Goal: Information Seeking & Learning: Learn about a topic

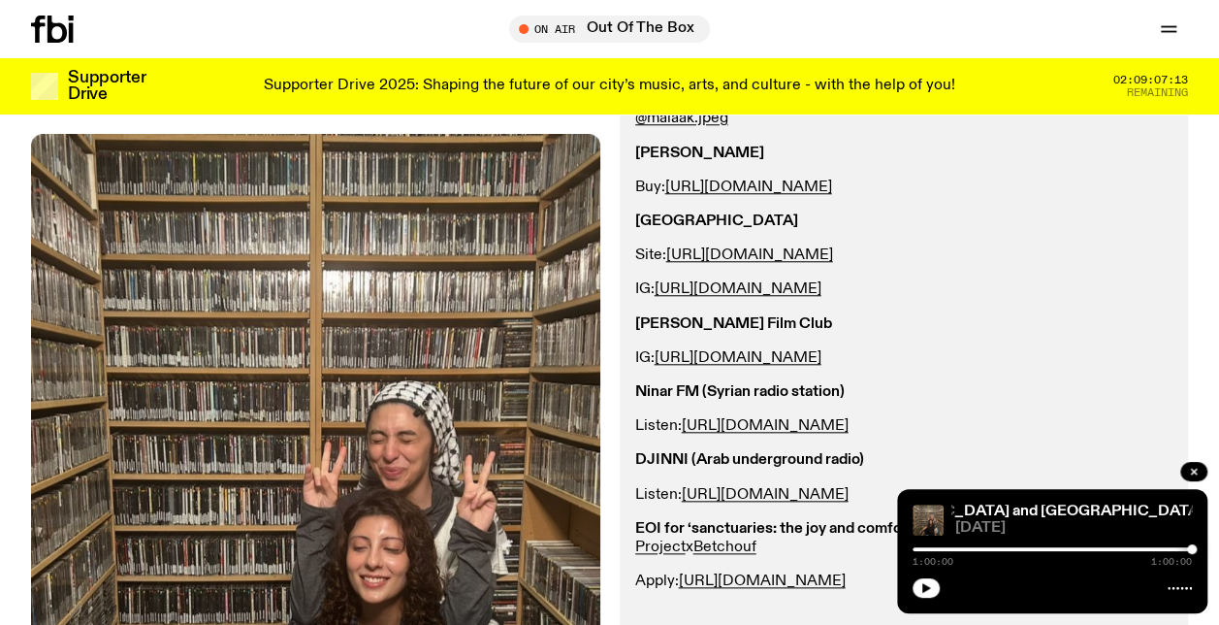
scroll to position [180, 0]
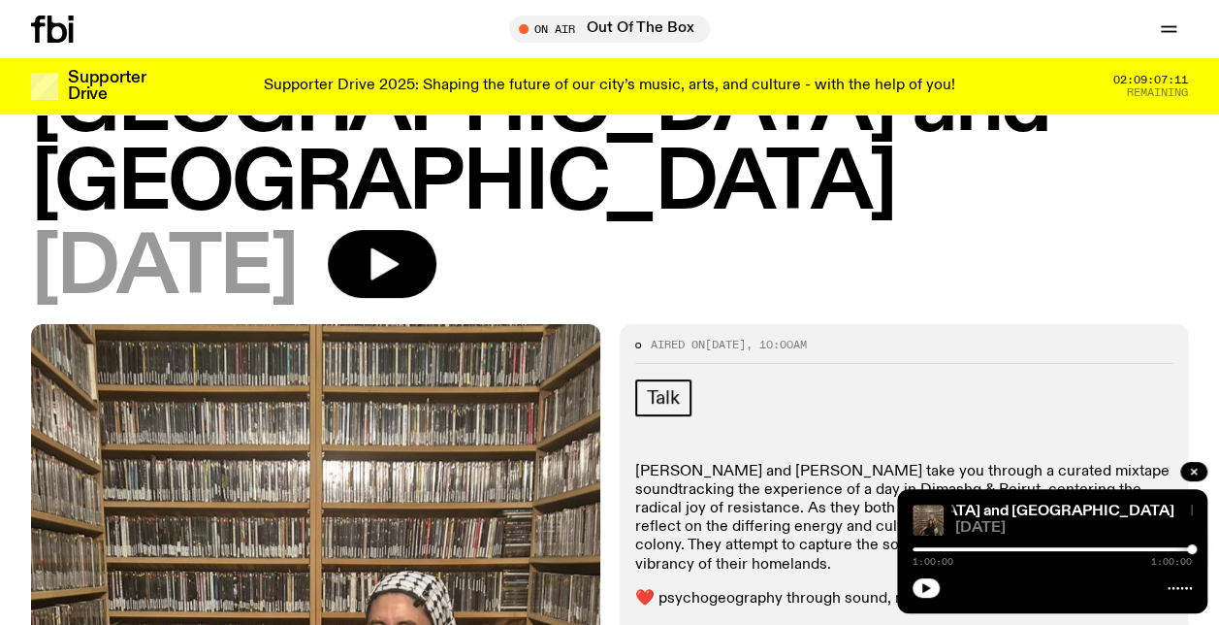
drag, startPoint x: 1190, startPoint y: 470, endPoint x: 1180, endPoint y: 459, distance: 15.1
click at [1190, 470] on icon "button" at bounding box center [1194, 472] width 12 height 12
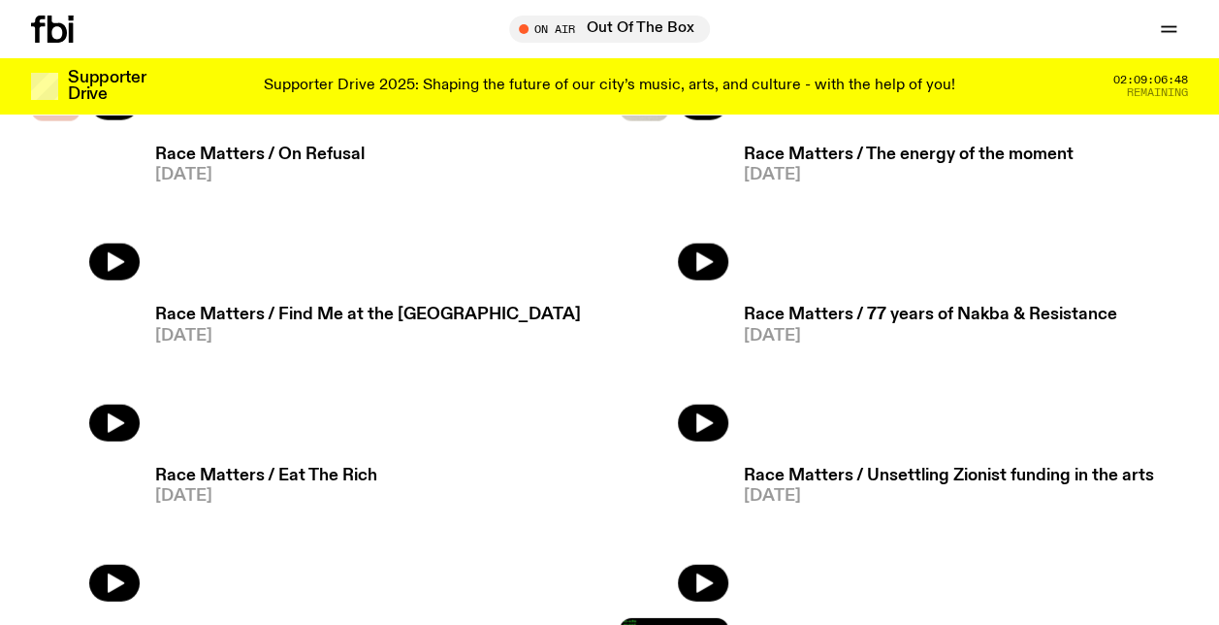
scroll to position [2611, 0]
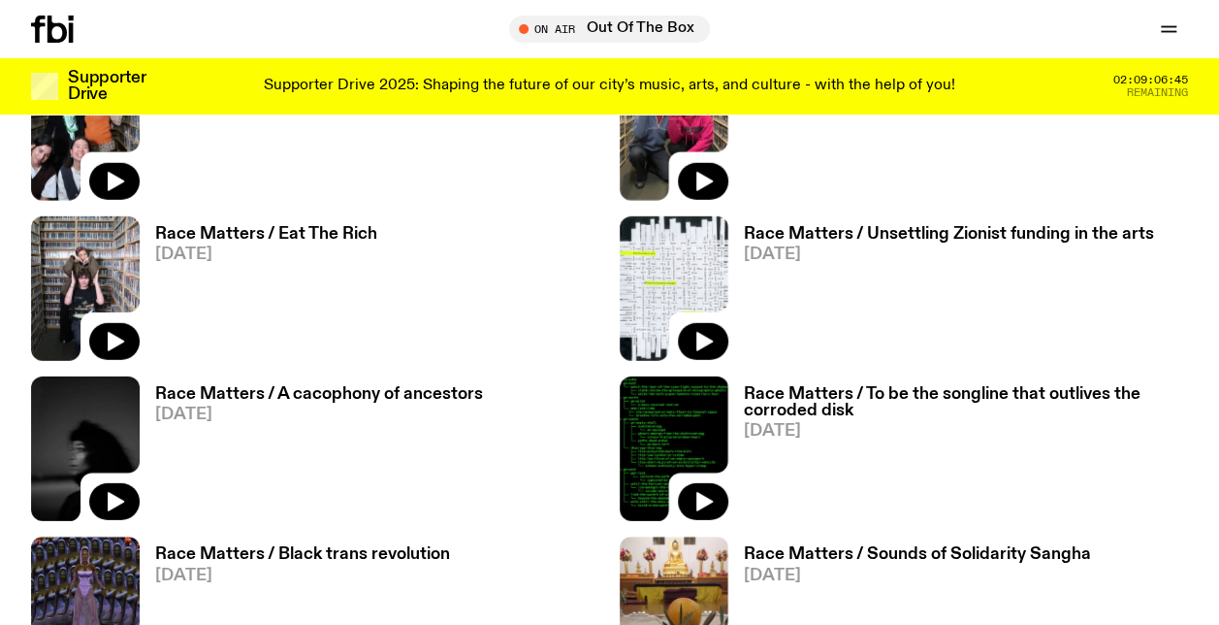
click at [257, 386] on h3 "Race Matters / A cacophony of ancestors" at bounding box center [319, 394] width 328 height 16
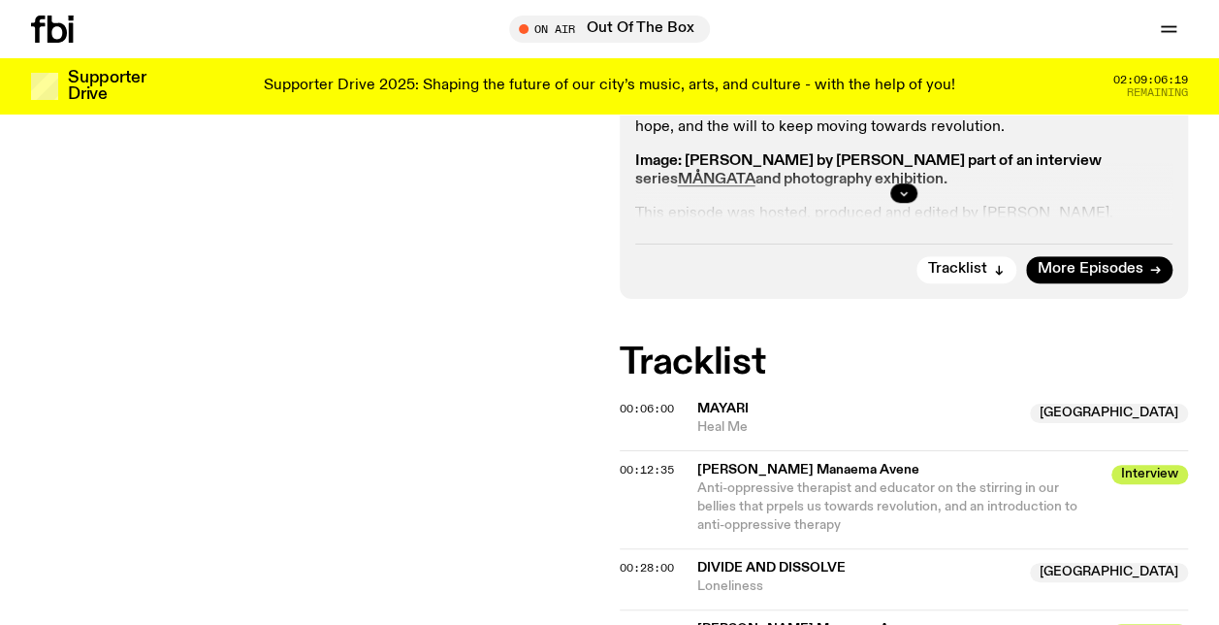
scroll to position [376, 0]
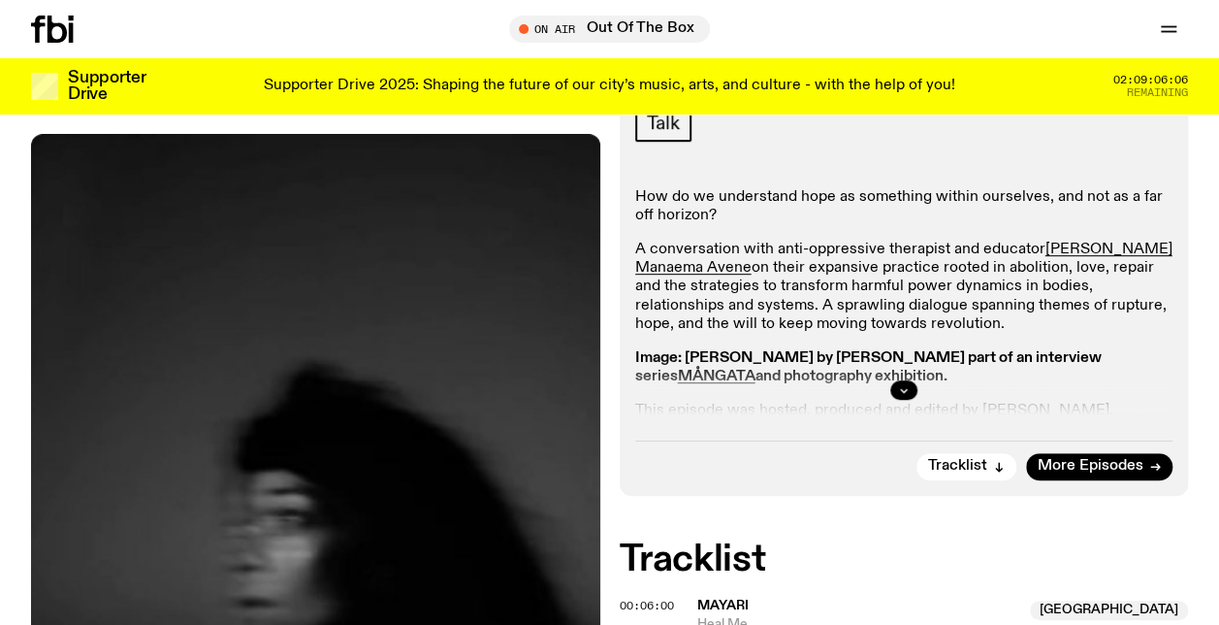
click at [911, 393] on button "button" at bounding box center [904, 389] width 27 height 19
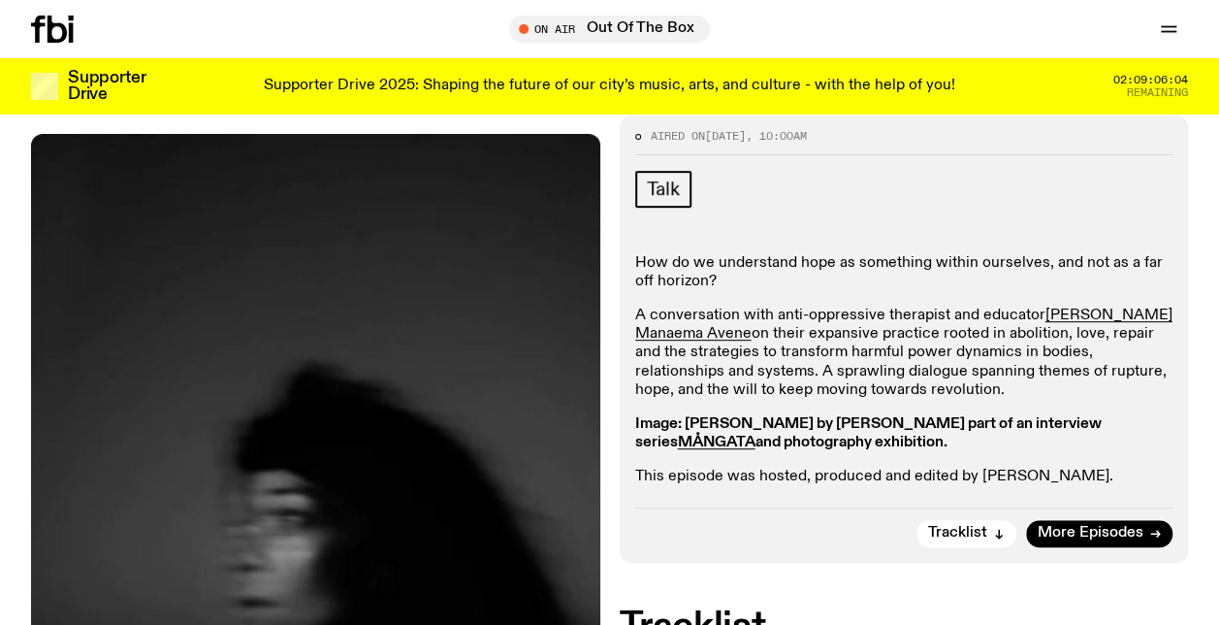
scroll to position [279, 0]
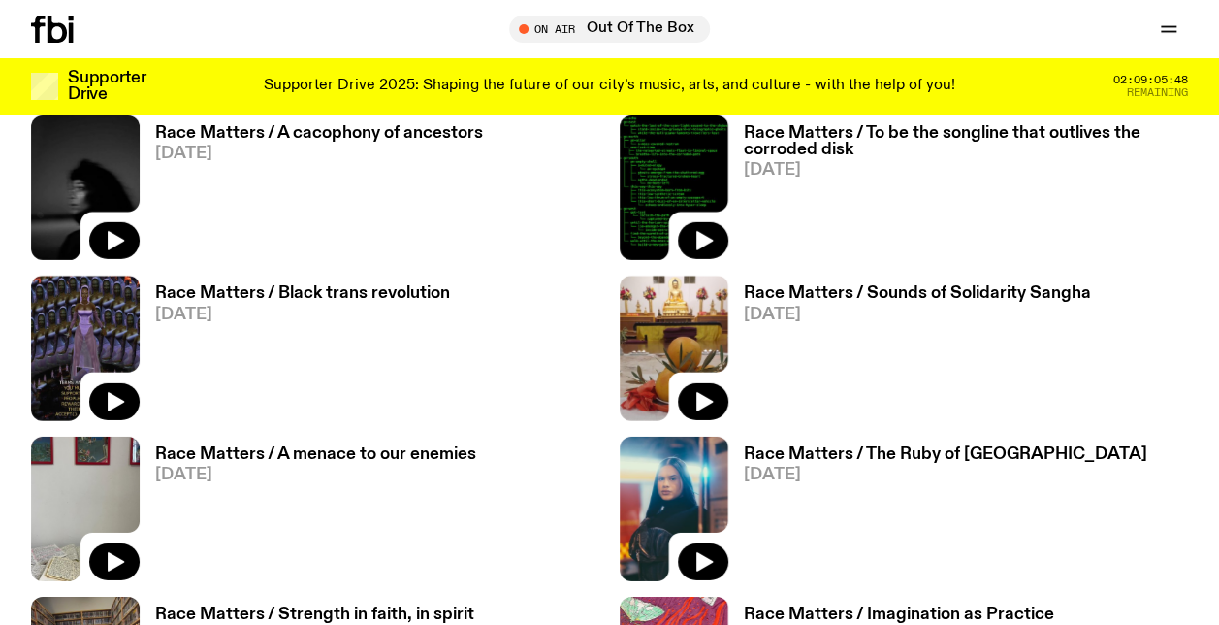
scroll to position [2902, 0]
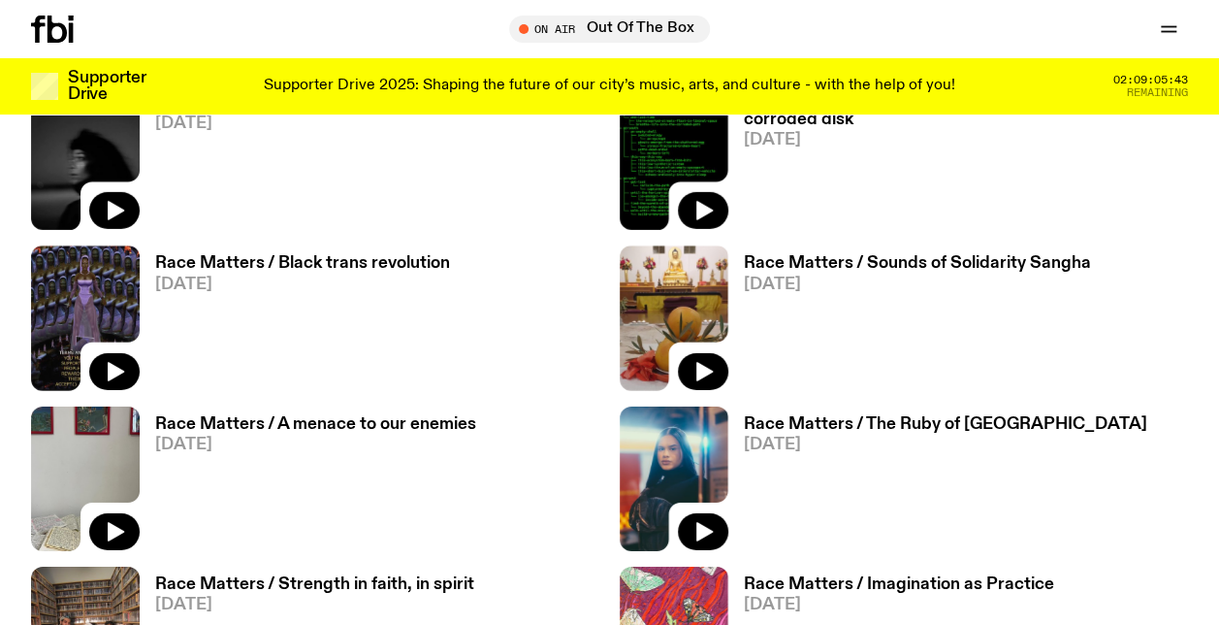
click at [774, 416] on h3 "Race Matters / The Ruby of Western Sydney" at bounding box center [946, 424] width 404 height 16
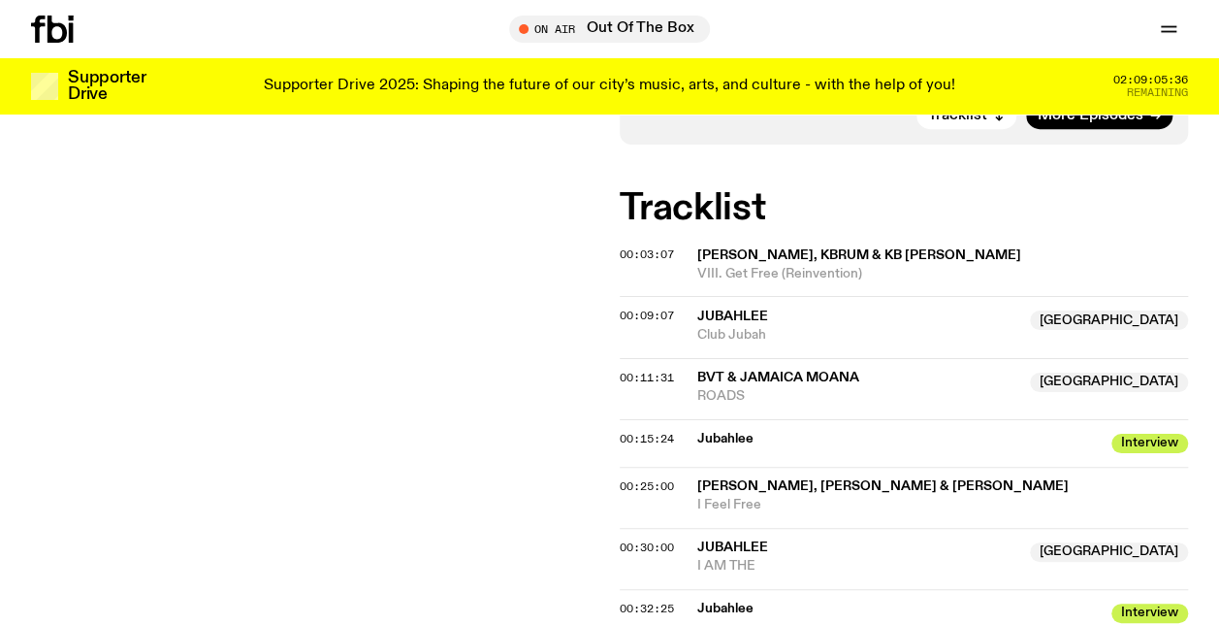
scroll to position [573, 0]
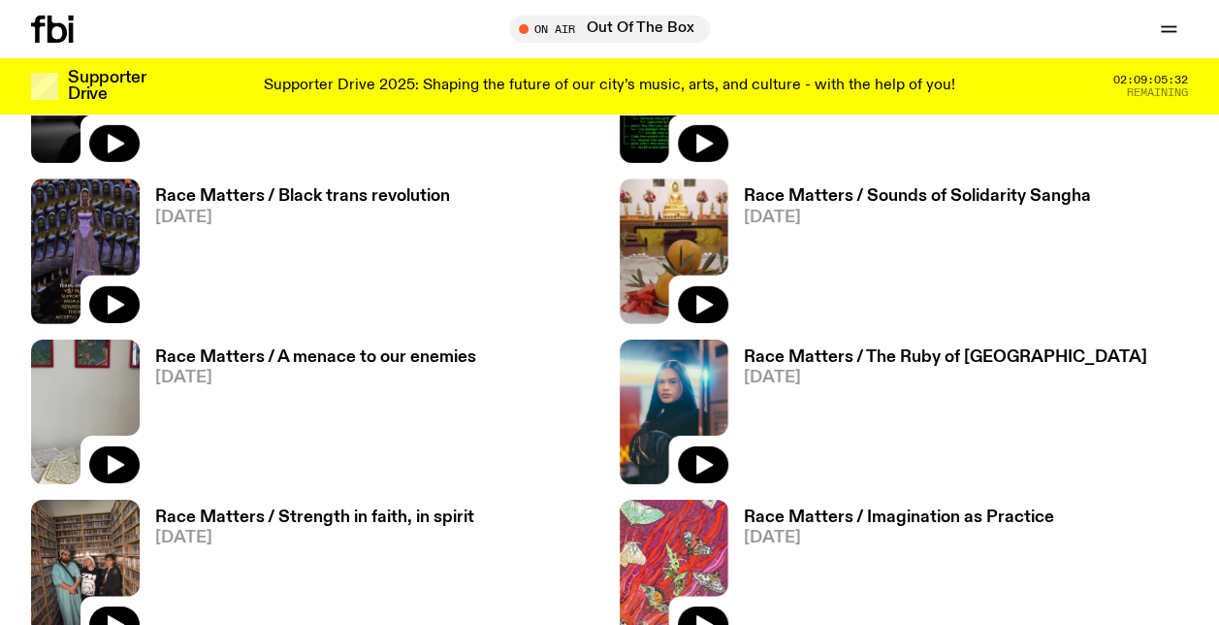
scroll to position [2999, 0]
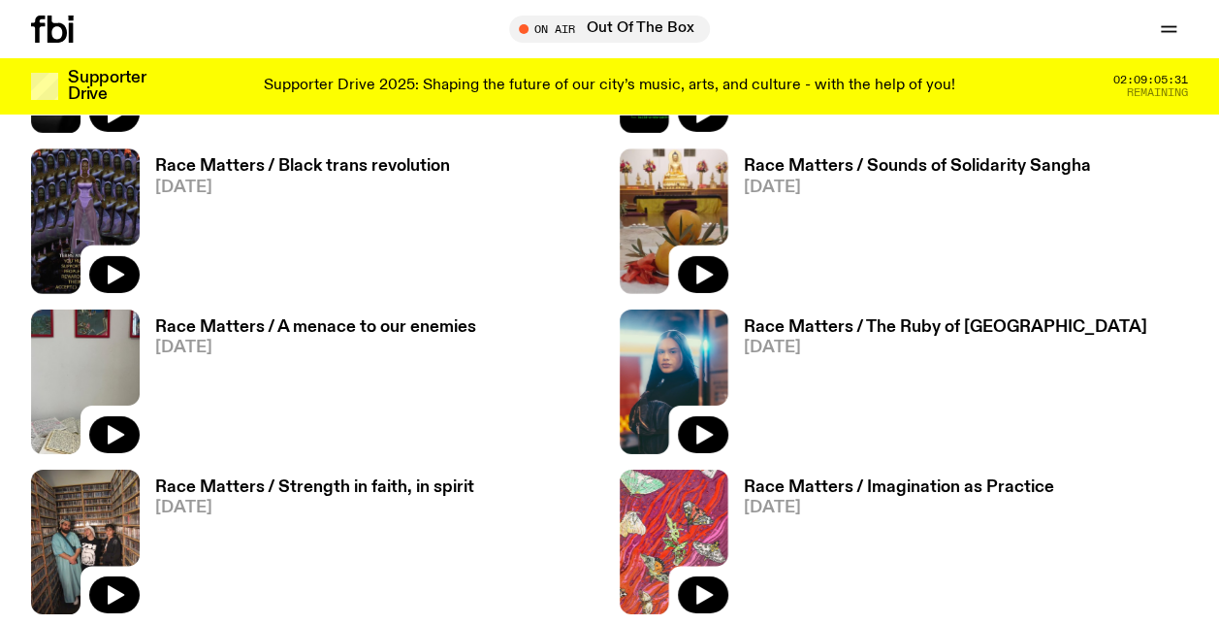
click at [816, 479] on h3 "Race Matters / Imagination as Practice" at bounding box center [899, 487] width 310 height 16
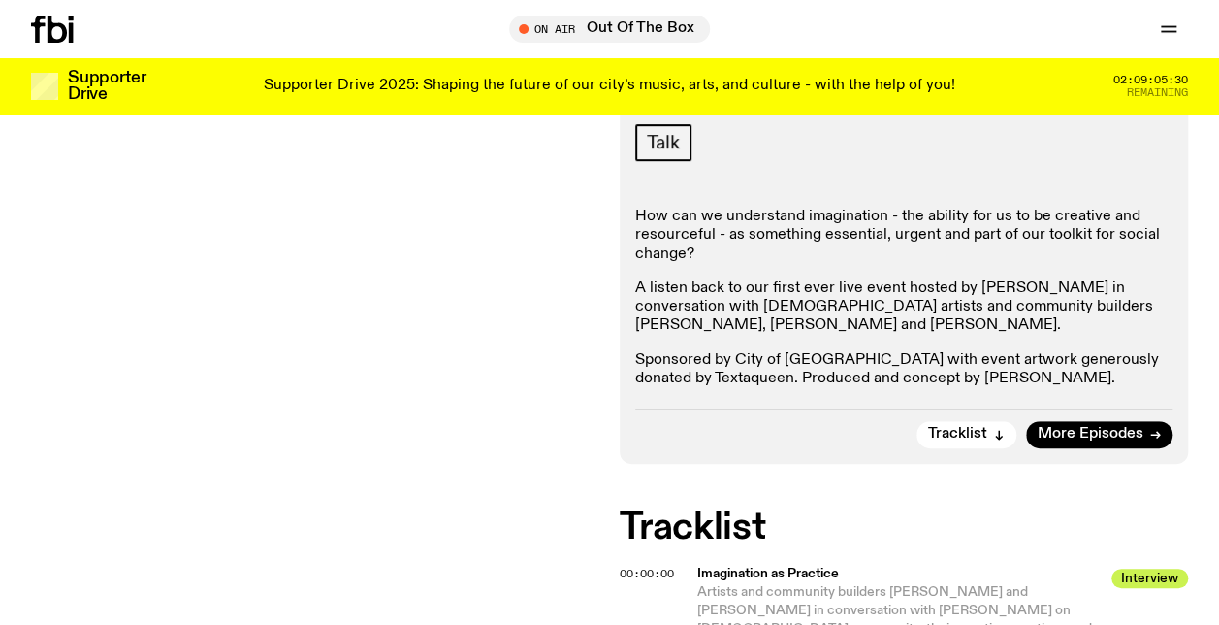
scroll to position [379, 0]
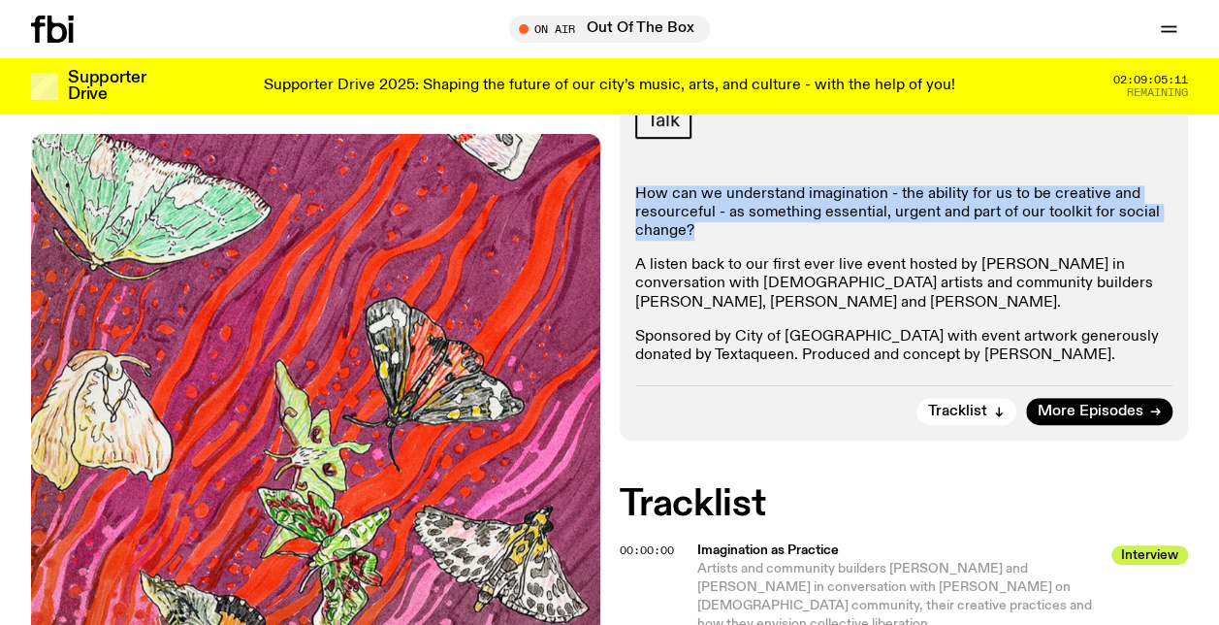
drag, startPoint x: 709, startPoint y: 227, endPoint x: 636, endPoint y: 198, distance: 78.4
click at [636, 198] on p "How can we understand imagination - the ability for us to be creative and resou…" at bounding box center [904, 213] width 538 height 56
copy p "How can we understand imagination - the ability for us to be creative and resou…"
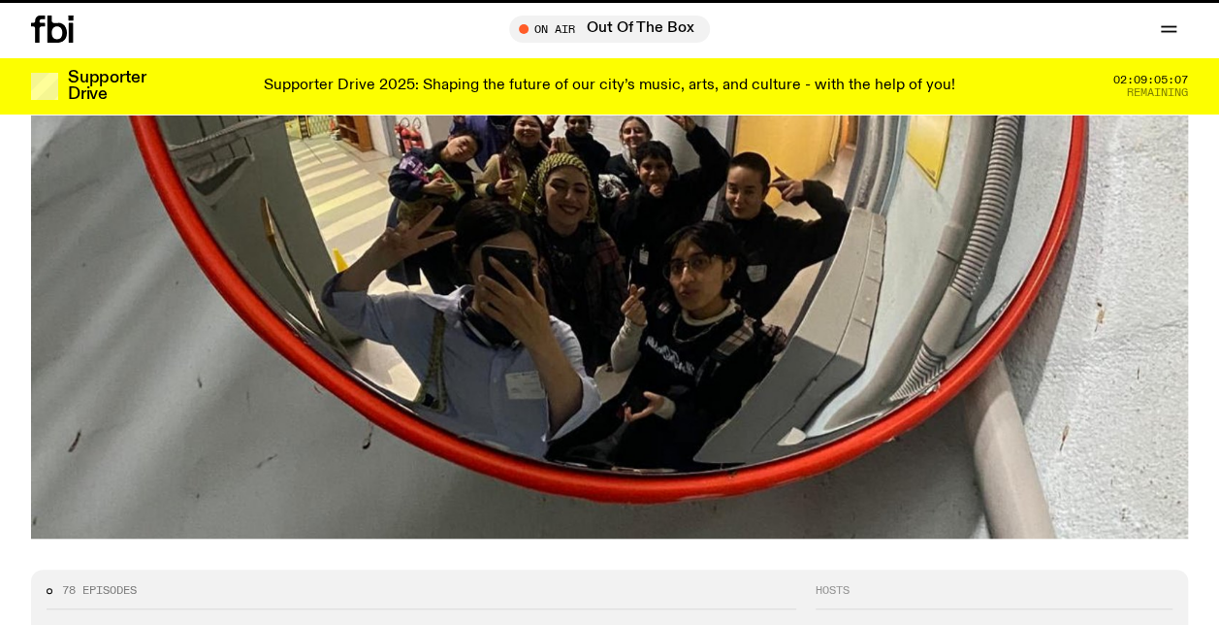
scroll to position [2999, 0]
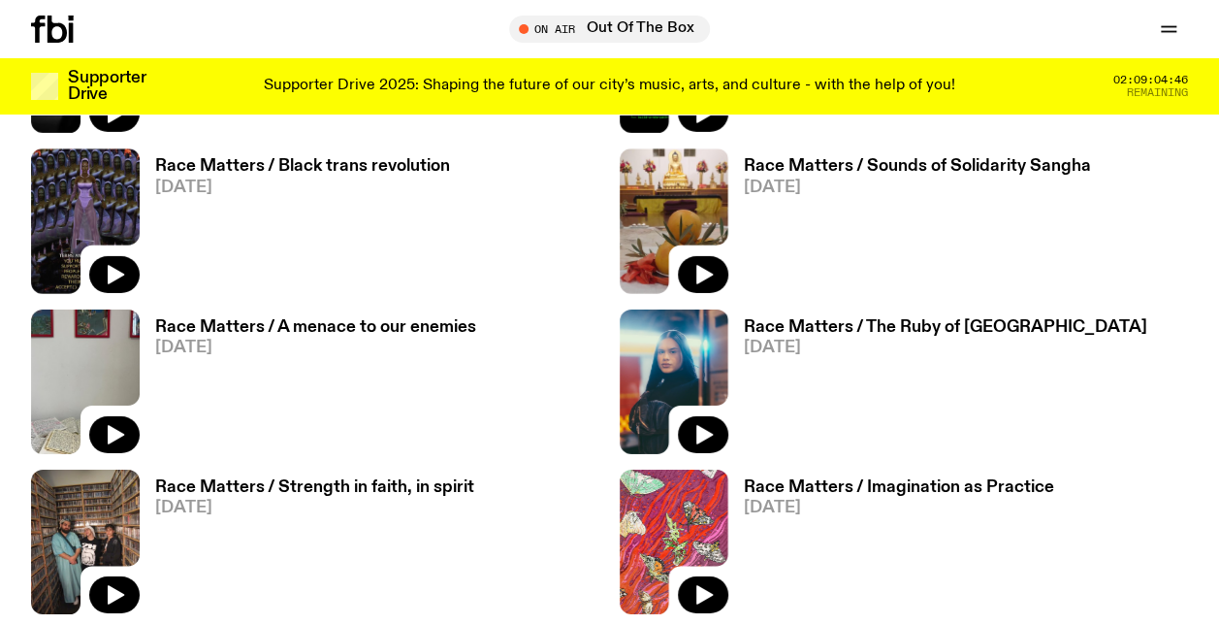
drag, startPoint x: 699, startPoint y: 570, endPoint x: 687, endPoint y: 557, distance: 17.9
click at [699, 586] on icon "button" at bounding box center [705, 595] width 16 height 19
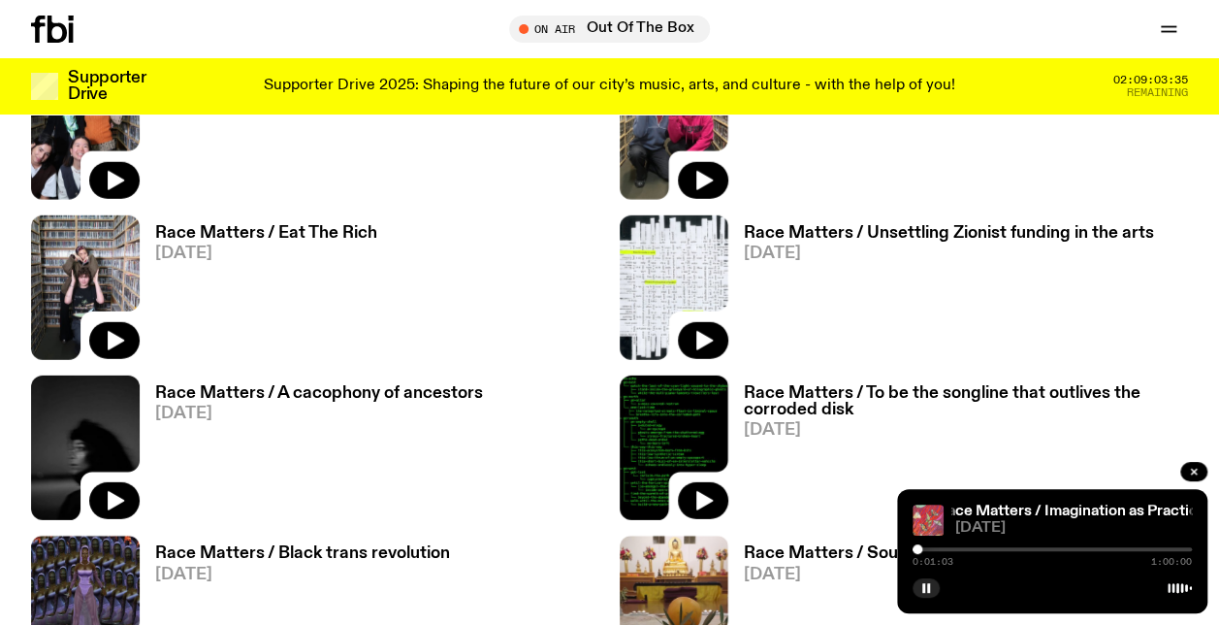
scroll to position [2611, 0]
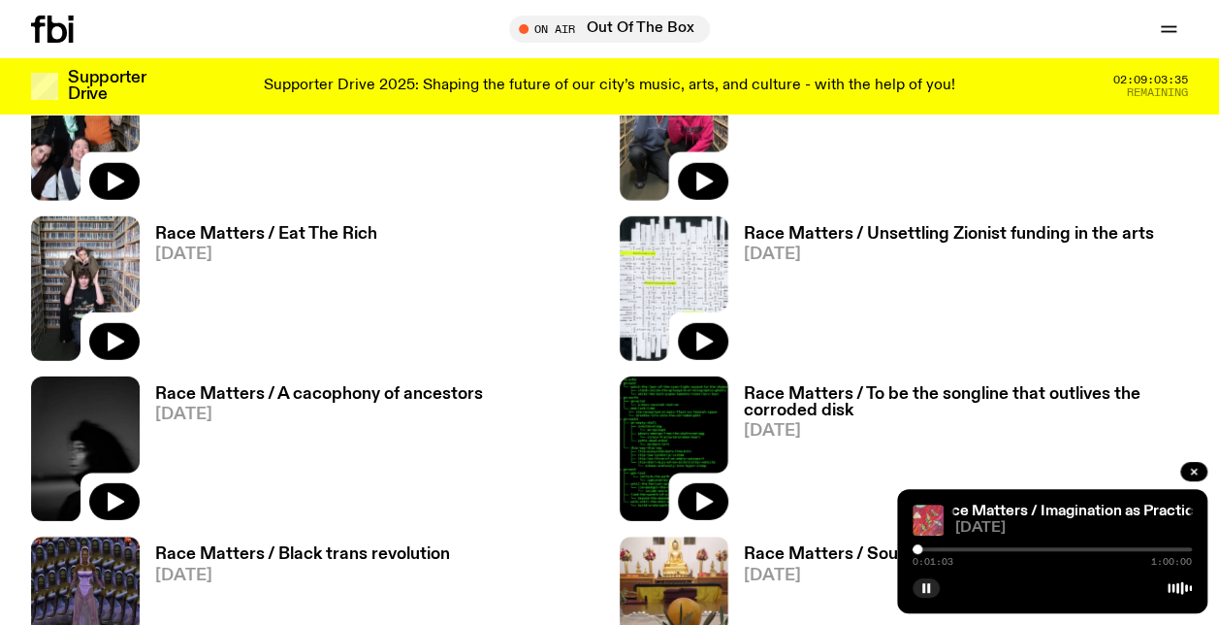
click at [262, 386] on h3 "Race Matters / A cacophony of ancestors" at bounding box center [319, 394] width 328 height 16
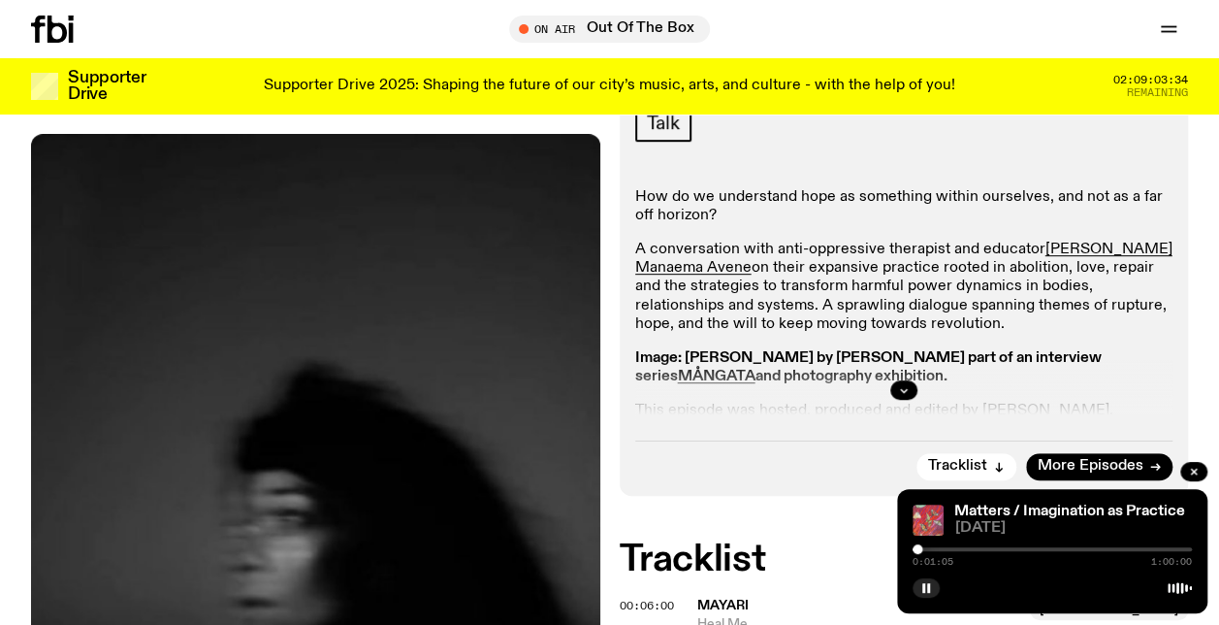
scroll to position [374, 0]
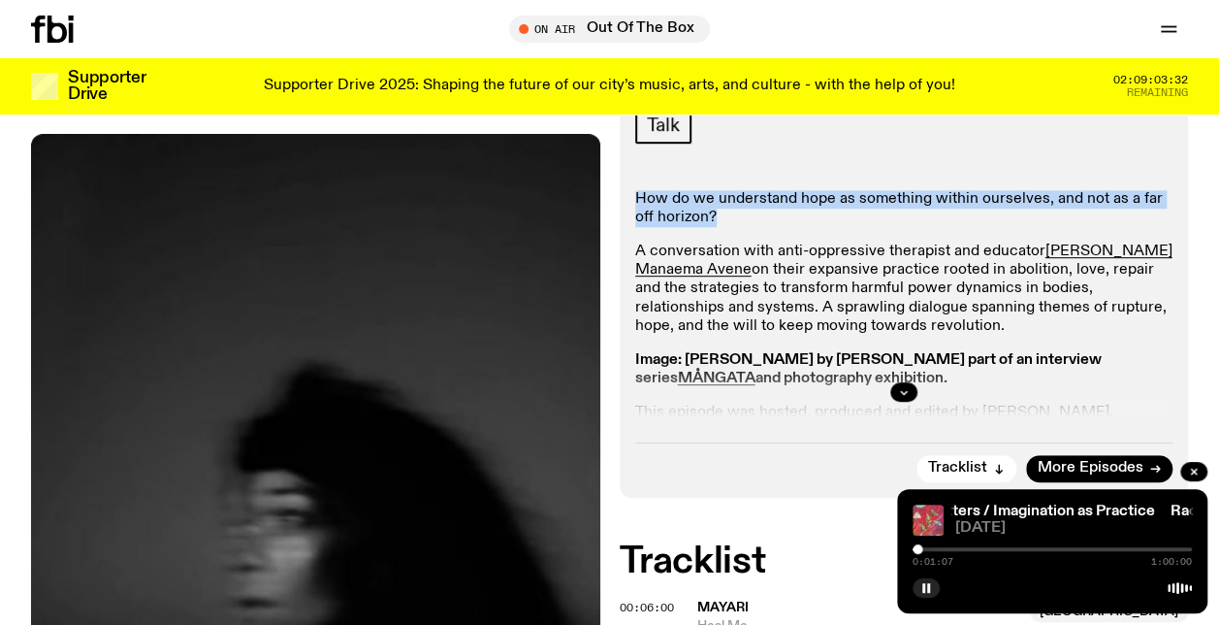
drag, startPoint x: 760, startPoint y: 216, endPoint x: 622, endPoint y: 196, distance: 139.3
click at [622, 196] on div "Aired on 27.04.25 , 10:00am Talk How do we understand hope as something within …" at bounding box center [904, 273] width 569 height 445
copy p "How do we understand hope as something within ourselves, and not as a far off h…"
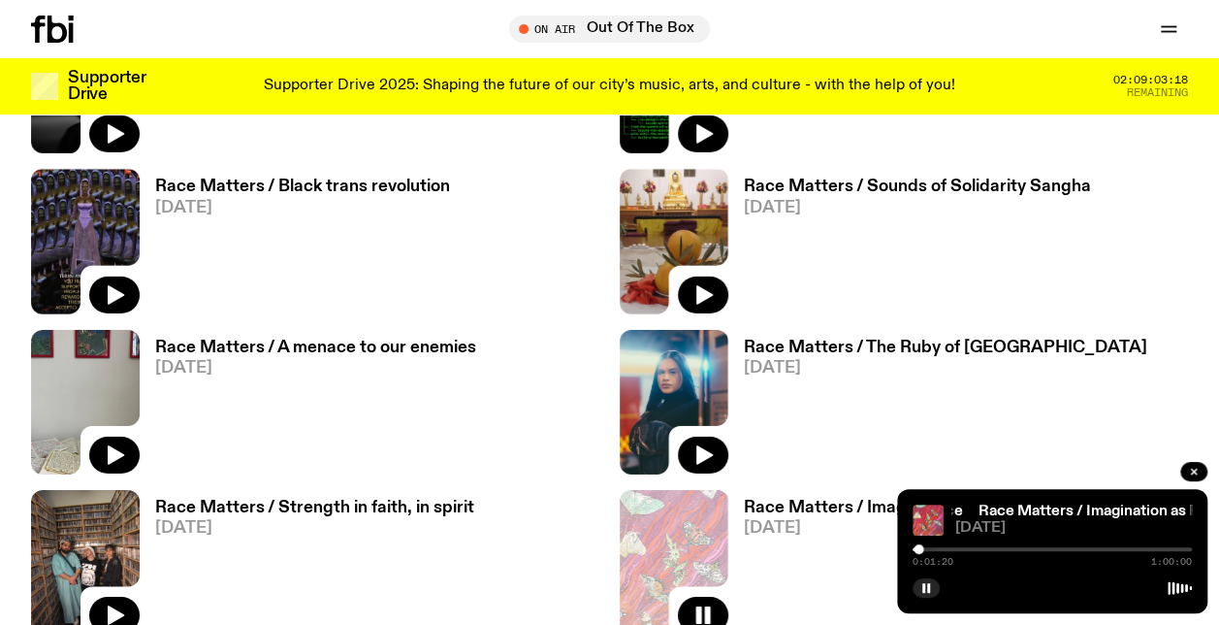
scroll to position [3096, 0]
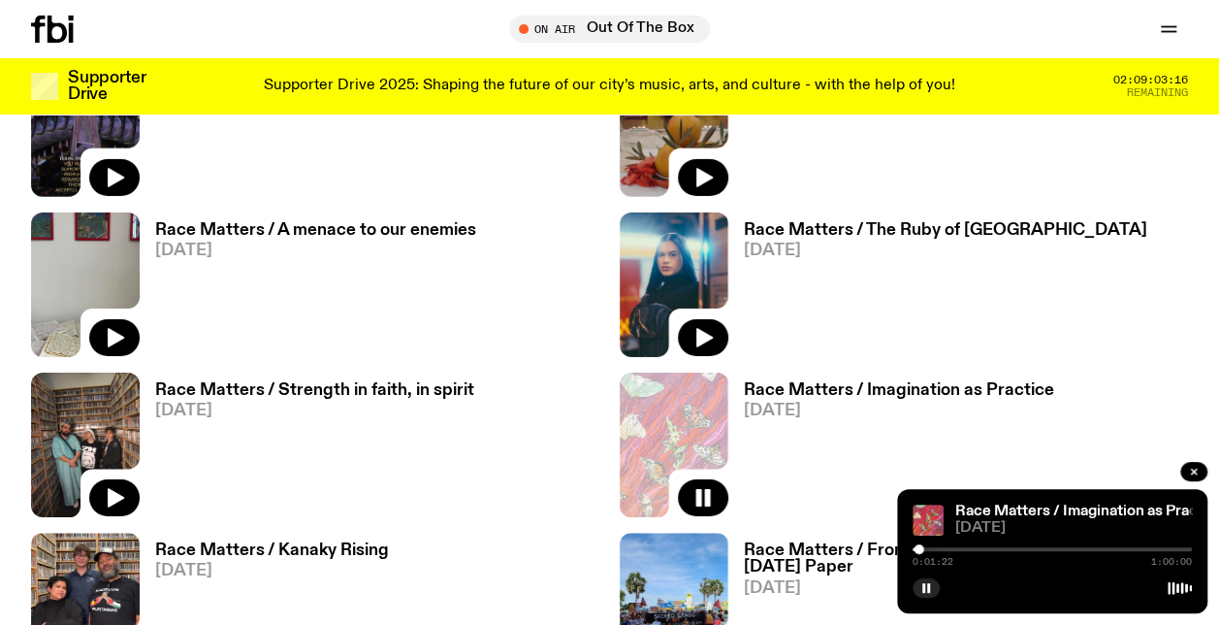
click at [407, 382] on h3 "Race Matters / Strength in faith, in spirit" at bounding box center [314, 390] width 319 height 16
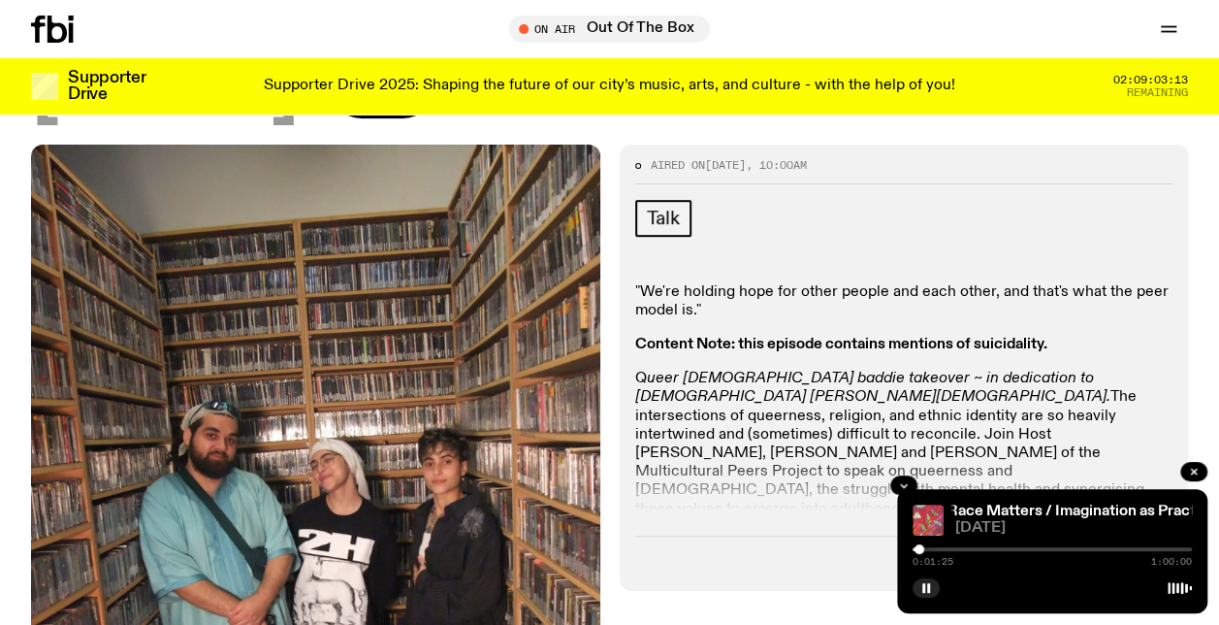
scroll to position [279, 0]
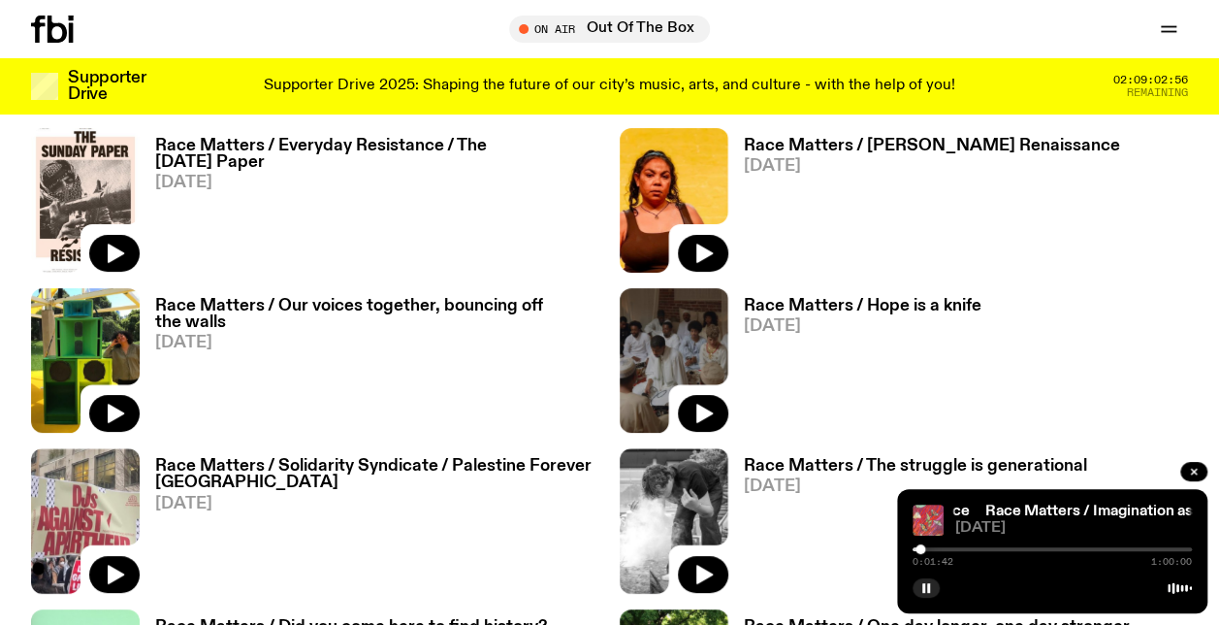
scroll to position [3775, 0]
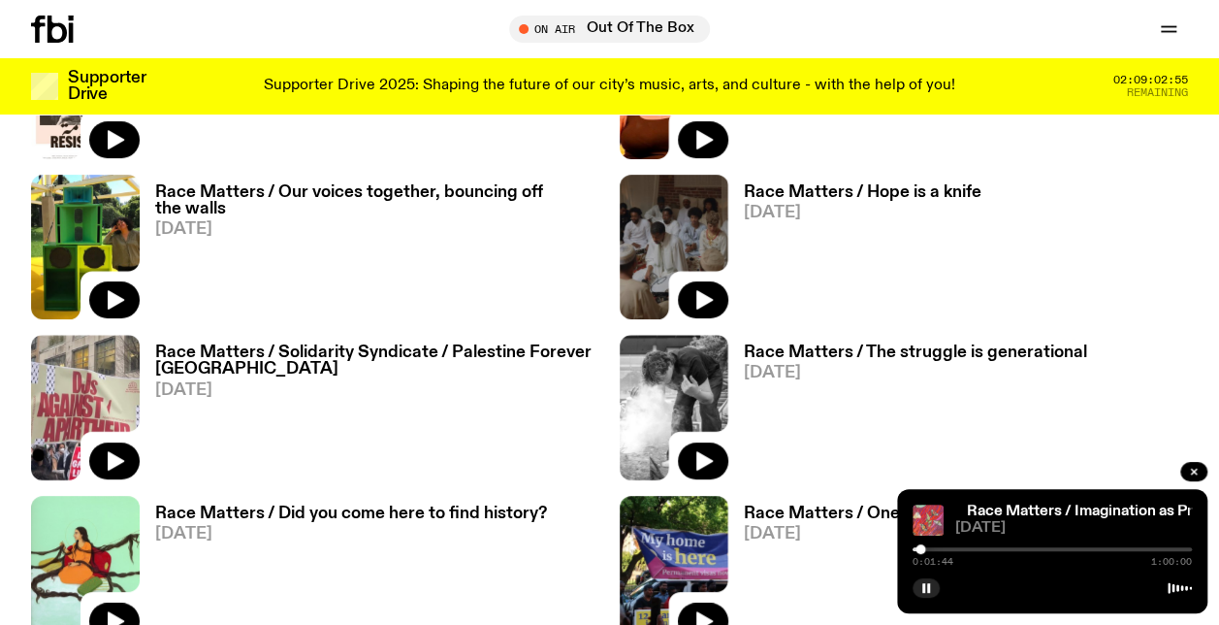
click at [809, 184] on h3 "Race Matters / Hope is a knife" at bounding box center [863, 192] width 238 height 16
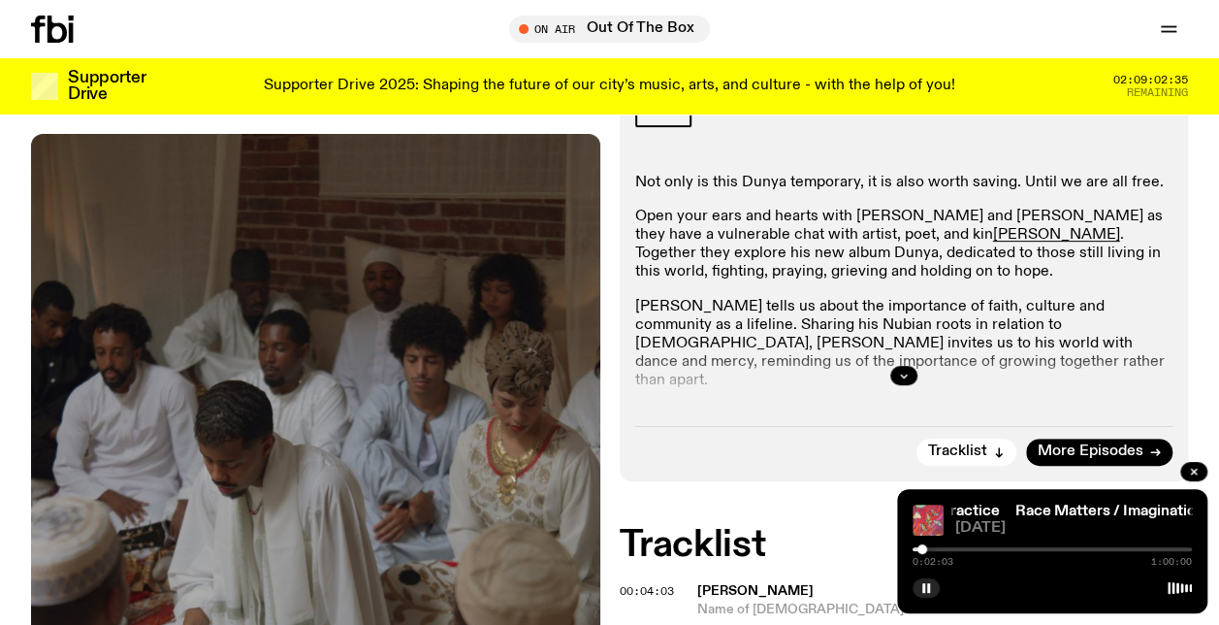
scroll to position [282, 0]
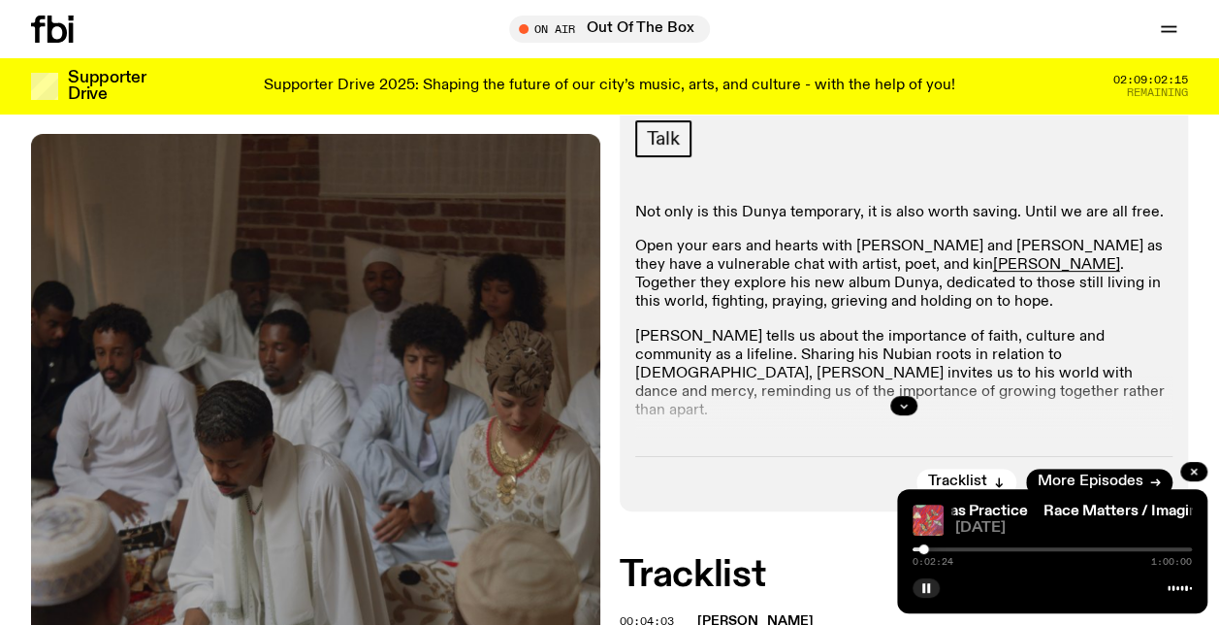
click at [900, 406] on icon "button" at bounding box center [904, 406] width 12 height 12
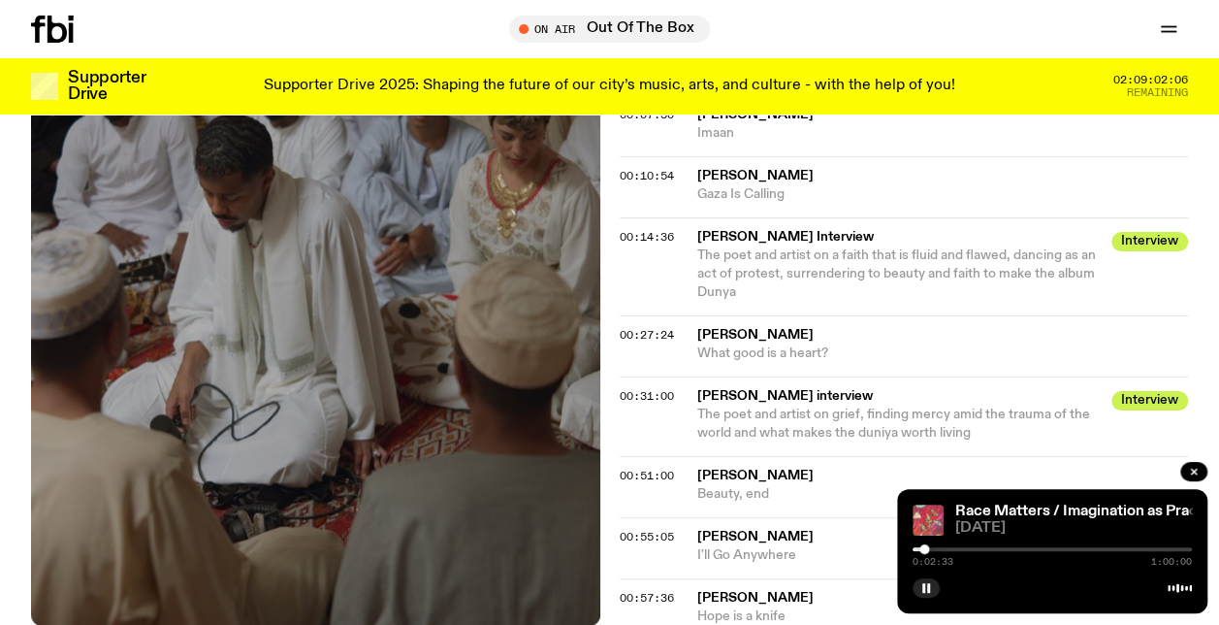
scroll to position [1058, 0]
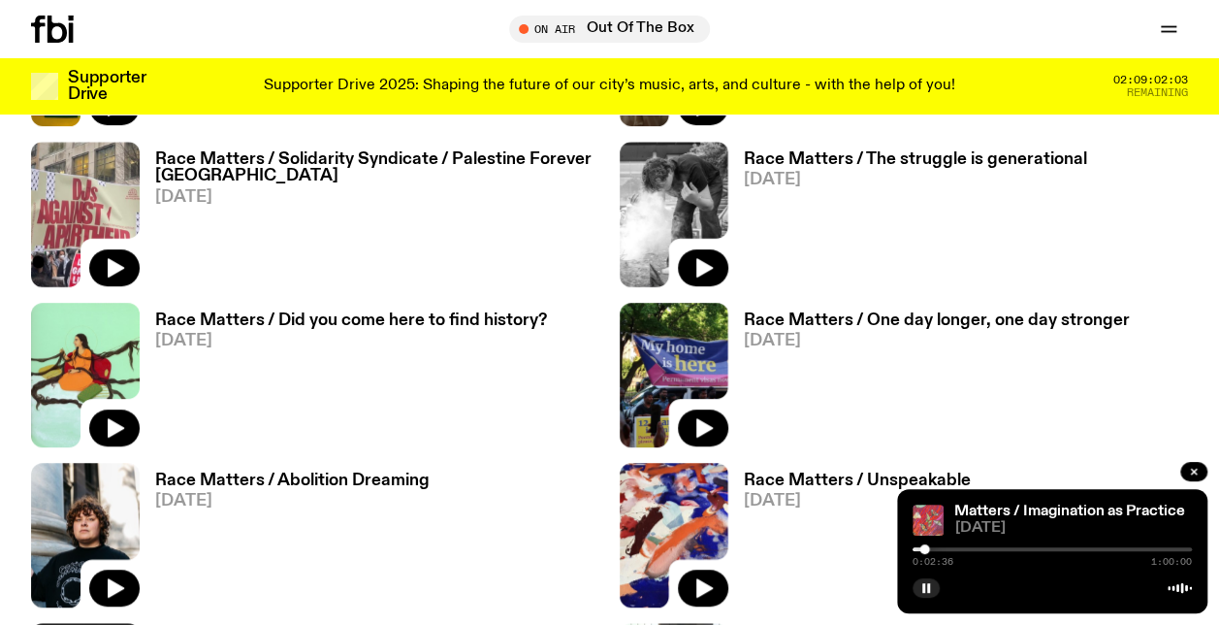
scroll to position [3969, 0]
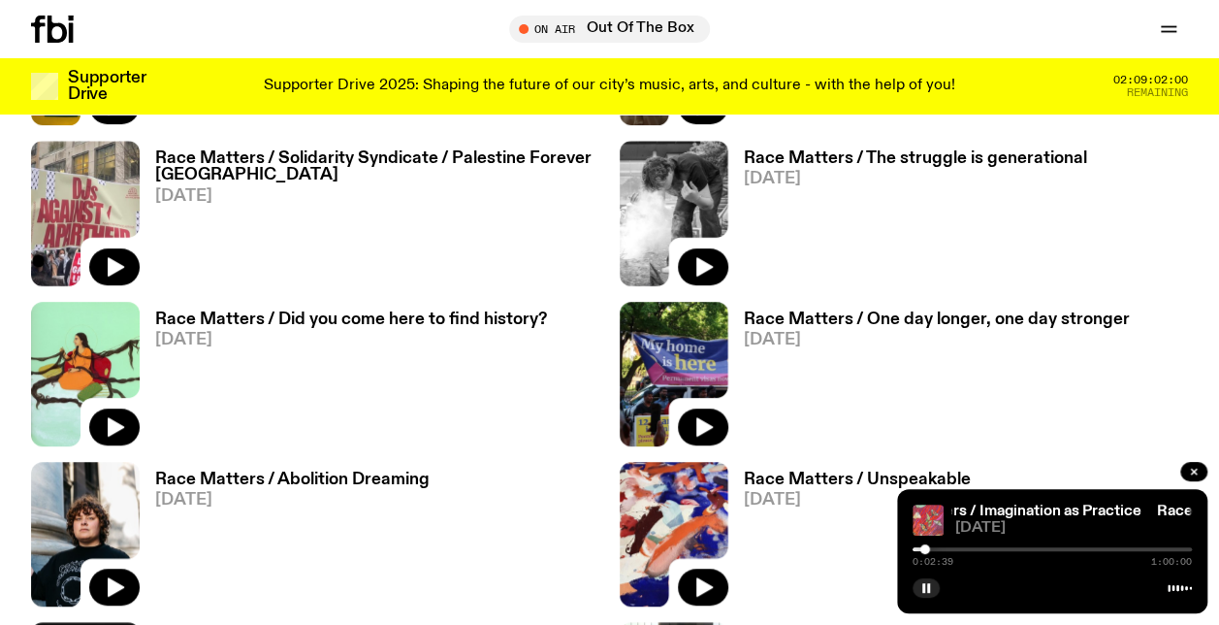
click at [264, 311] on h3 "Race Matters / Did you come here to find history?" at bounding box center [351, 319] width 392 height 16
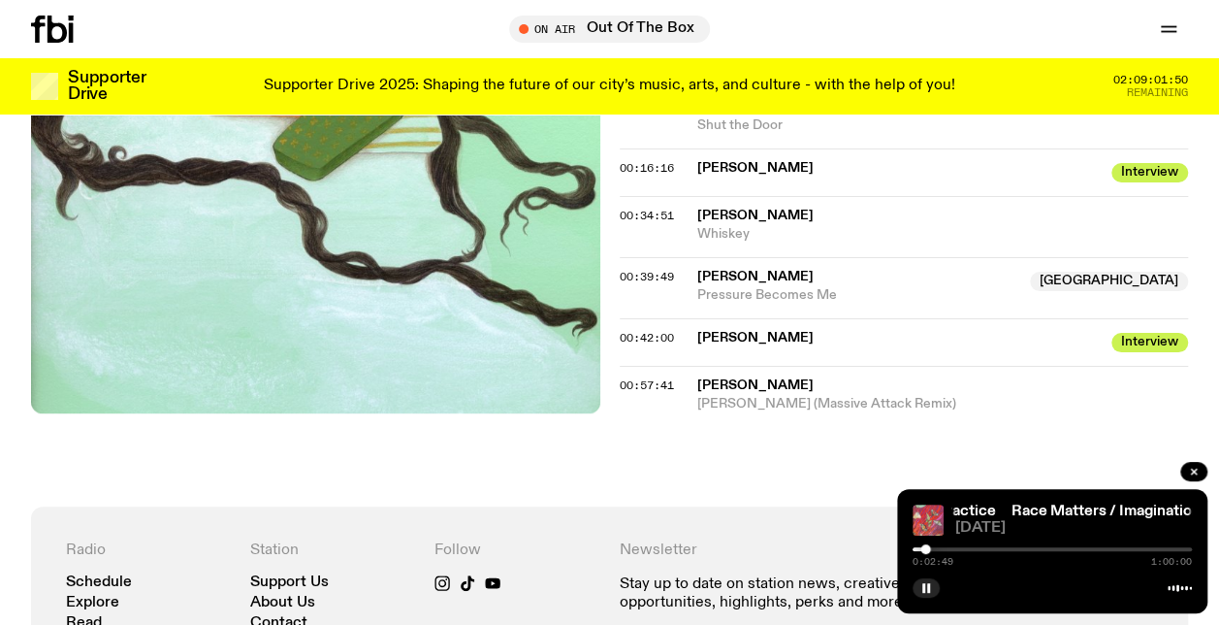
scroll to position [1058, 0]
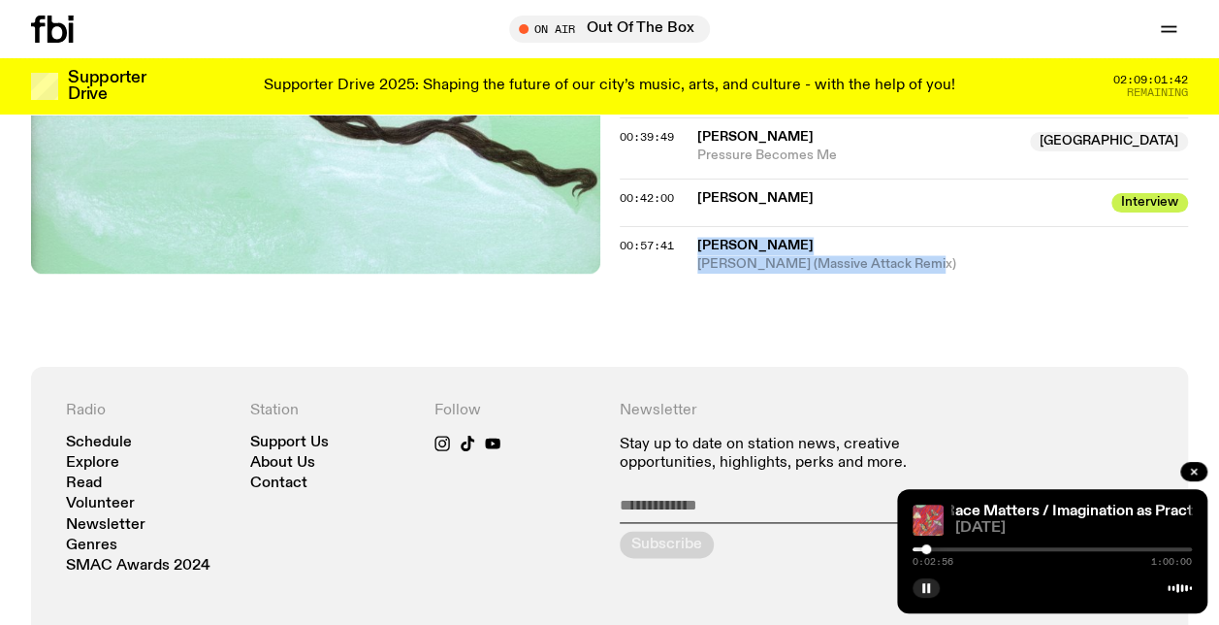
drag, startPoint x: 935, startPoint y: 238, endPoint x: 693, endPoint y: 221, distance: 243.1
click at [693, 226] on div "00:57:41 Nusrat Fateh Ali Khan Maast Maast (Massive Attack Remix)" at bounding box center [904, 250] width 569 height 48
copy div "Nusrat Fateh Ali Khan Maast Maast (Massive Attack Remix)"
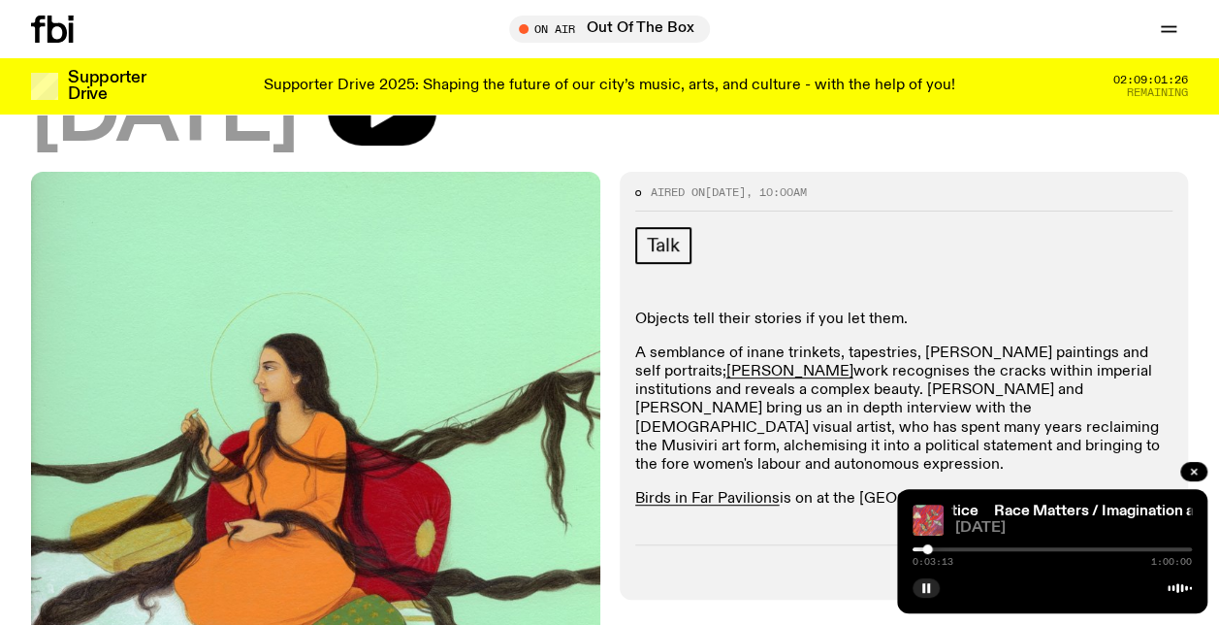
scroll to position [284, 0]
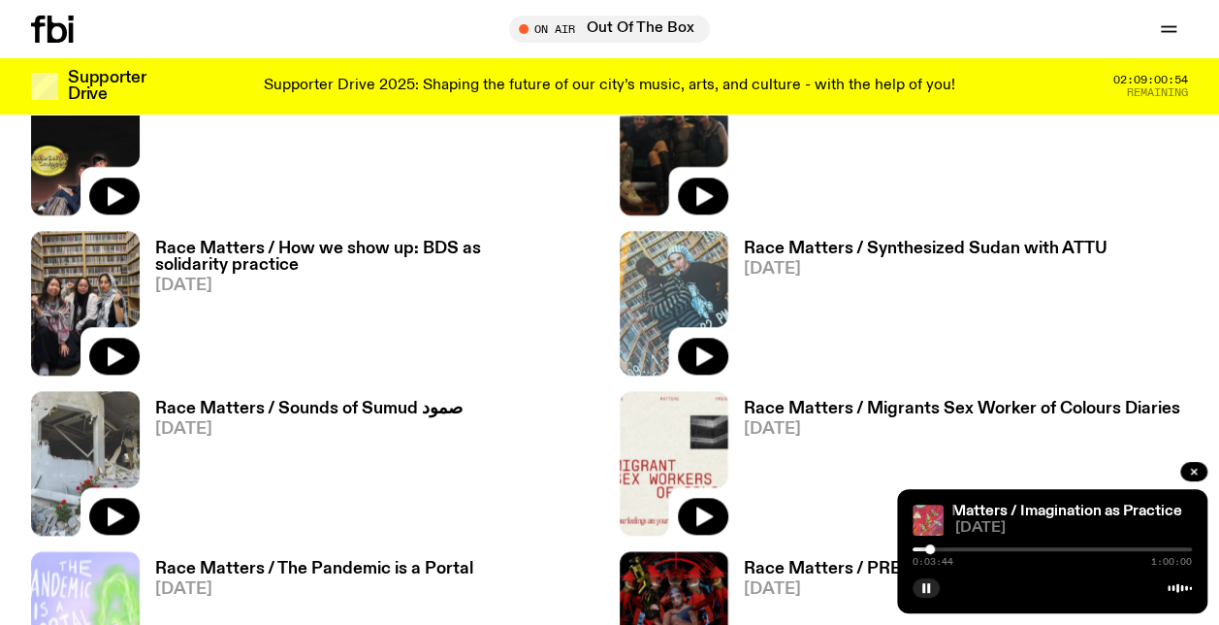
scroll to position [4551, 0]
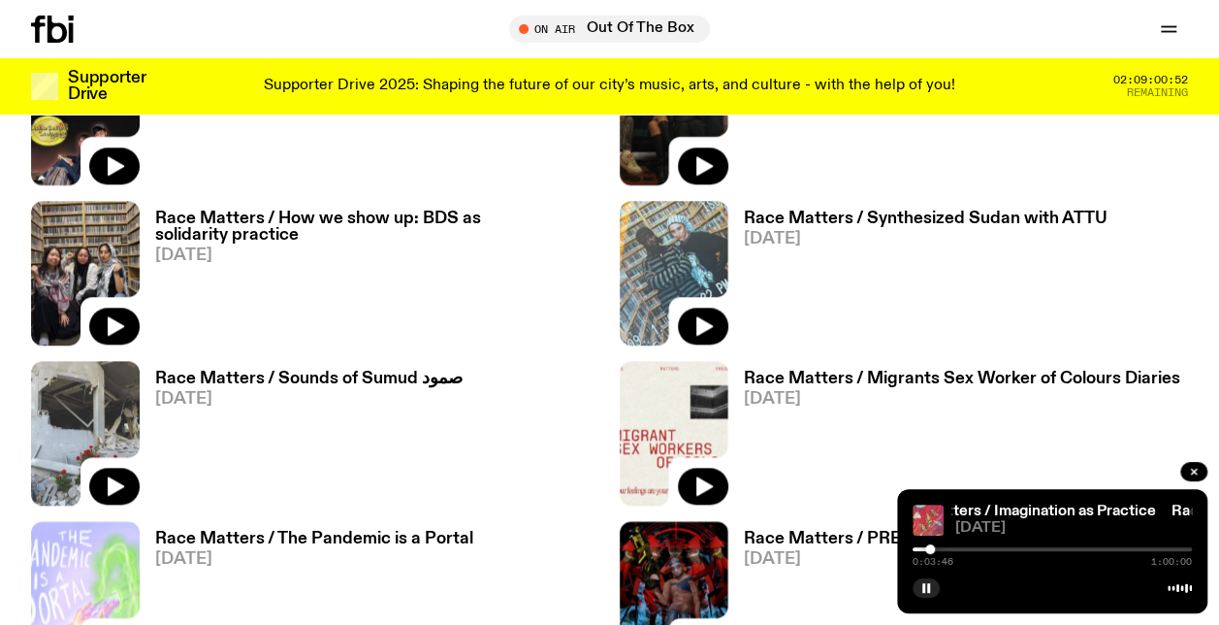
click at [313, 371] on h3 "Race Matters / Sounds of Sumud صمود" at bounding box center [309, 379] width 308 height 16
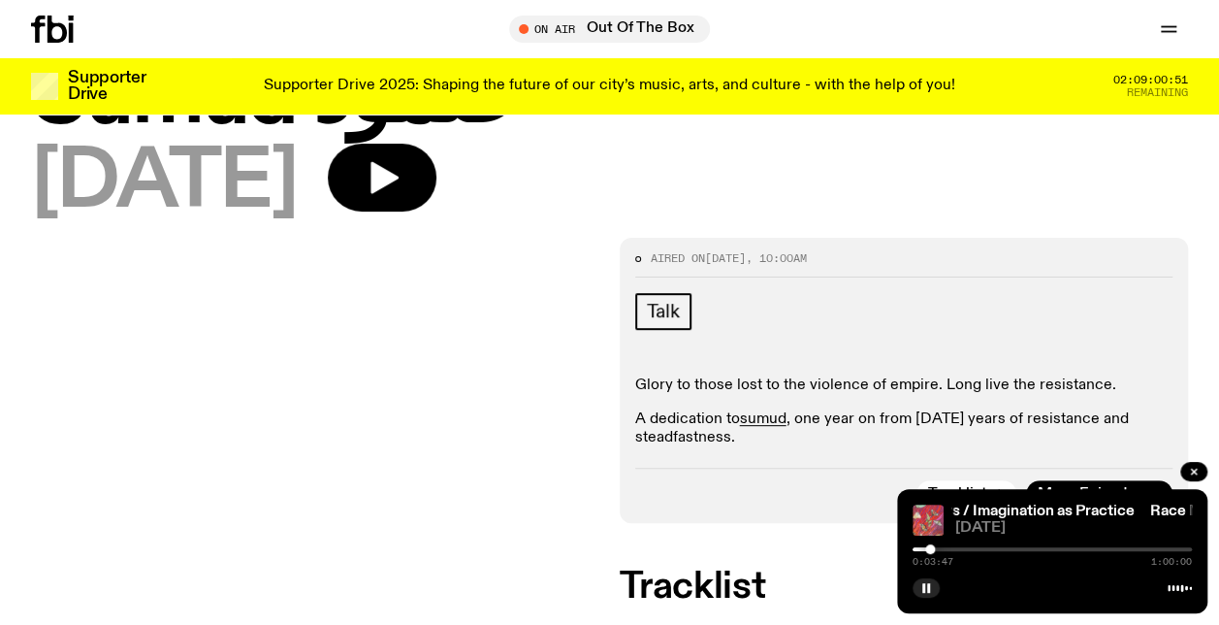
scroll to position [187, 0]
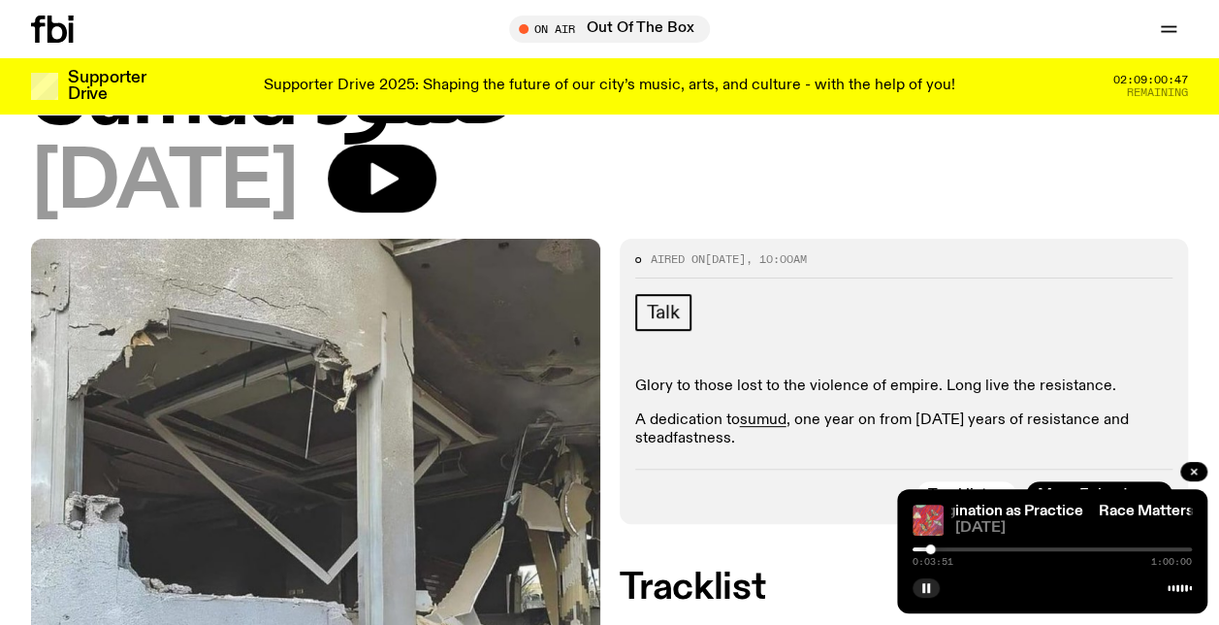
click at [932, 590] on button "button" at bounding box center [926, 587] width 27 height 19
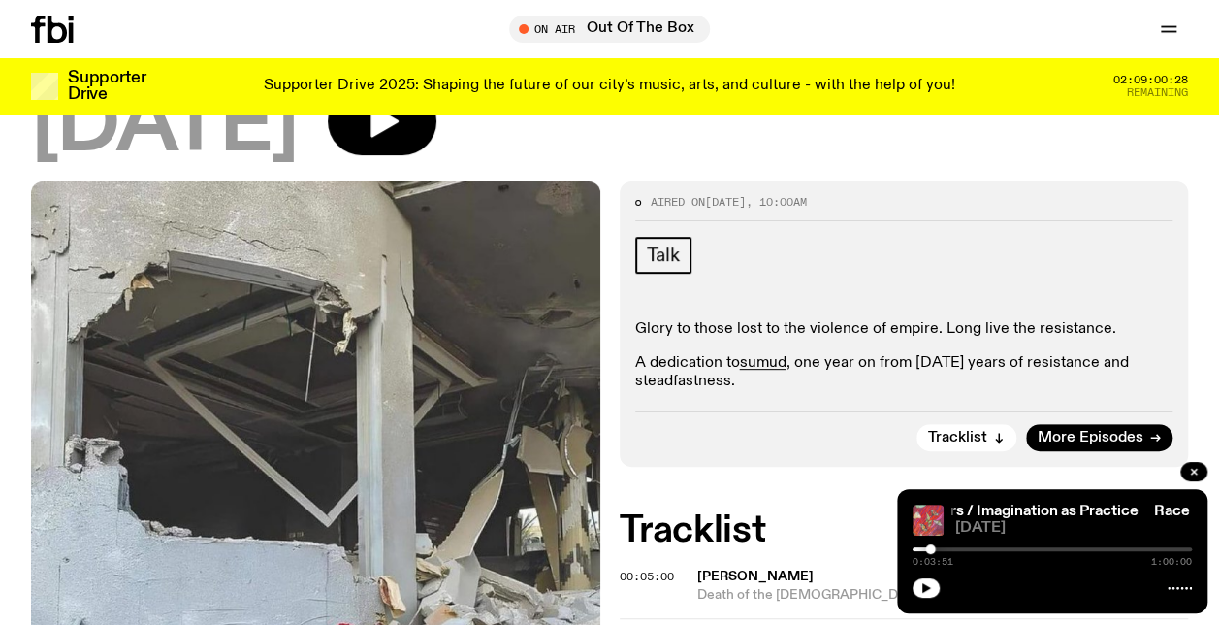
scroll to position [85, 0]
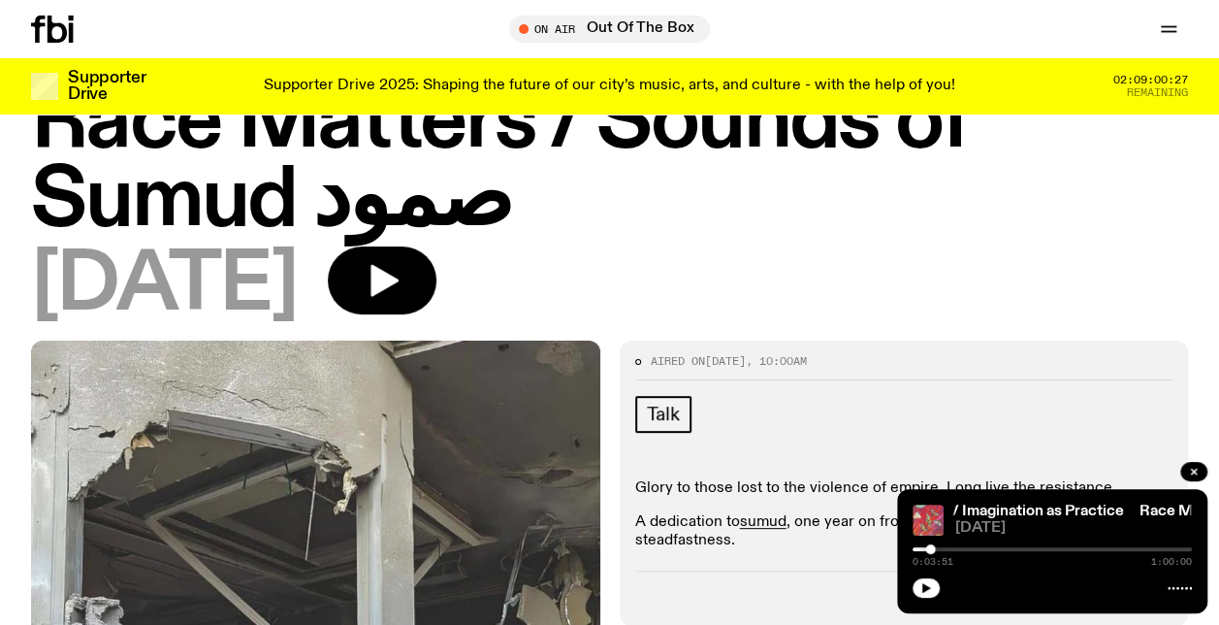
click at [399, 279] on icon "button" at bounding box center [385, 281] width 28 height 32
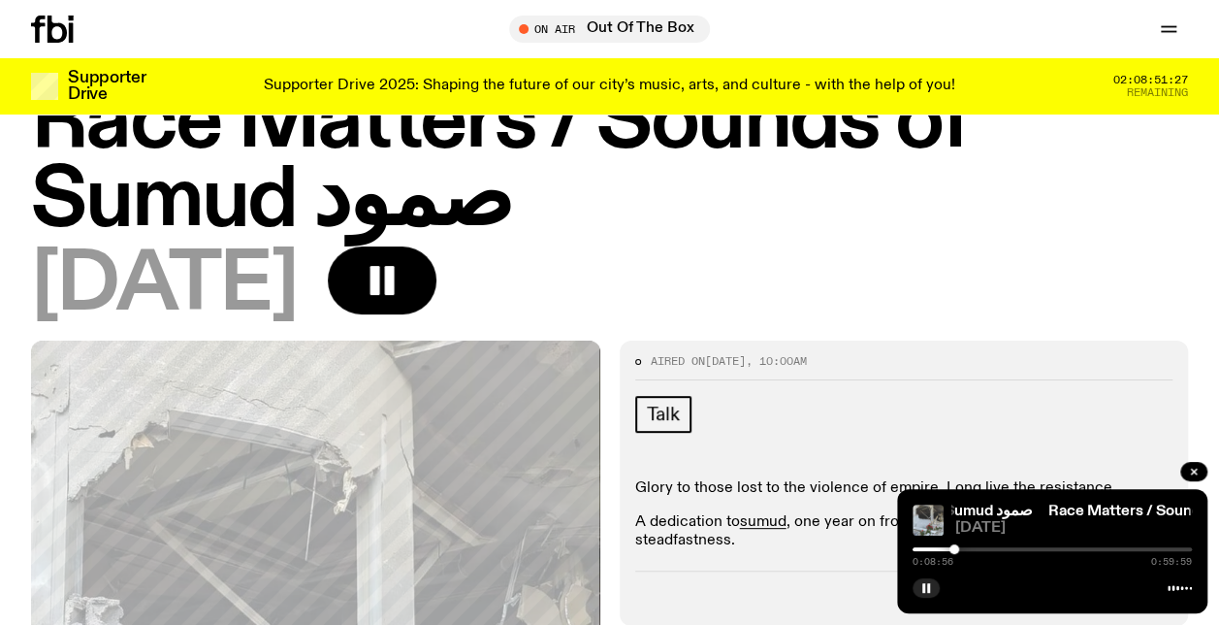
click at [933, 588] on button "button" at bounding box center [926, 587] width 27 height 19
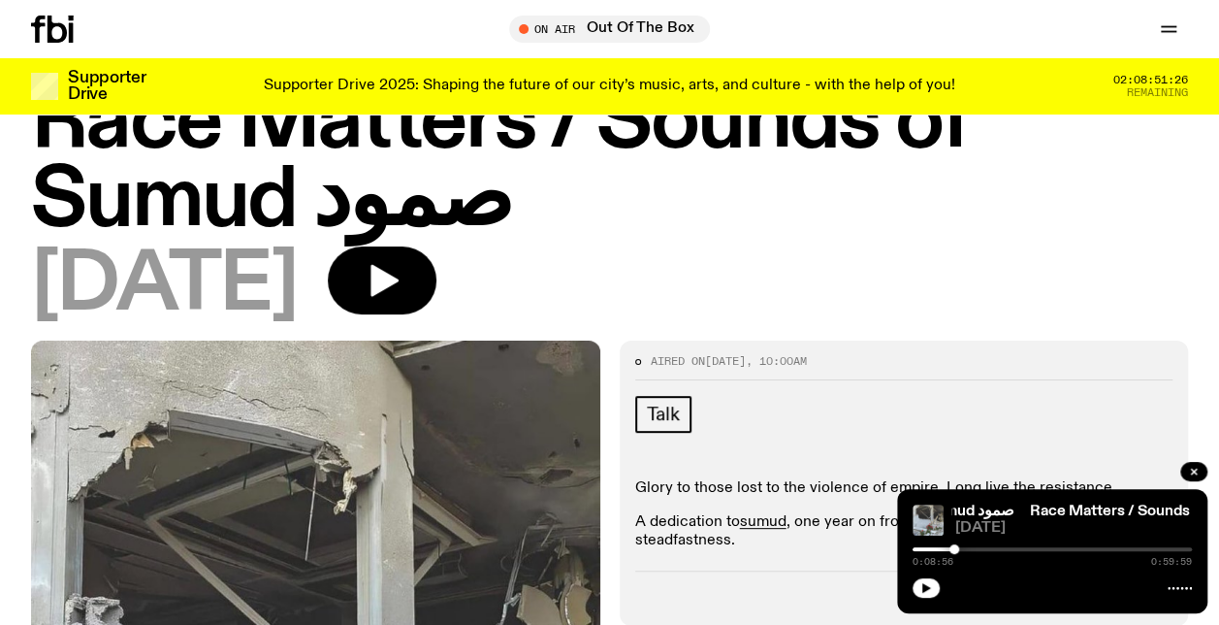
click at [947, 550] on div at bounding box center [814, 549] width 279 height 4
click at [929, 595] on button "button" at bounding box center [926, 587] width 27 height 19
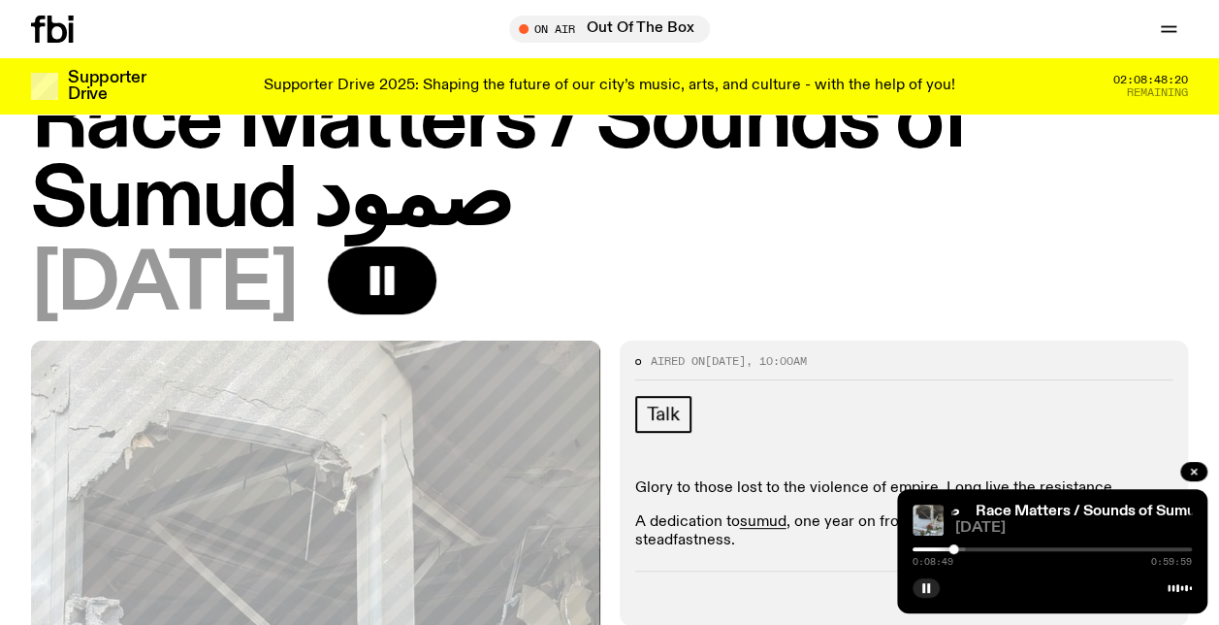
click at [954, 545] on div at bounding box center [954, 549] width 10 height 10
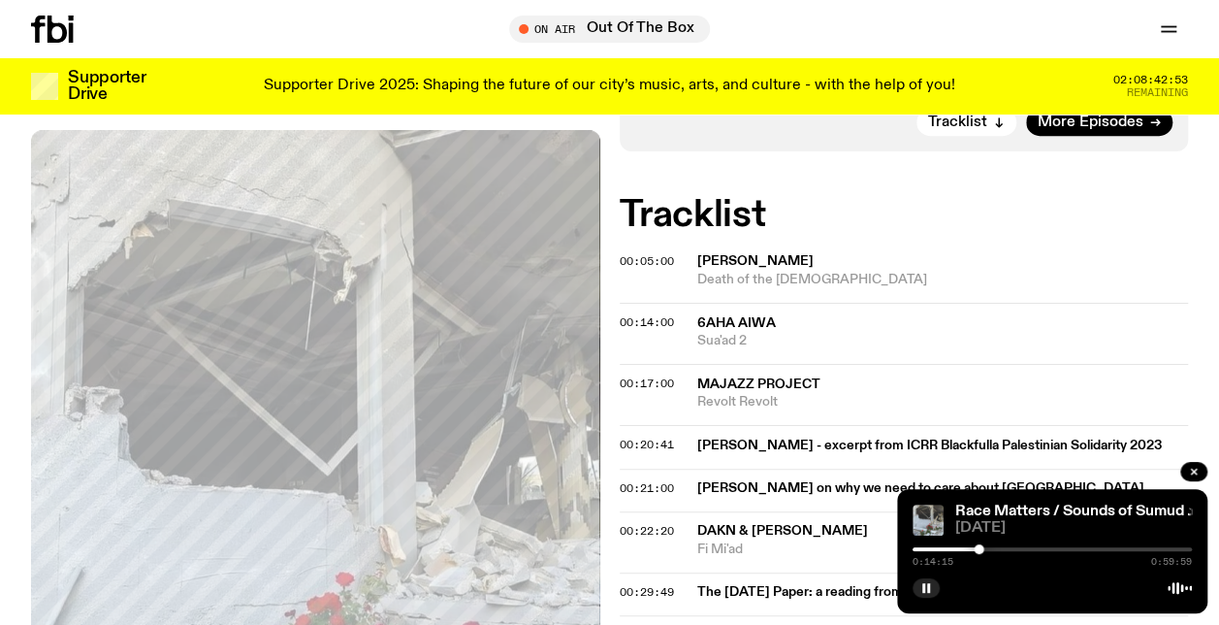
scroll to position [570, 0]
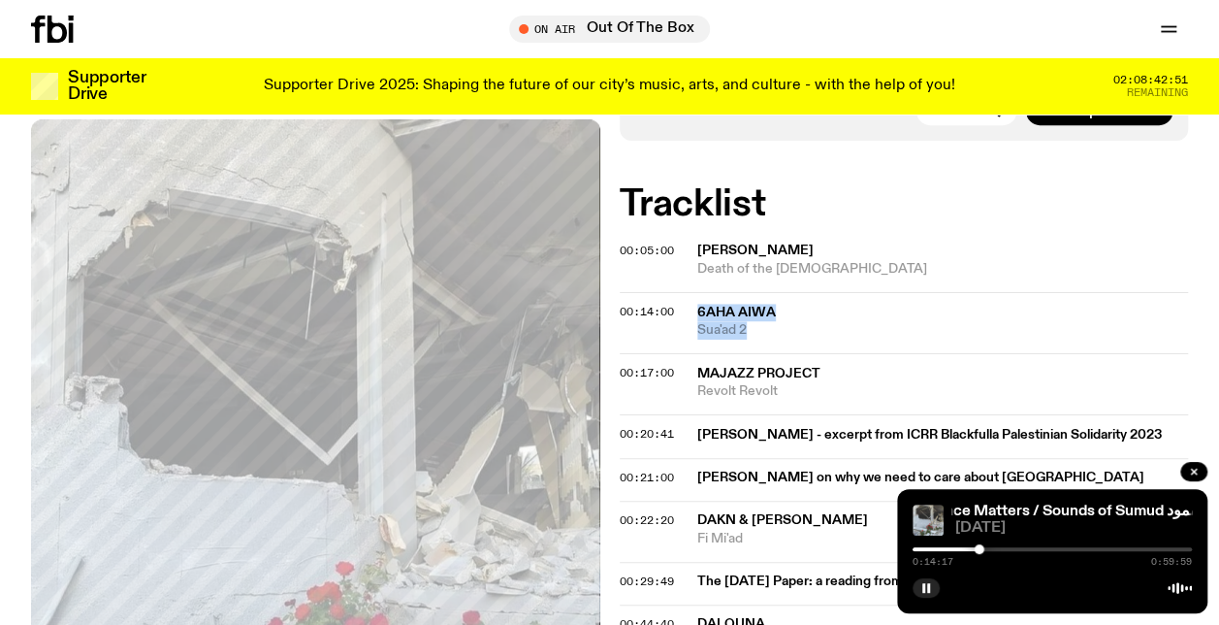
drag, startPoint x: 803, startPoint y: 325, endPoint x: 696, endPoint y: 293, distance: 112.3
click at [696, 293] on div "00:14:00 6aha aiwa Sua'ad 2" at bounding box center [904, 322] width 569 height 61
copy div "6aha aiwa Sua'ad 2"
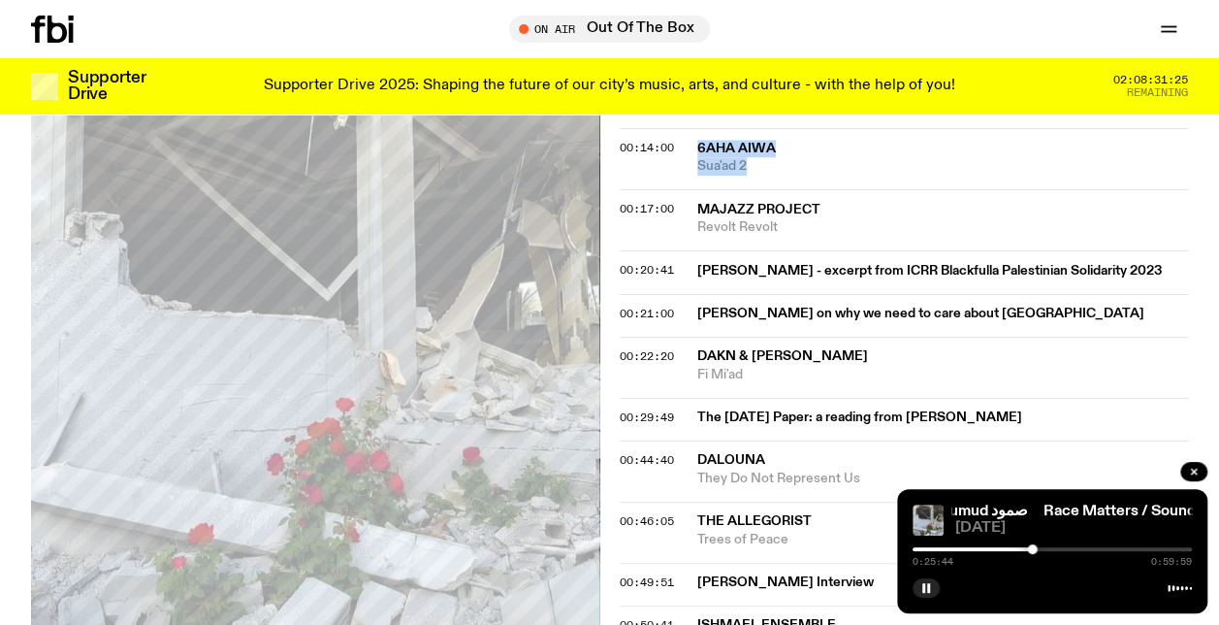
scroll to position [764, 0]
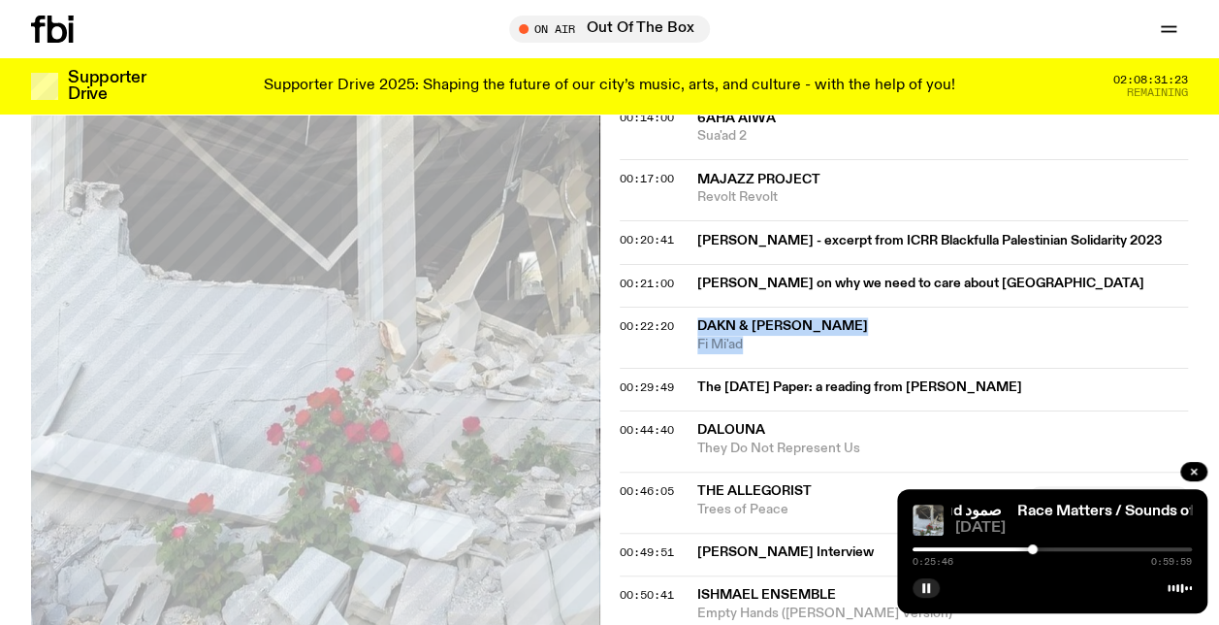
drag, startPoint x: 802, startPoint y: 341, endPoint x: 691, endPoint y: 316, distance: 114.4
click at [691, 316] on div "00:22:20 Dakn & Muqata'a Fi Mi'ad" at bounding box center [904, 337] width 569 height 61
copy div "Dakn & Muqata'a Fi Mi'ad"
click at [923, 592] on icon "button" at bounding box center [927, 588] width 12 height 12
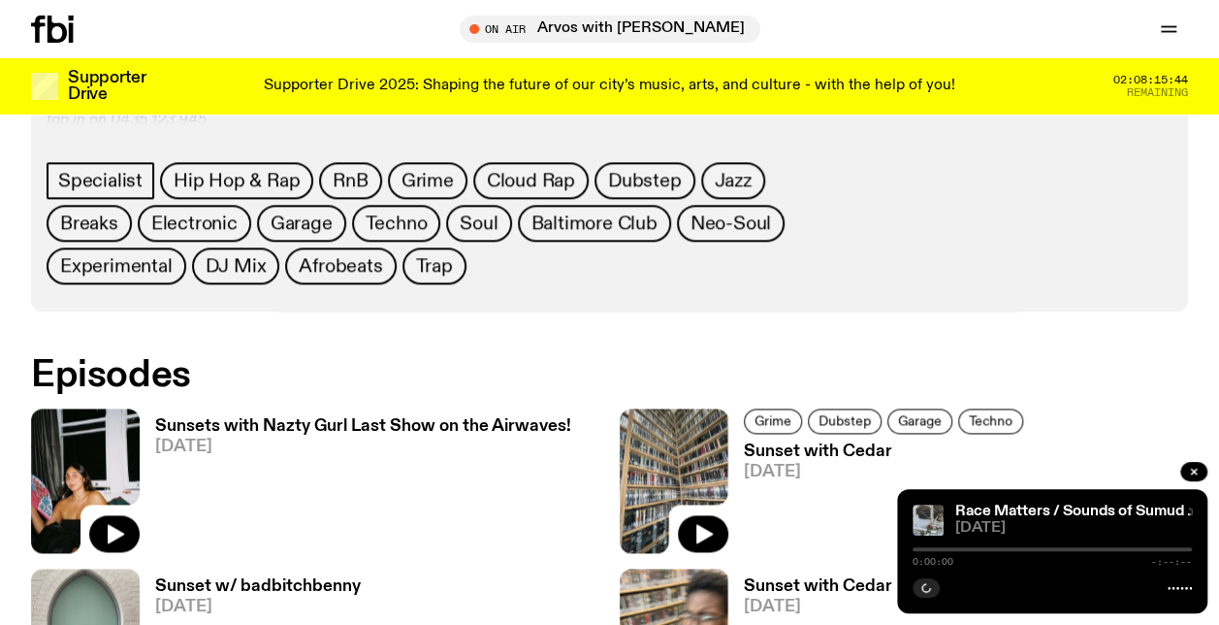
scroll to position [1056, 0]
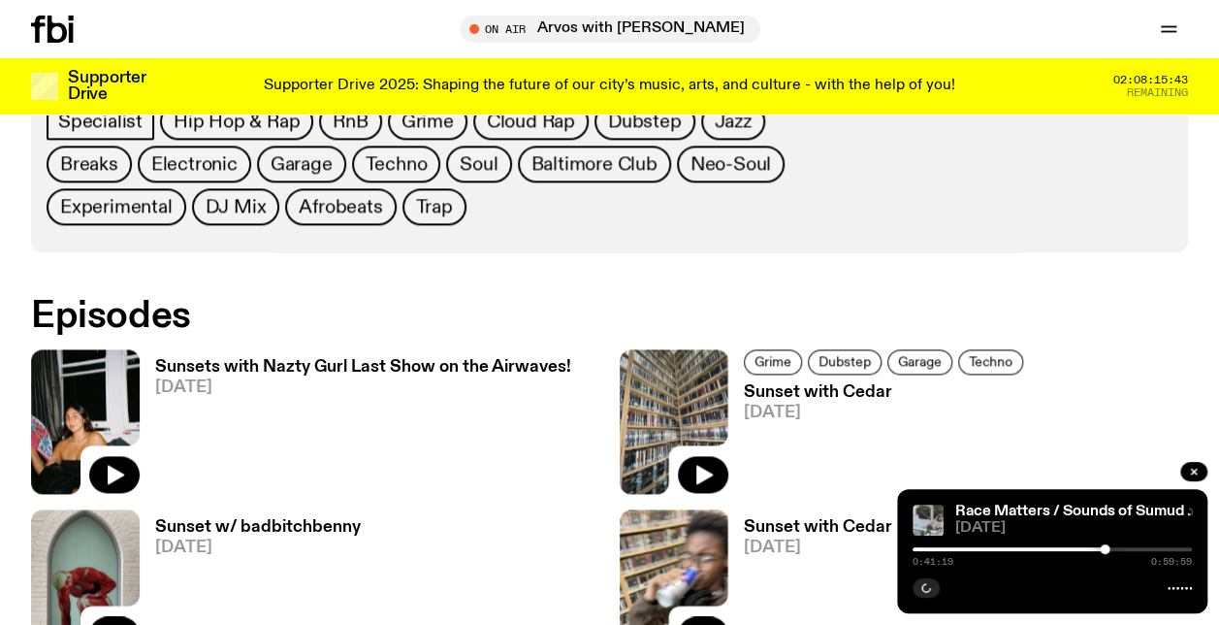
click at [129, 474] on button "button" at bounding box center [114, 474] width 50 height 37
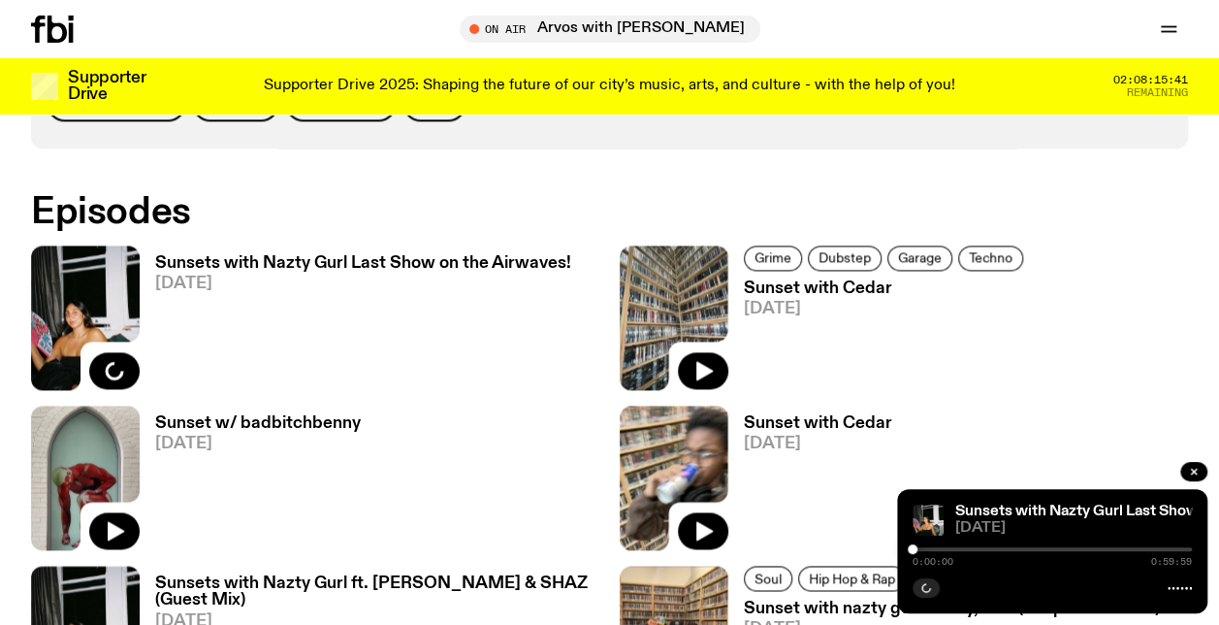
scroll to position [1251, 0]
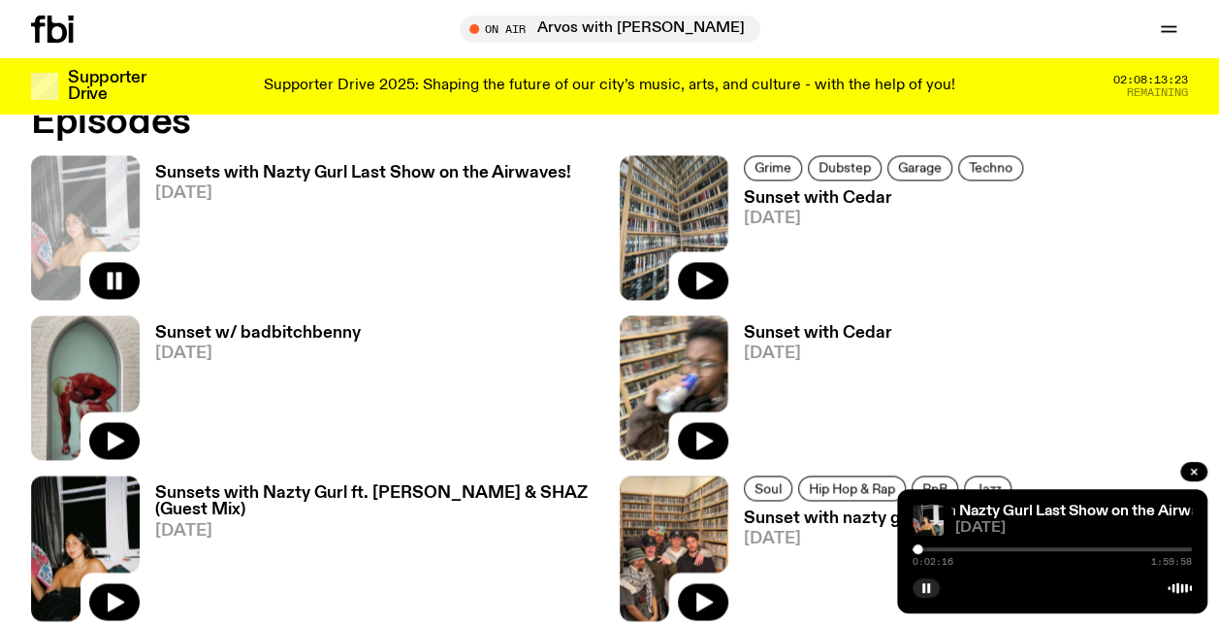
click at [920, 592] on button "button" at bounding box center [926, 587] width 27 height 19
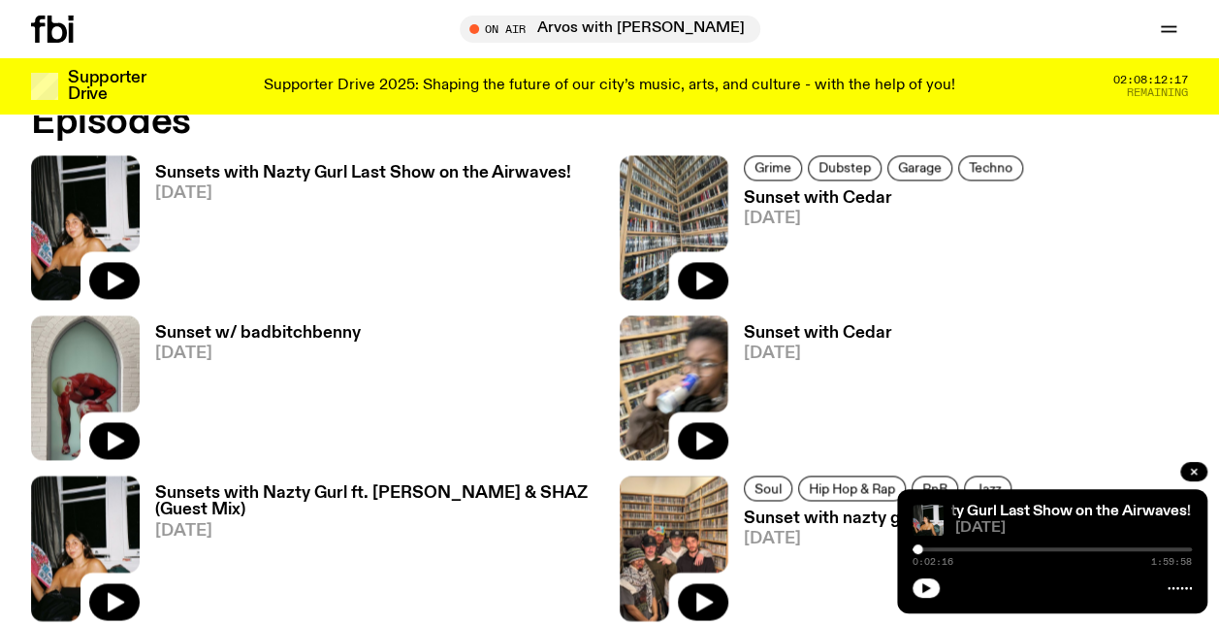
click at [931, 594] on button "button" at bounding box center [926, 587] width 27 height 19
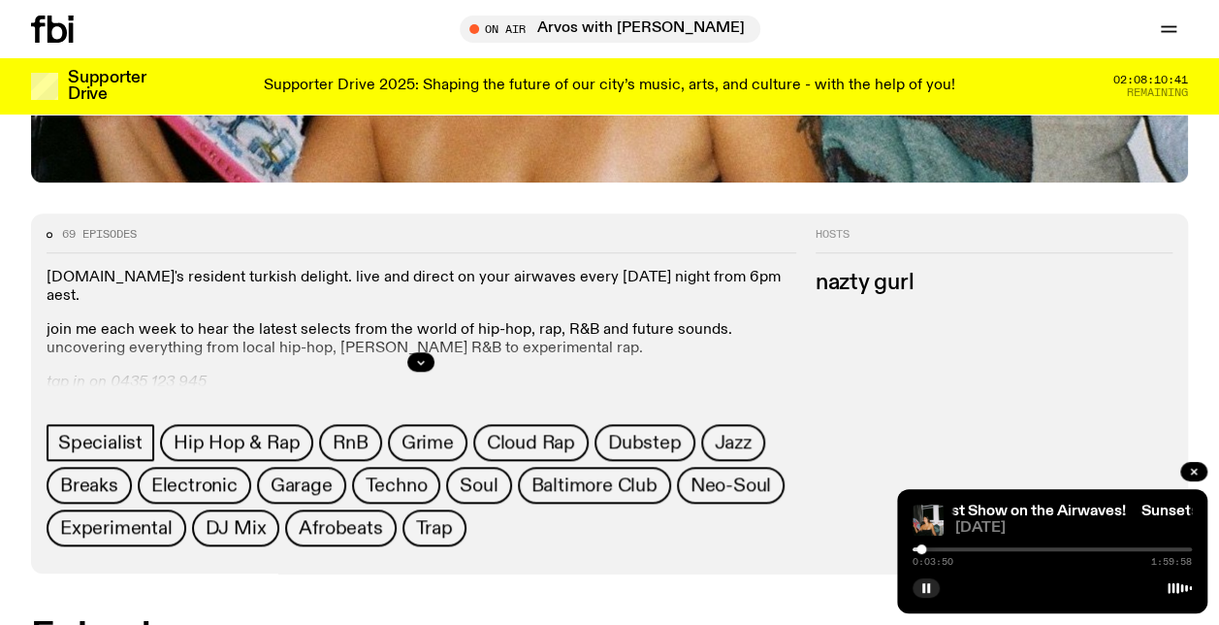
scroll to position [765, 0]
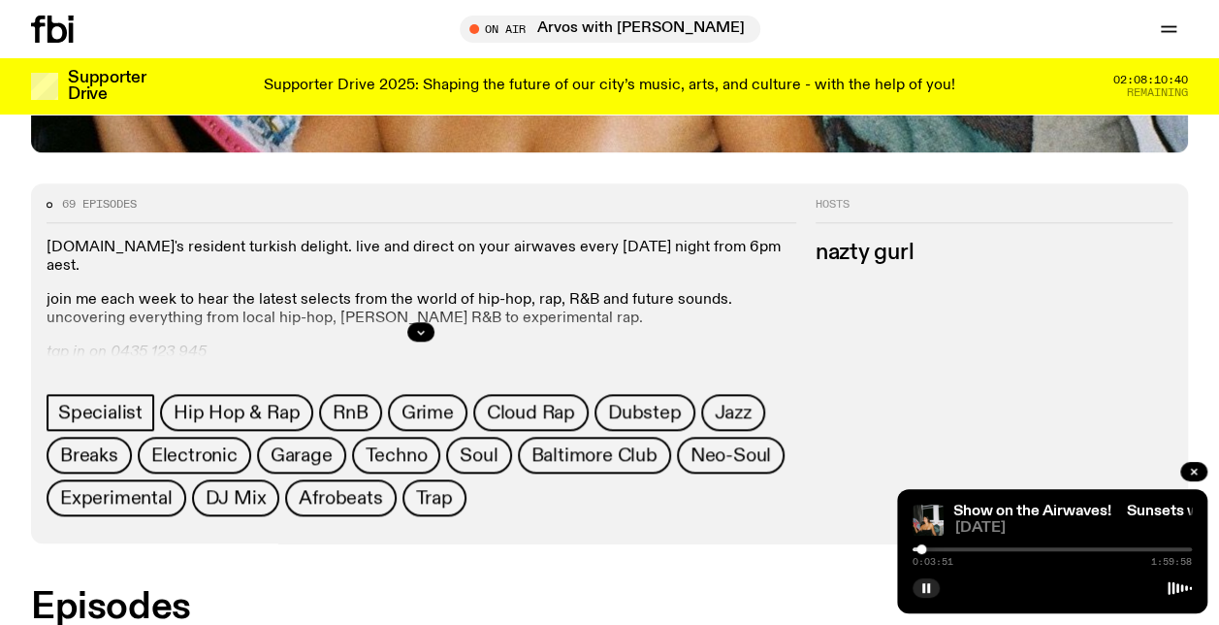
click at [429, 324] on button "button" at bounding box center [420, 331] width 27 height 19
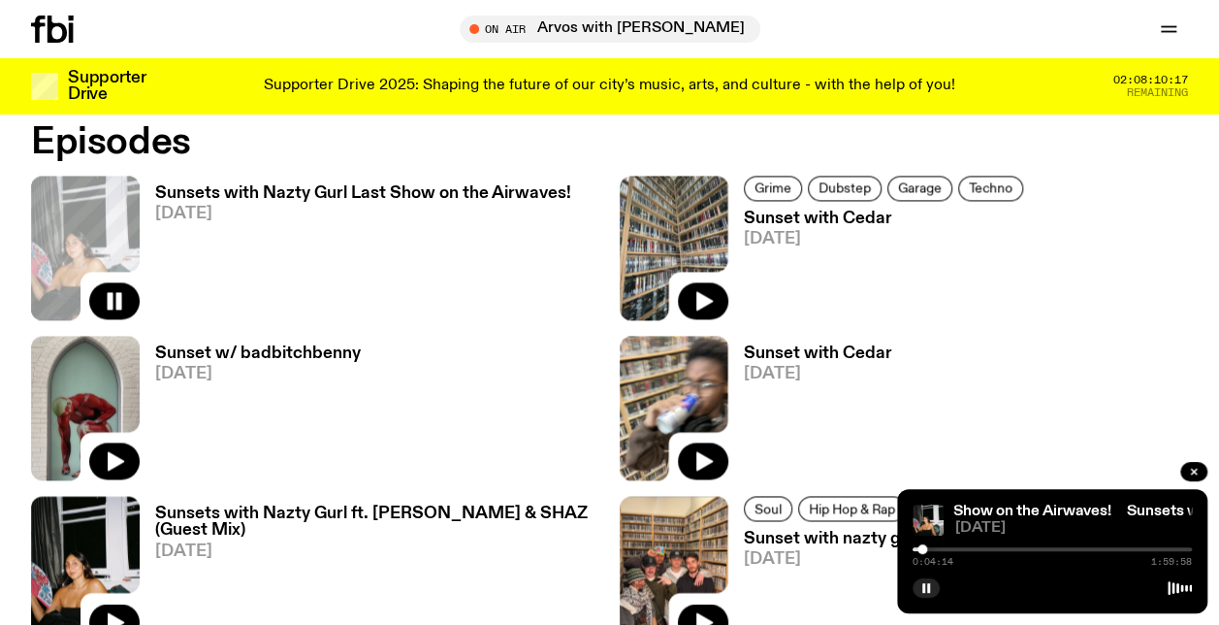
scroll to position [1251, 0]
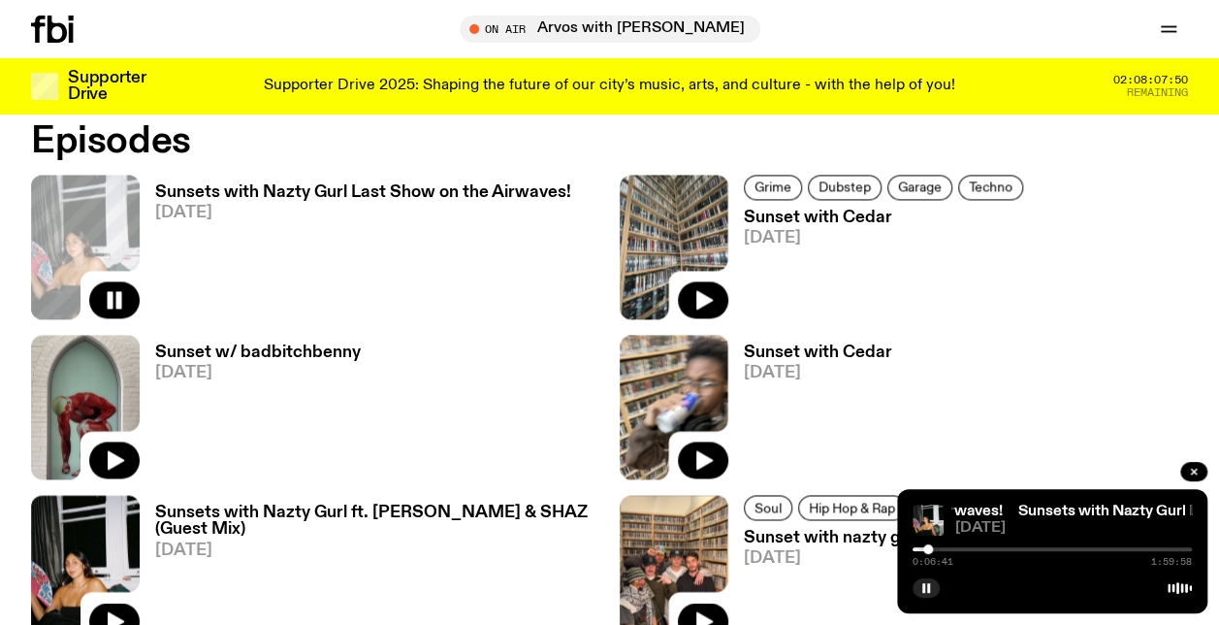
click at [931, 590] on icon "button" at bounding box center [927, 588] width 12 height 12
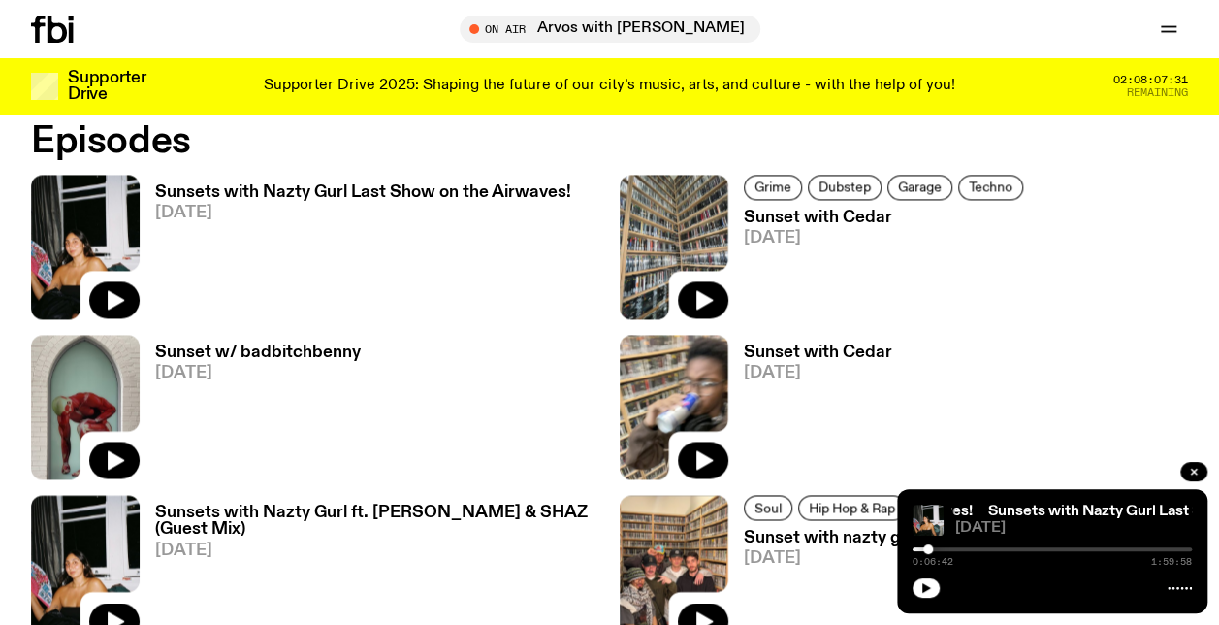
click at [921, 584] on icon "button" at bounding box center [927, 588] width 12 height 12
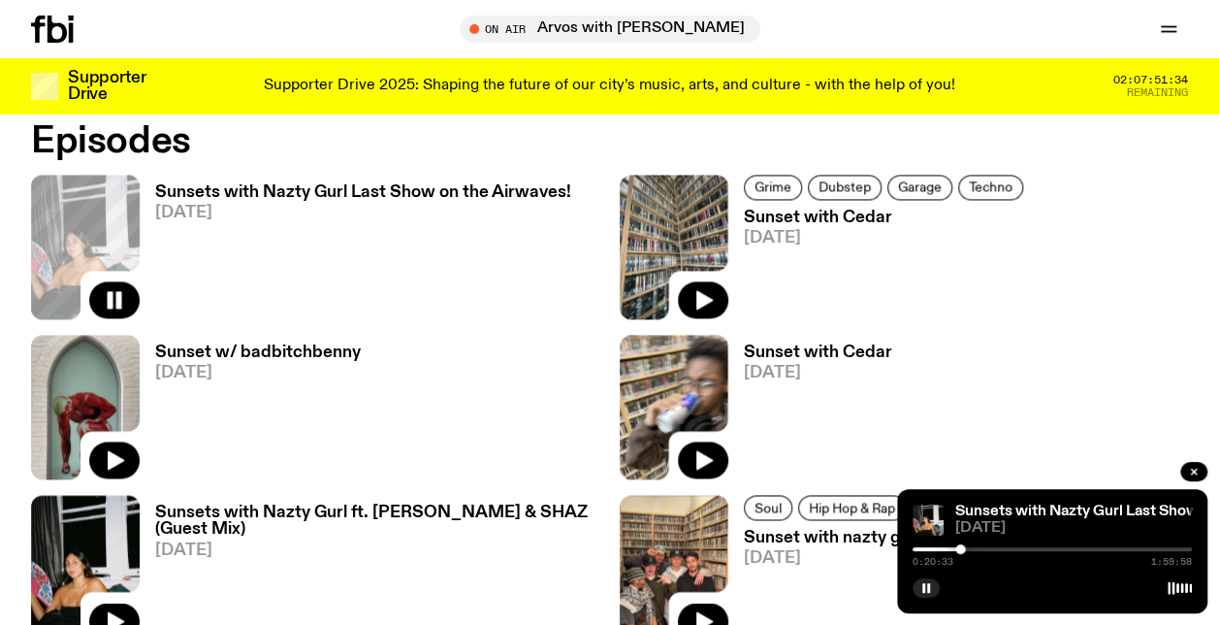
click at [960, 548] on div at bounding box center [961, 549] width 10 height 10
click at [933, 586] on button "button" at bounding box center [926, 587] width 27 height 19
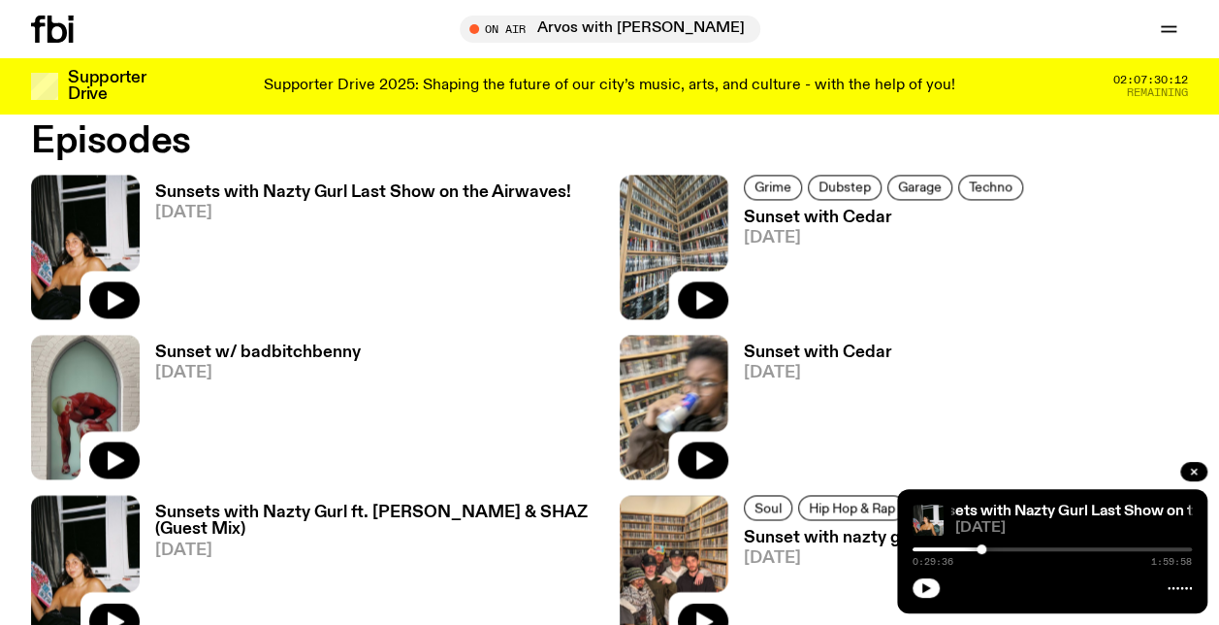
click at [930, 582] on icon "button" at bounding box center [927, 588] width 12 height 12
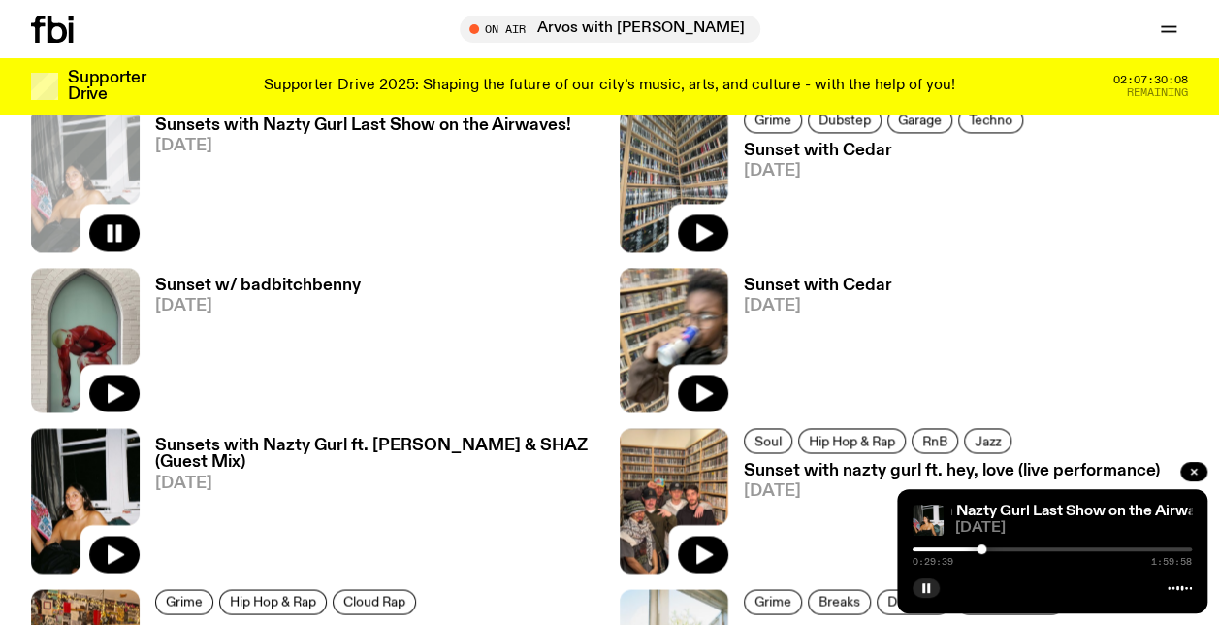
scroll to position [1348, 0]
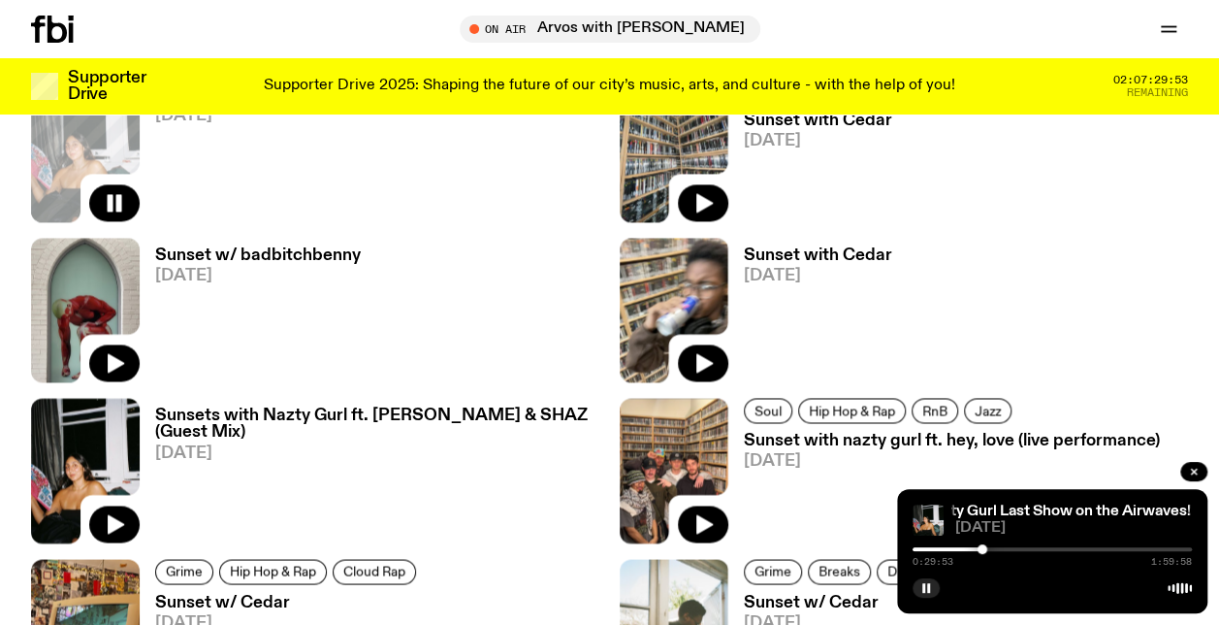
click at [1102, 147] on div "Grime Dubstep Garage Techno Sunset with Cedar [DATE]" at bounding box center [904, 150] width 569 height 145
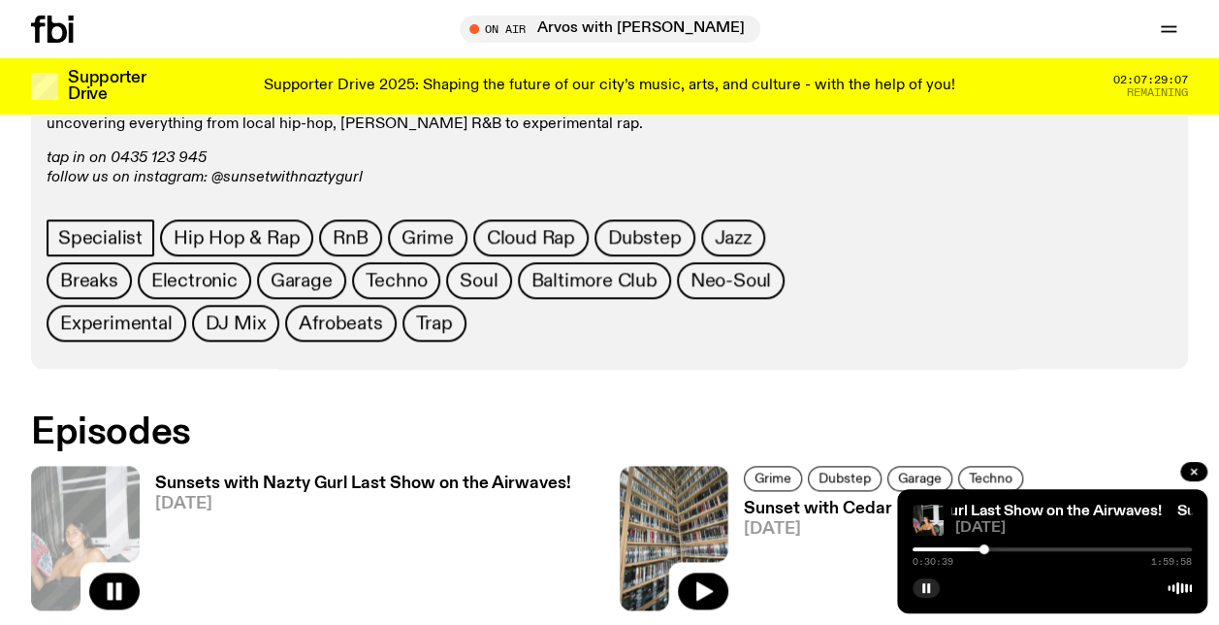
scroll to position [1251, 0]
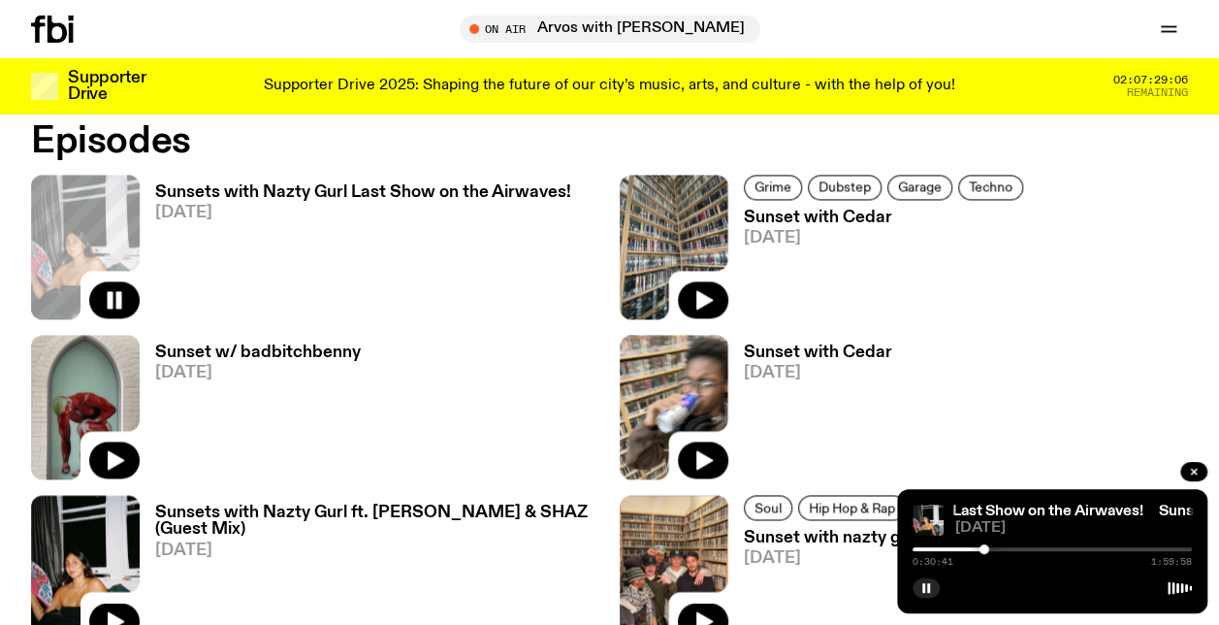
click at [287, 187] on h3 "Sunsets with Nazty Gurl Last Show on the Airwaves!" at bounding box center [363, 192] width 416 height 16
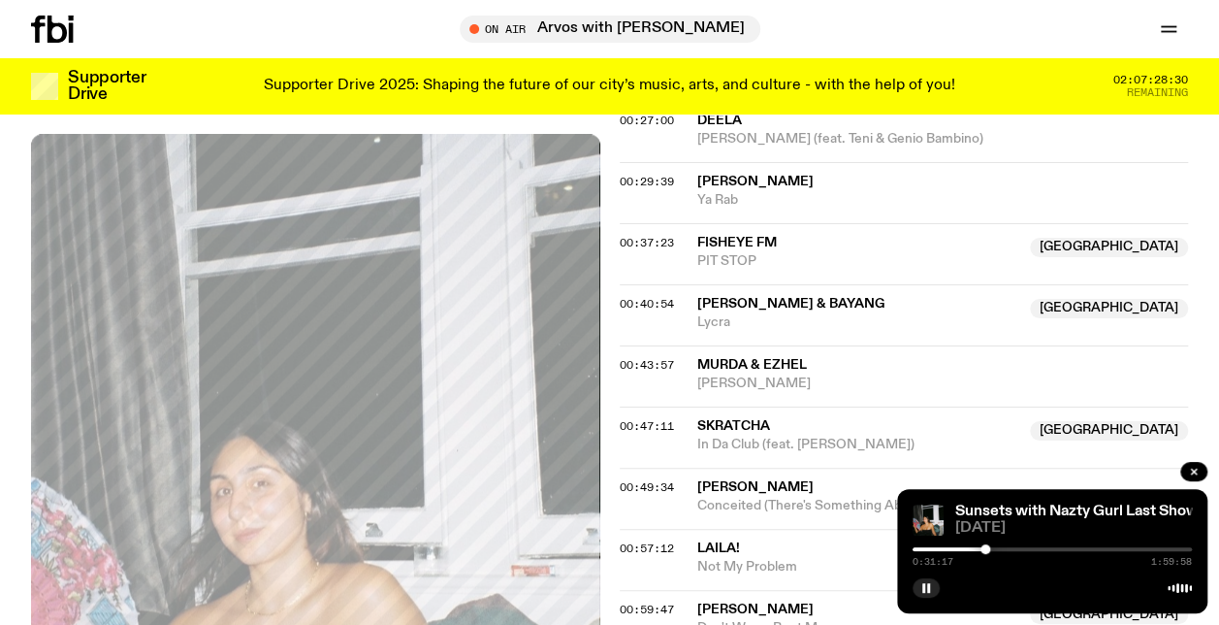
scroll to position [1152, 0]
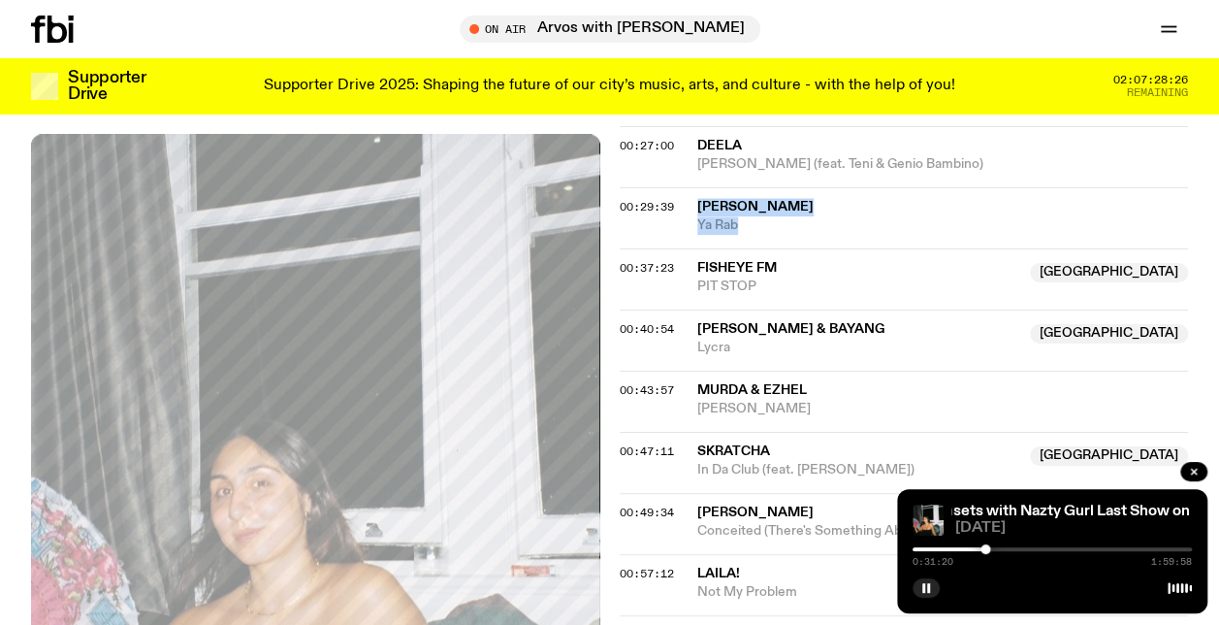
drag, startPoint x: 755, startPoint y: 223, endPoint x: 691, endPoint y: 200, distance: 68.1
click at [691, 200] on div "00:29:39 [PERSON_NAME] Ya Rab" at bounding box center [904, 217] width 569 height 61
copy div "Miko Mal Ya Rab"
drag, startPoint x: 765, startPoint y: 293, endPoint x: 695, endPoint y: 260, distance: 78.1
click at [695, 260] on div "00:37:23 Fisheye FM [GEOGRAPHIC_DATA] STOP [GEOGRAPHIC_DATA]" at bounding box center [904, 278] width 569 height 61
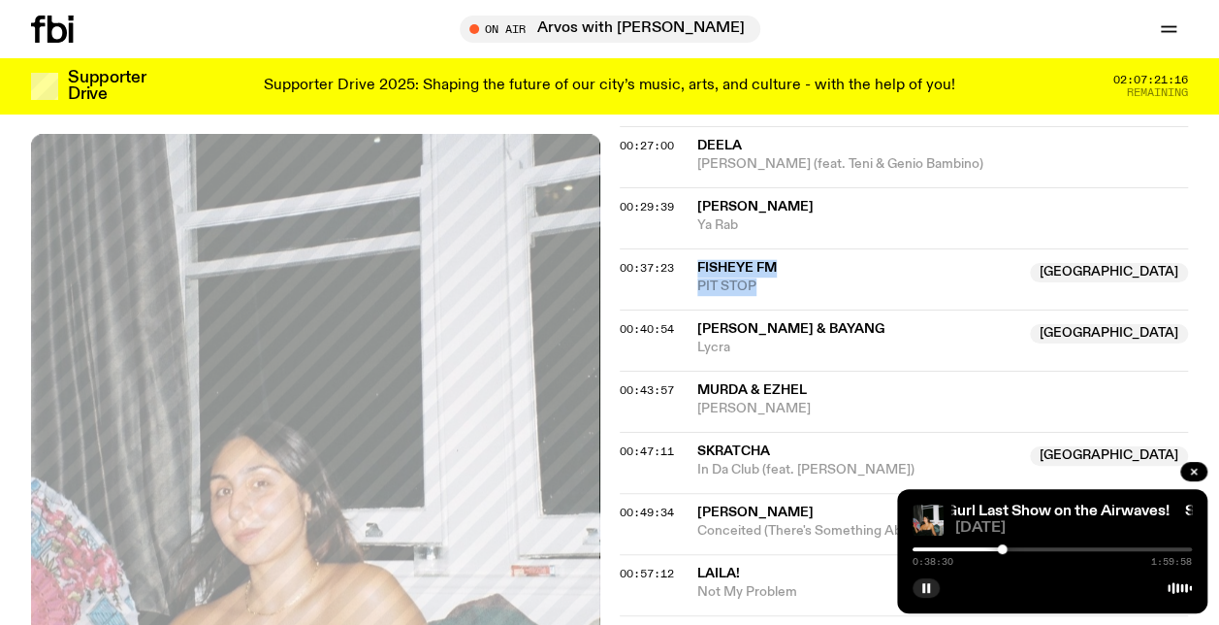
copy div "Fisheye FM [GEOGRAPHIC_DATA] STOP"
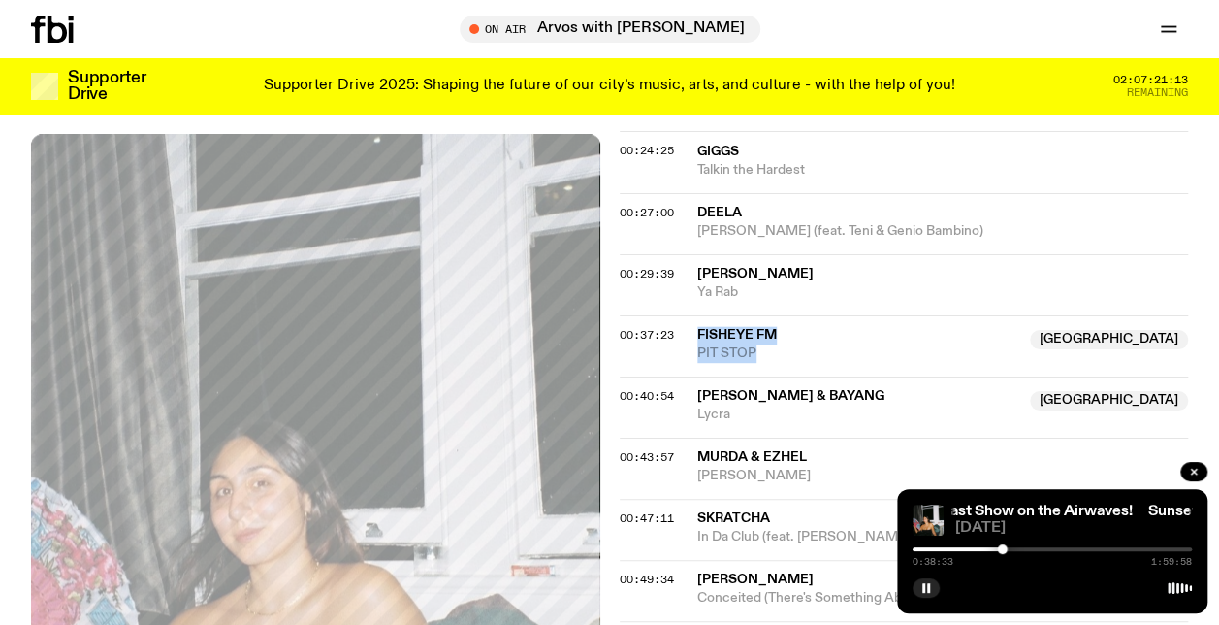
scroll to position [1055, 0]
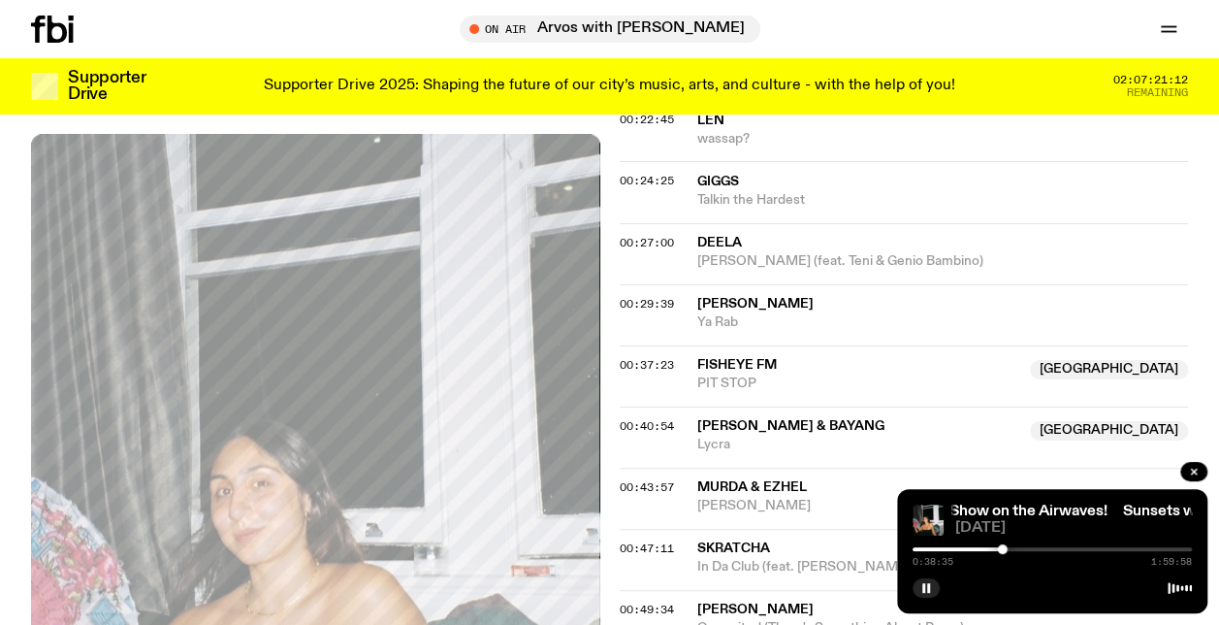
click at [1117, 228] on div "00:27:00 DEELA [PERSON_NAME] (feat. Teni & Genio Bambino)" at bounding box center [904, 253] width 569 height 61
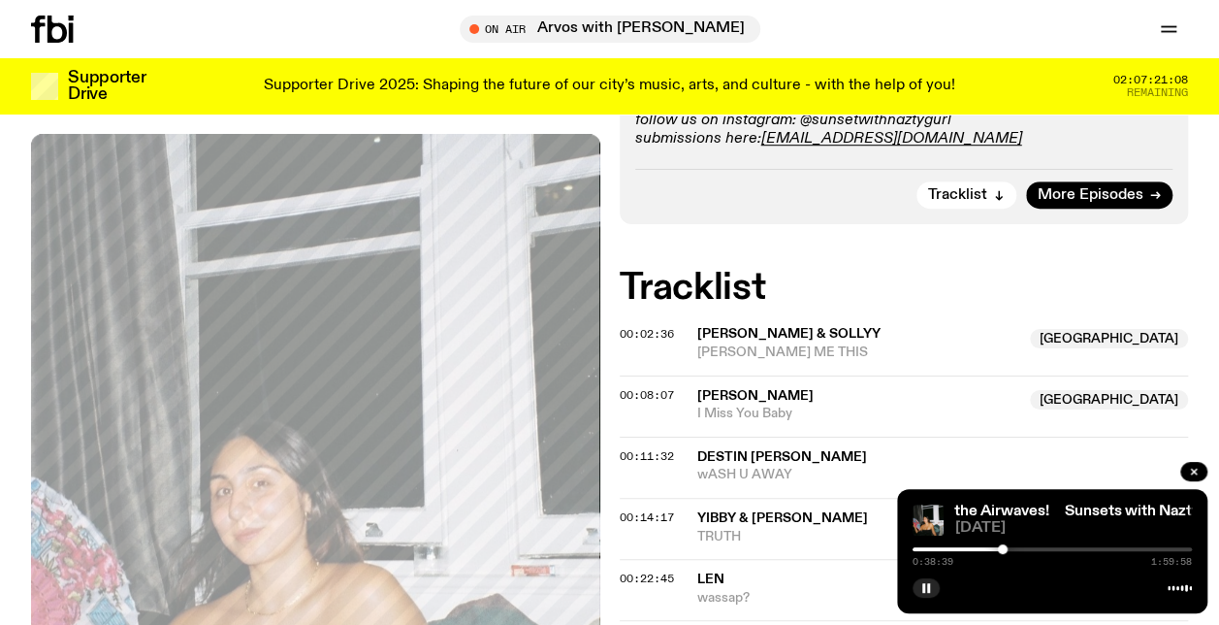
scroll to position [472, 0]
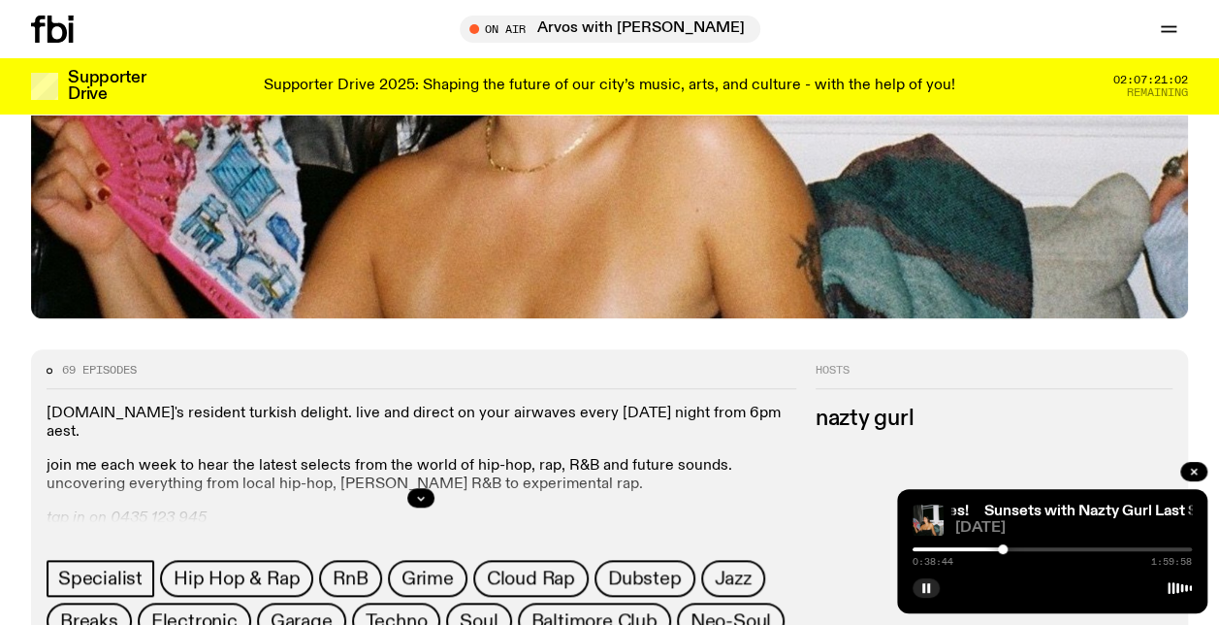
scroll to position [668, 0]
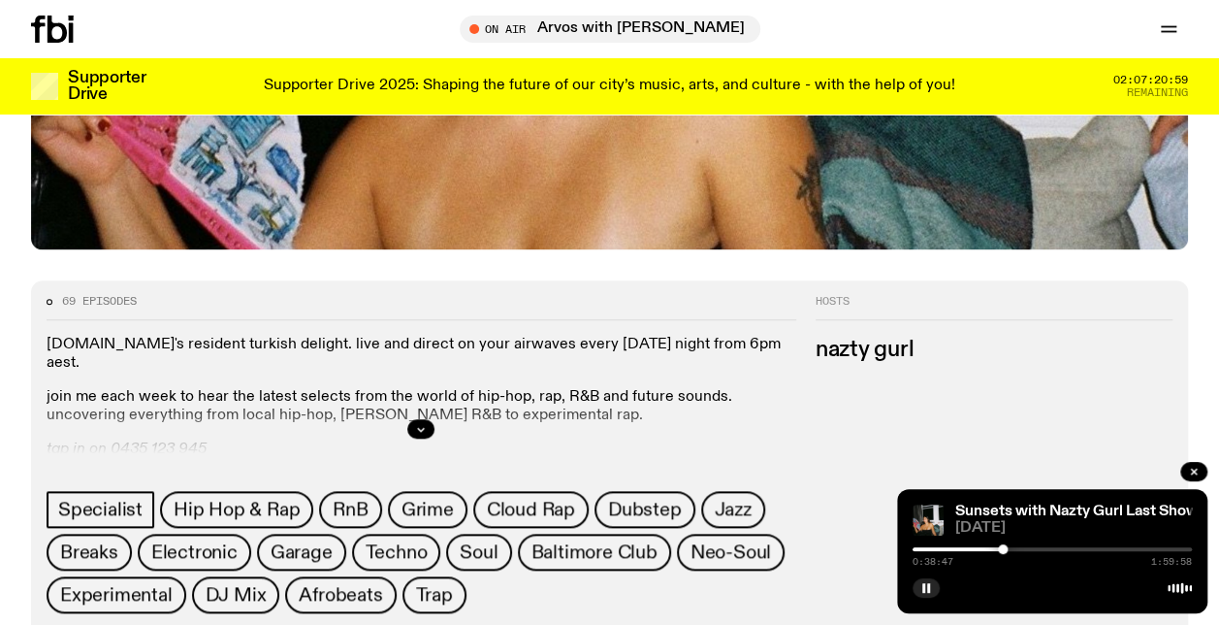
click at [428, 428] on button "button" at bounding box center [420, 428] width 27 height 19
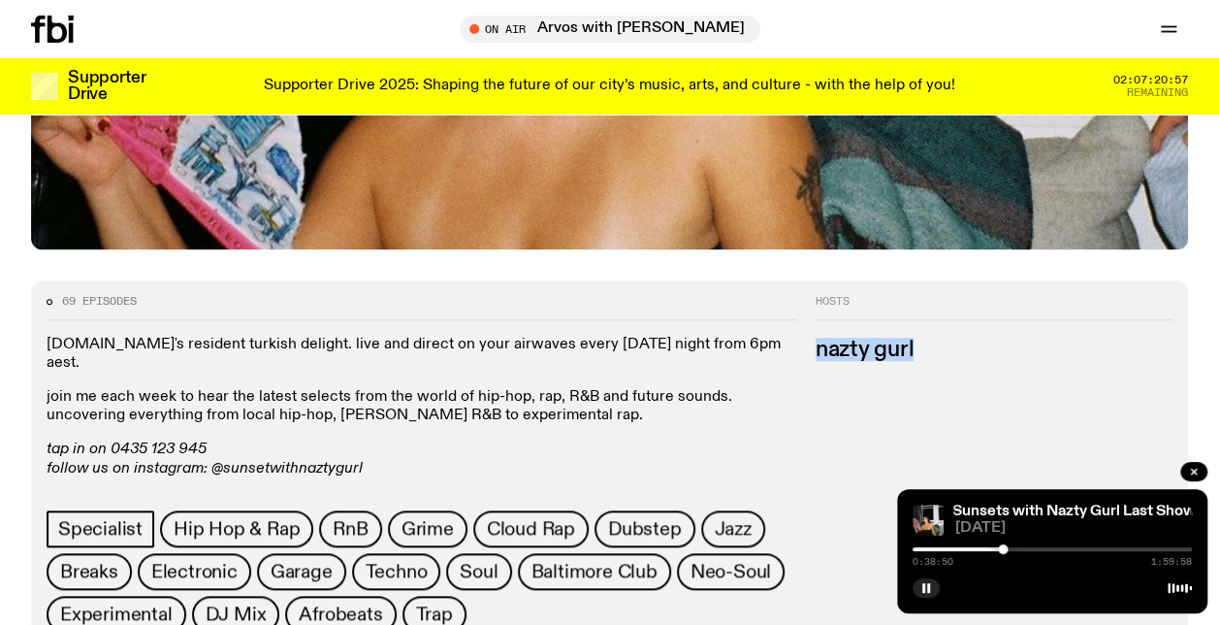
drag, startPoint x: 930, startPoint y: 346, endPoint x: 817, endPoint y: 351, distance: 113.6
click at [817, 351] on h3 "nazty gurl" at bounding box center [994, 350] width 357 height 21
copy h3 "nazty gurl"
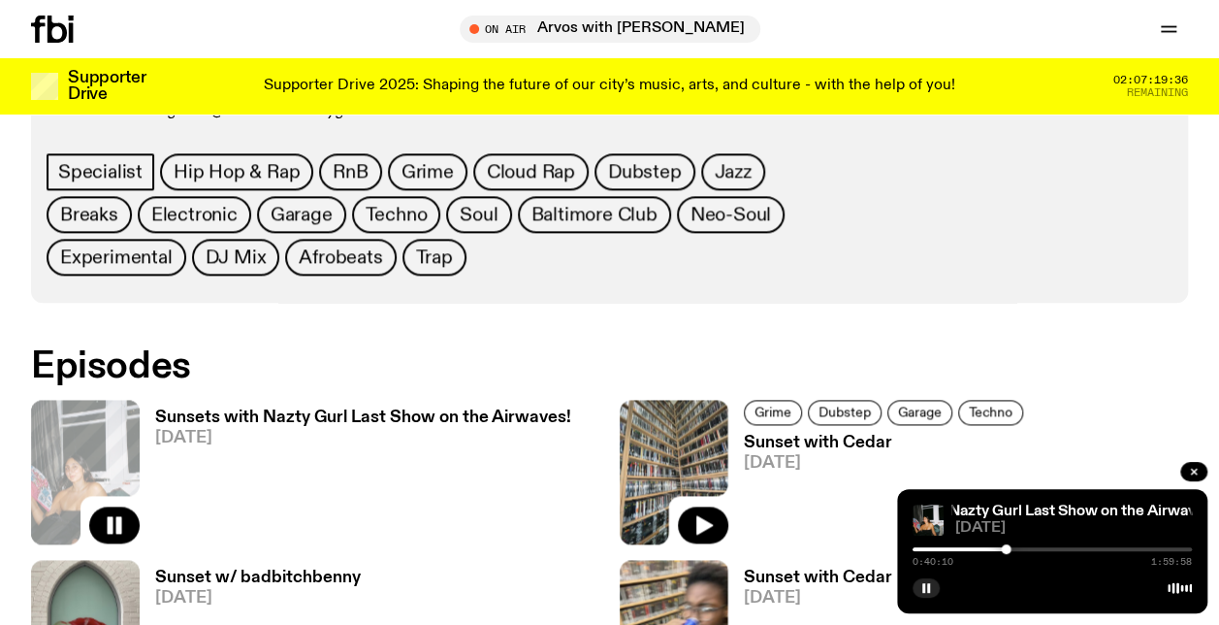
scroll to position [1056, 0]
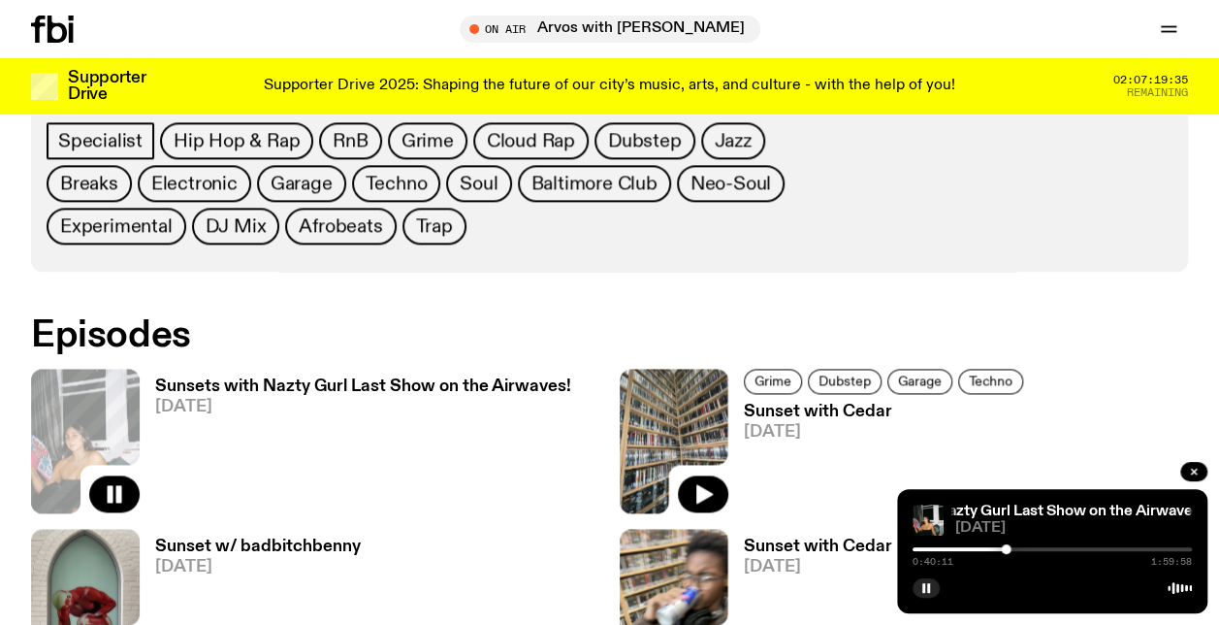
click at [215, 379] on h3 "Sunsets with Nazty Gurl Last Show on the Airwaves!" at bounding box center [363, 386] width 416 height 16
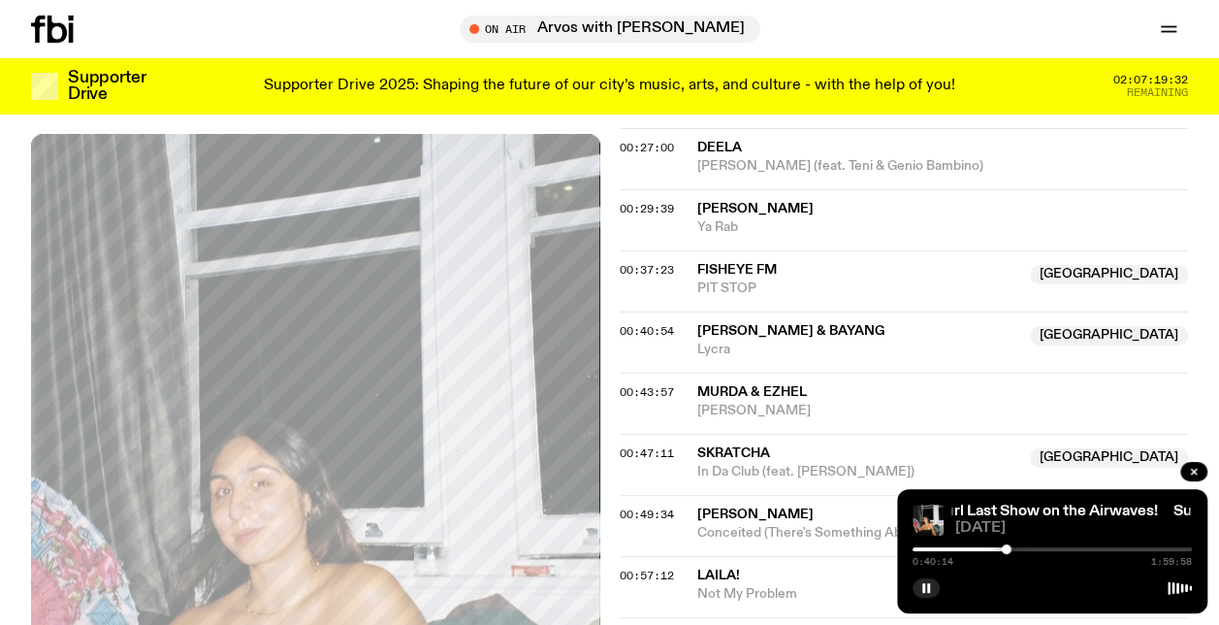
scroll to position [1152, 0]
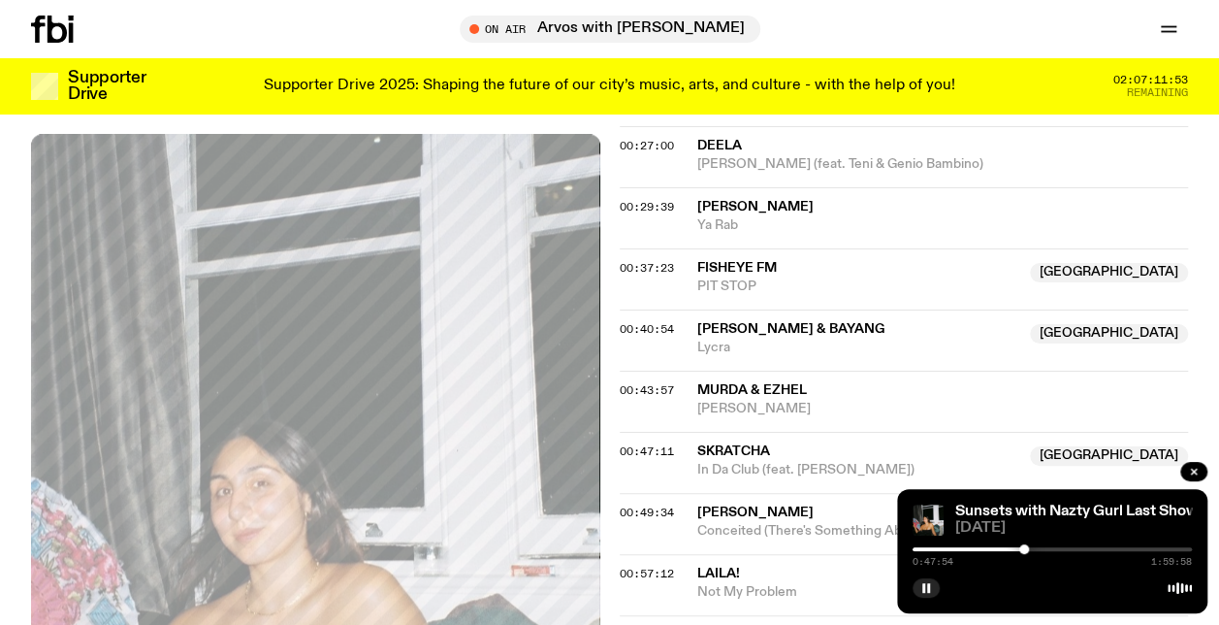
click at [1036, 545] on div "0:47:54 1:59:58" at bounding box center [1052, 554] width 279 height 23
click at [1032, 551] on div "0:47:55 1:59:58" at bounding box center [1052, 554] width 279 height 23
click at [1036, 549] on div at bounding box center [1052, 549] width 279 height 4
click at [1056, 550] on div at bounding box center [1052, 549] width 279 height 4
click at [1065, 551] on div "1:01:30 1:59:58" at bounding box center [1052, 554] width 279 height 23
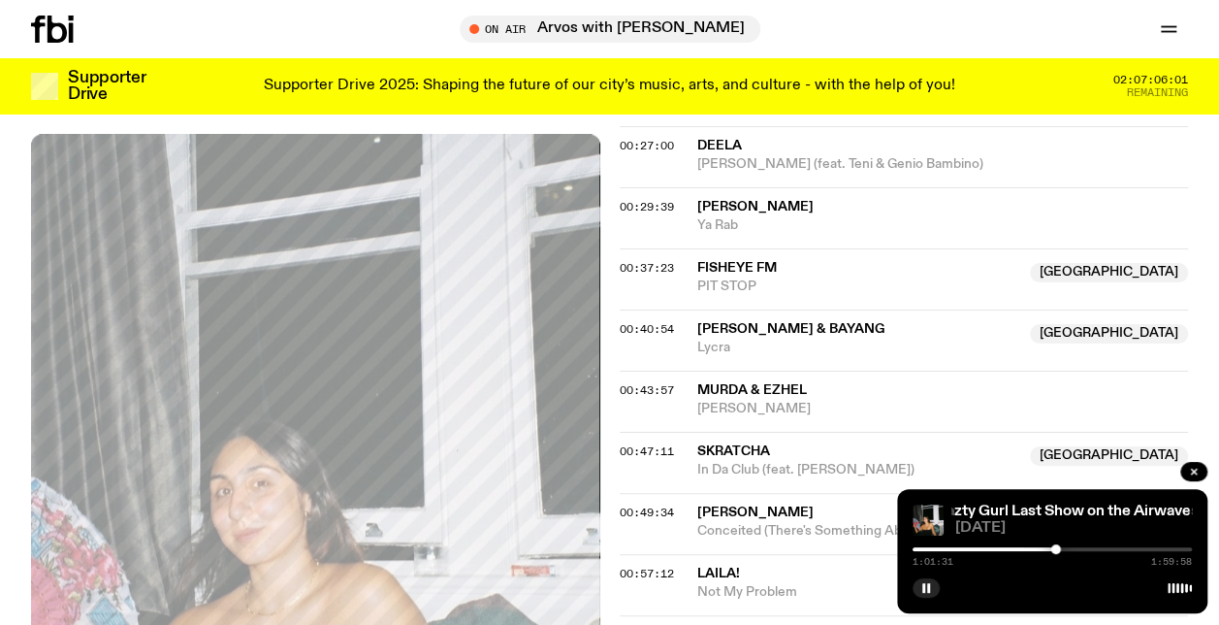
click at [1064, 546] on div "1:01:31 1:59:58" at bounding box center [1052, 554] width 279 height 23
click at [1061, 549] on div at bounding box center [1052, 549] width 279 height 4
click at [1073, 547] on div at bounding box center [1052, 549] width 279 height 4
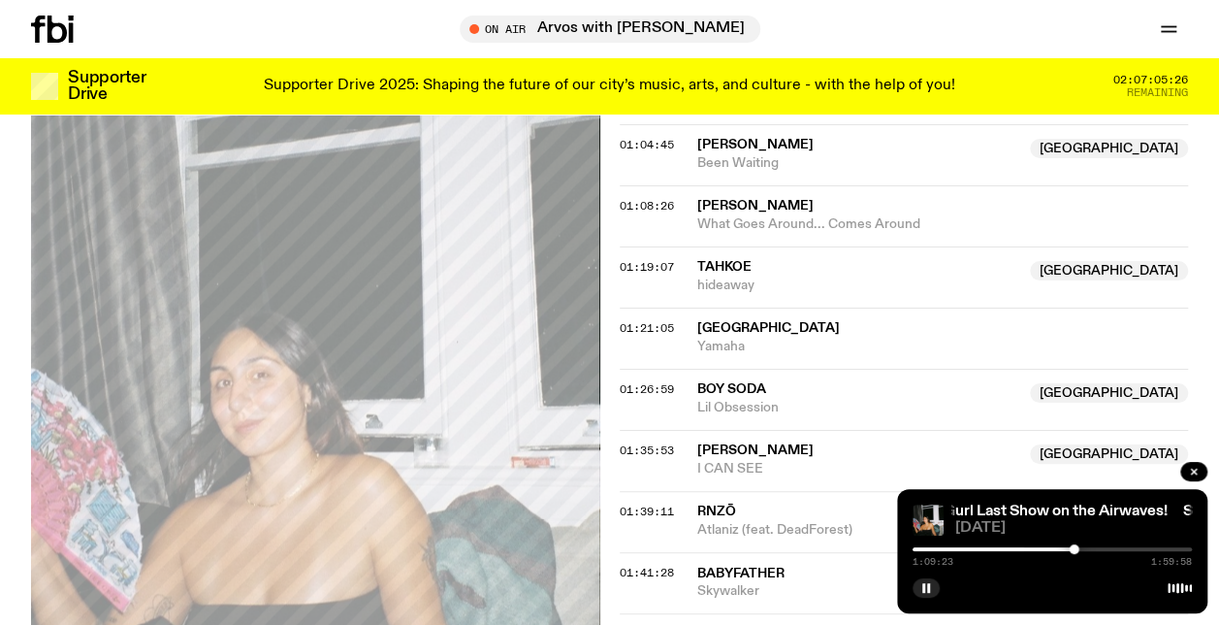
scroll to position [1734, 0]
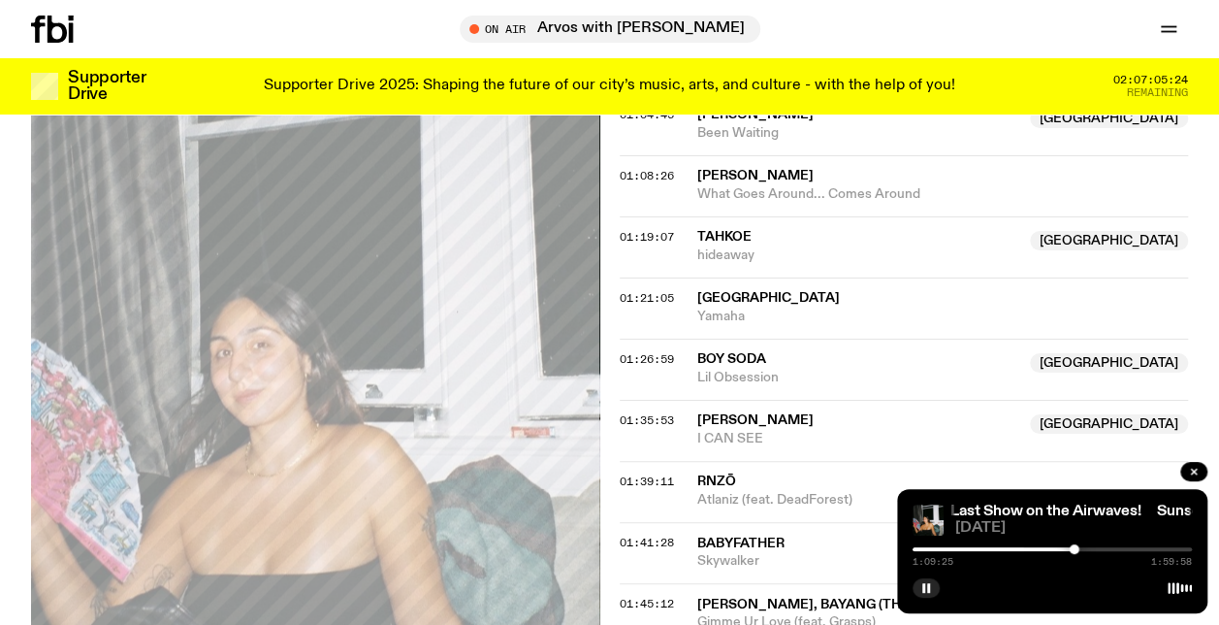
click at [1081, 549] on div at bounding box center [1052, 549] width 279 height 4
click at [1094, 548] on div at bounding box center [1052, 549] width 279 height 4
click at [1093, 549] on div at bounding box center [1094, 549] width 10 height 10
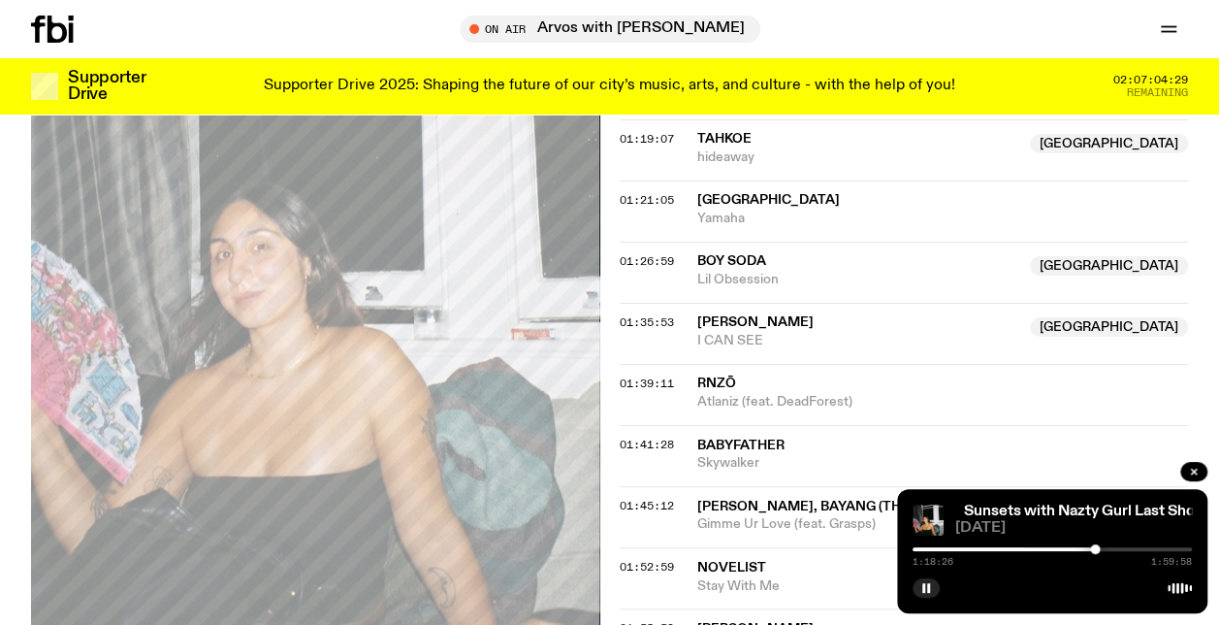
scroll to position [1928, 0]
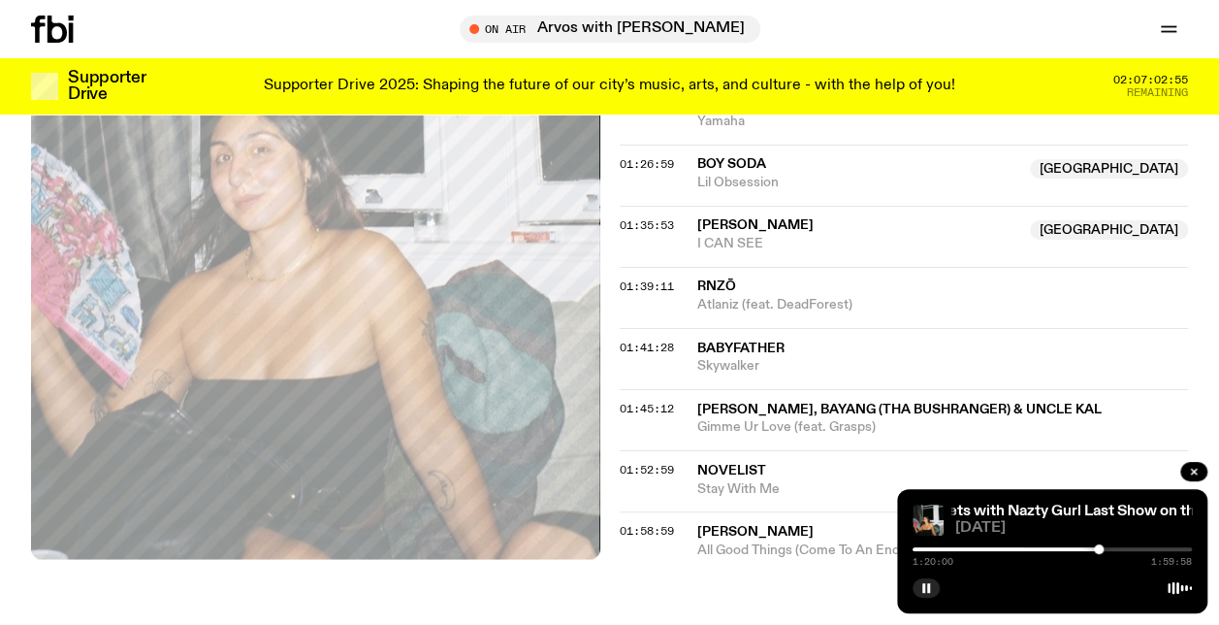
click at [1108, 549] on div at bounding box center [1052, 549] width 279 height 4
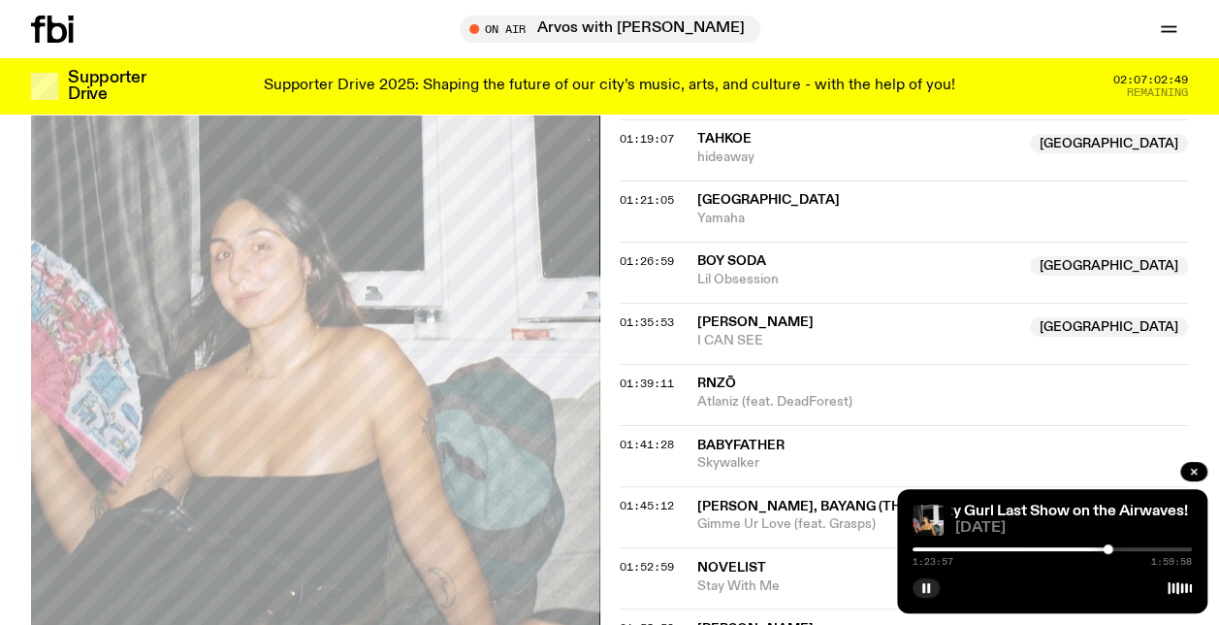
scroll to position [1637, 0]
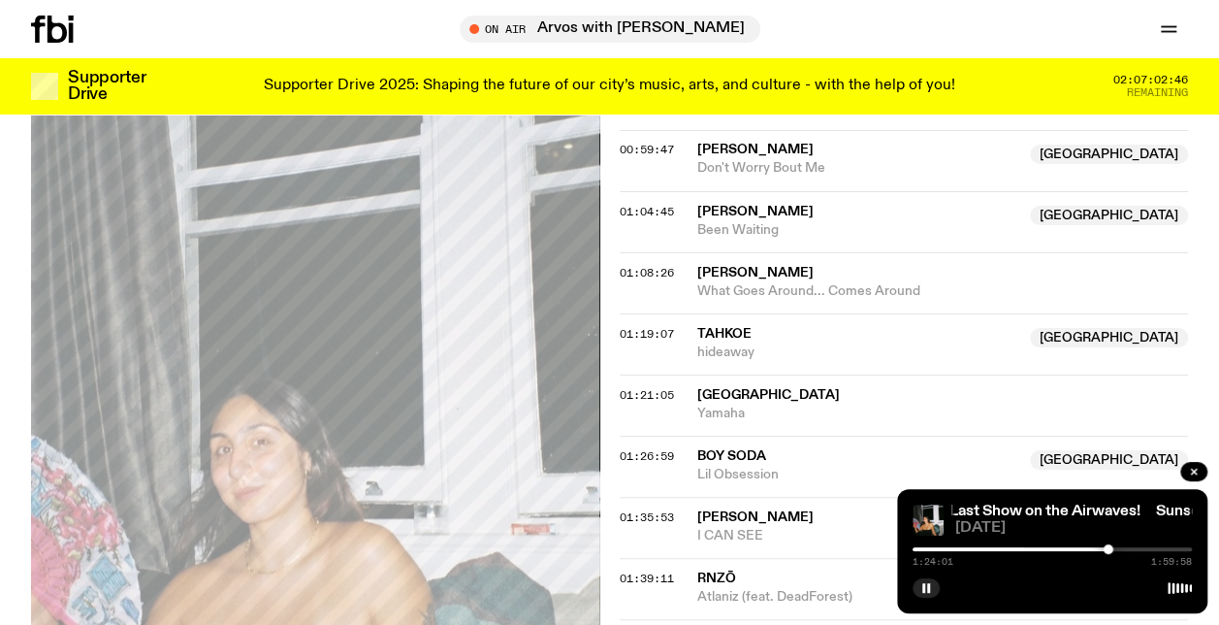
click at [1119, 553] on div "1:24:01 1:59:58" at bounding box center [1052, 554] width 279 height 23
click at [1120, 551] on div "1:24:01 1:59:58" at bounding box center [1052, 554] width 279 height 23
click at [1120, 549] on div at bounding box center [1052, 549] width 279 height 4
click at [1130, 548] on div at bounding box center [1052, 549] width 279 height 4
click at [1123, 550] on div at bounding box center [990, 549] width 279 height 4
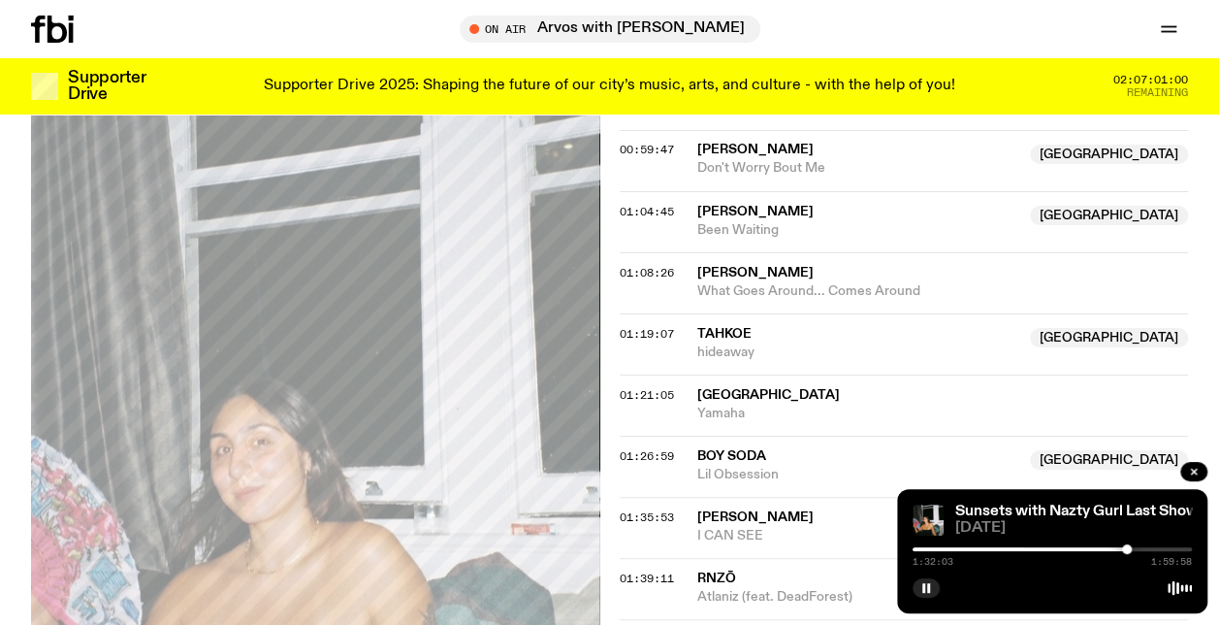
click at [922, 584] on icon "button" at bounding box center [927, 588] width 12 height 12
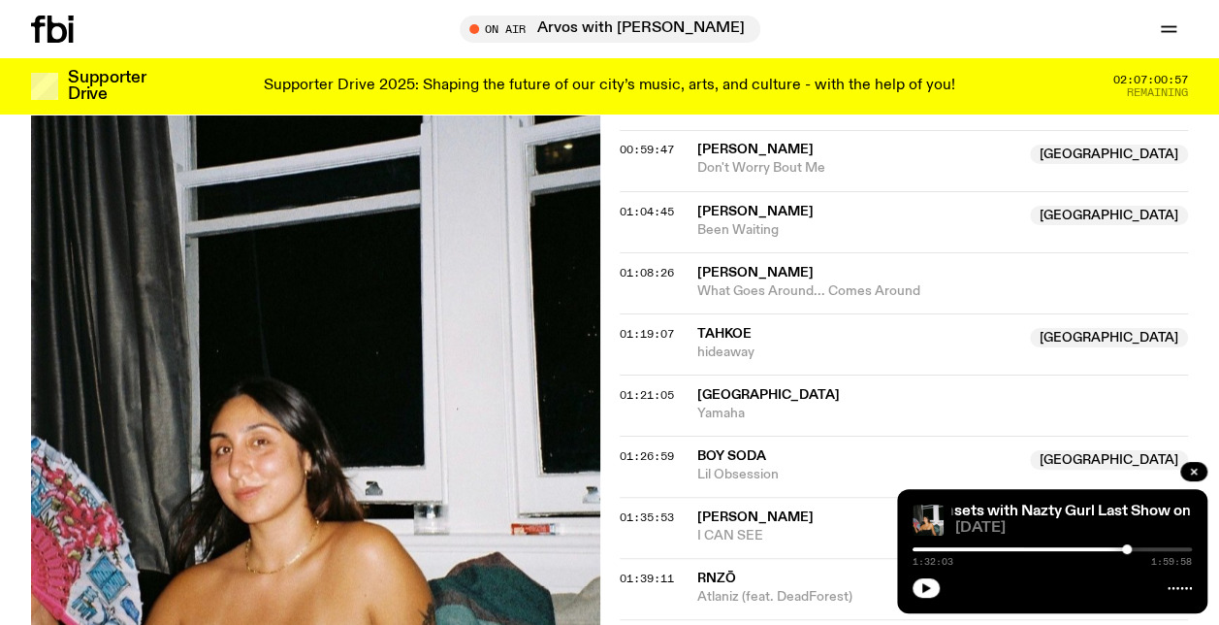
click at [928, 594] on button "button" at bounding box center [926, 587] width 27 height 19
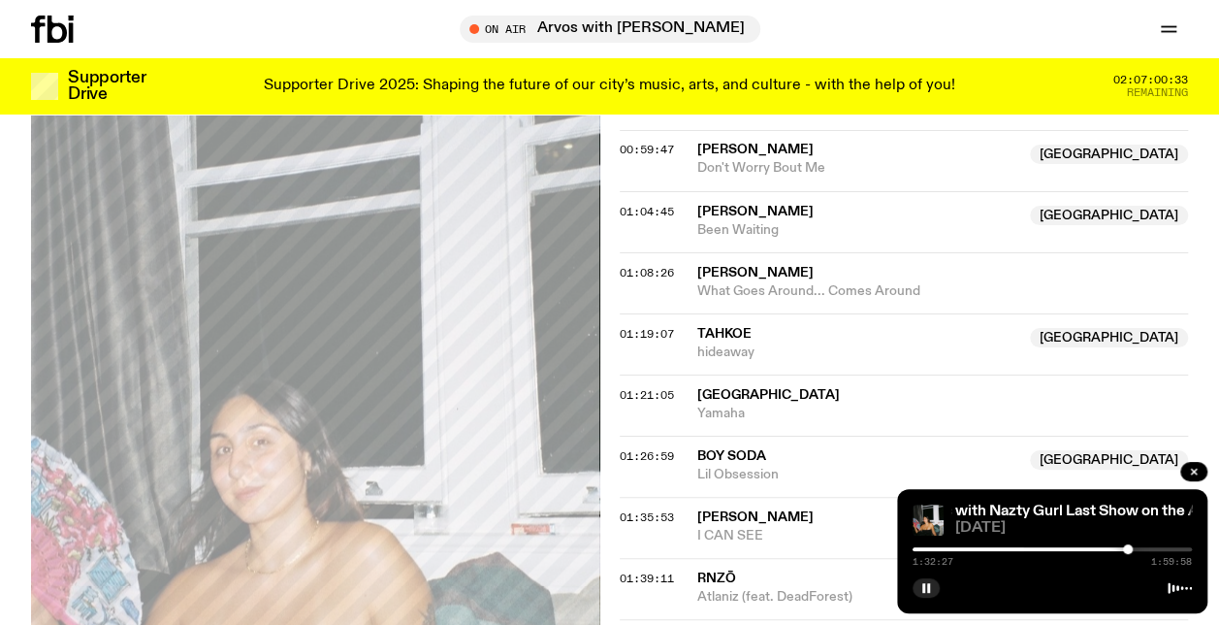
click at [1135, 552] on div "1:32:27 1:59:58" at bounding box center [1052, 554] width 279 height 23
click at [1135, 551] on div "1:32:28 1:59:58" at bounding box center [1052, 554] width 279 height 23
click at [1139, 548] on div at bounding box center [1052, 549] width 279 height 4
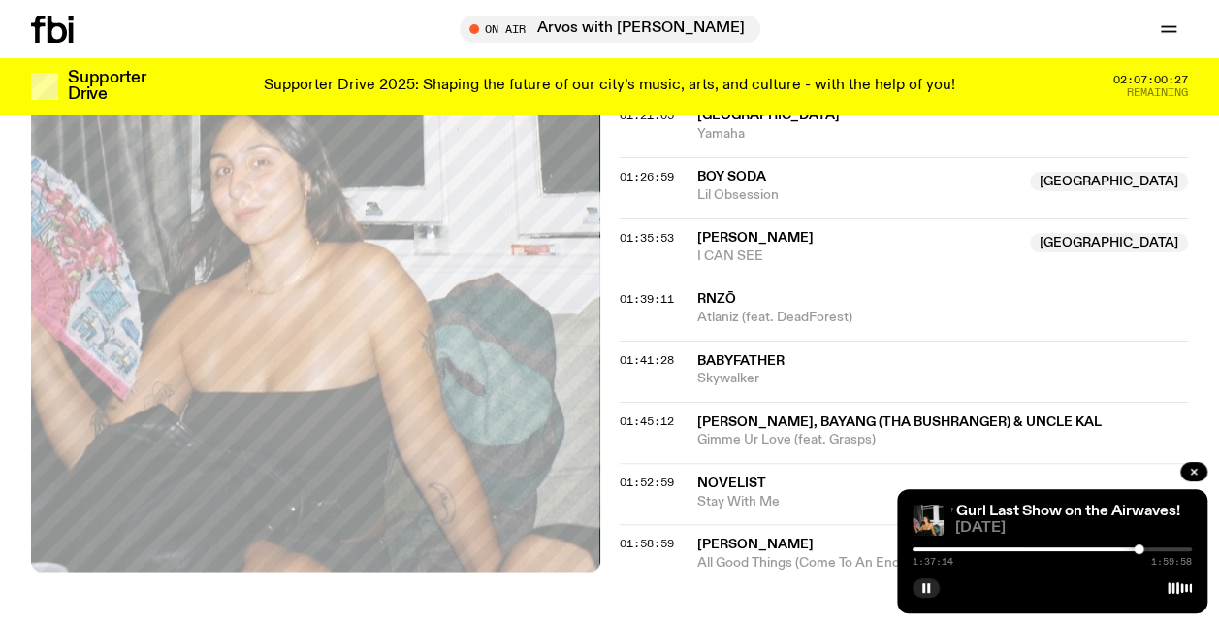
scroll to position [1928, 0]
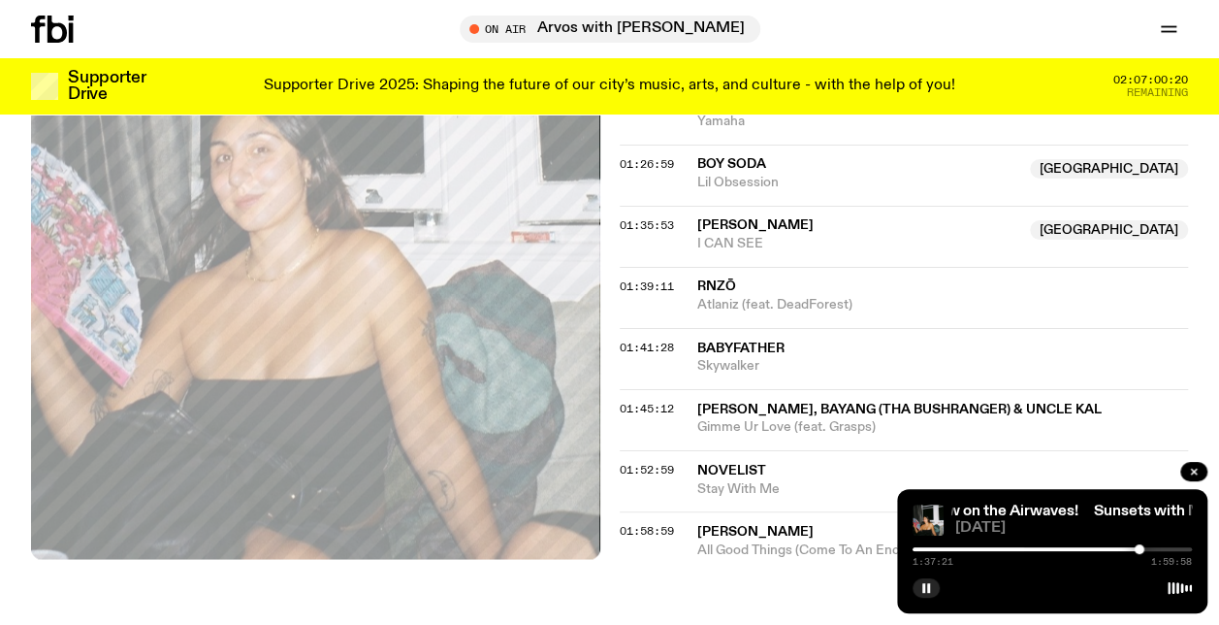
click at [1153, 547] on div at bounding box center [1052, 549] width 279 height 4
click at [1164, 547] on div at bounding box center [1052, 549] width 279 height 4
click at [1174, 550] on div at bounding box center [1052, 549] width 279 height 4
drag, startPoint x: 926, startPoint y: 587, endPoint x: 943, endPoint y: 556, distance: 35.6
click at [926, 587] on icon "button" at bounding box center [927, 588] width 12 height 12
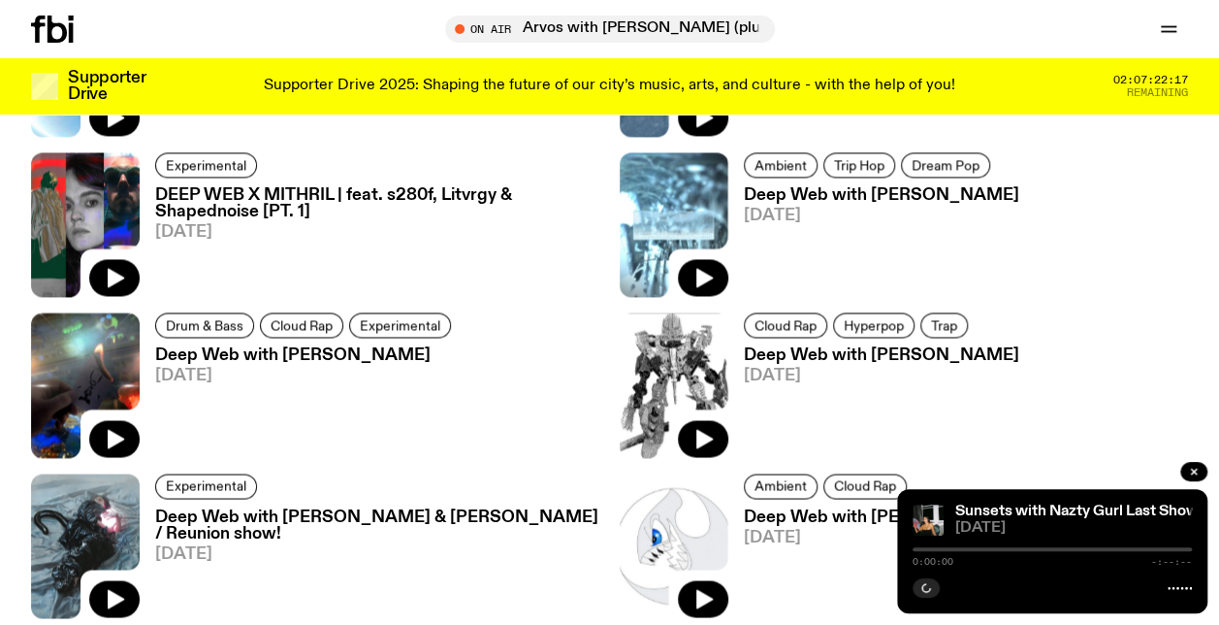
scroll to position [1442, 0]
